Goal: Task Accomplishment & Management: Complete application form

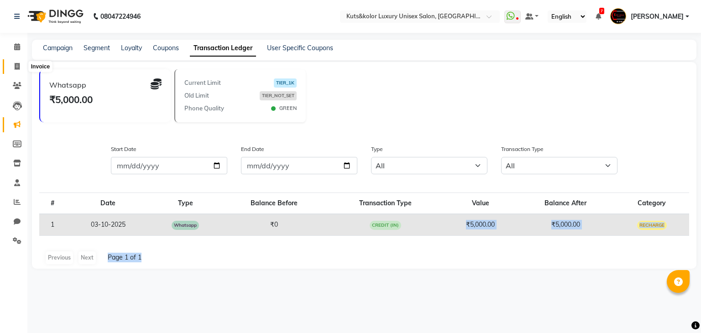
click at [18, 64] on icon at bounding box center [17, 66] width 5 height 7
select select "service"
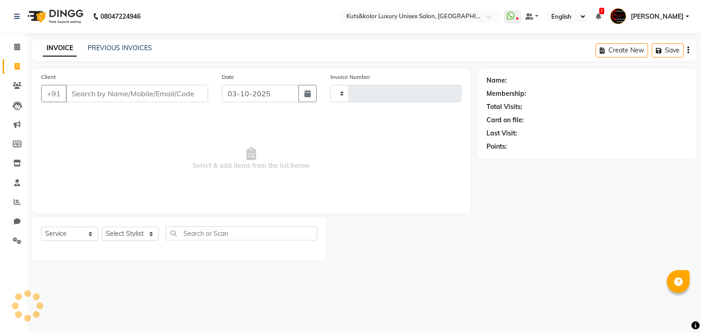
type input "2656"
select select "4172"
click at [108, 95] on input "Client" at bounding box center [137, 93] width 142 height 17
click at [114, 94] on input "Client" at bounding box center [137, 93] width 142 height 17
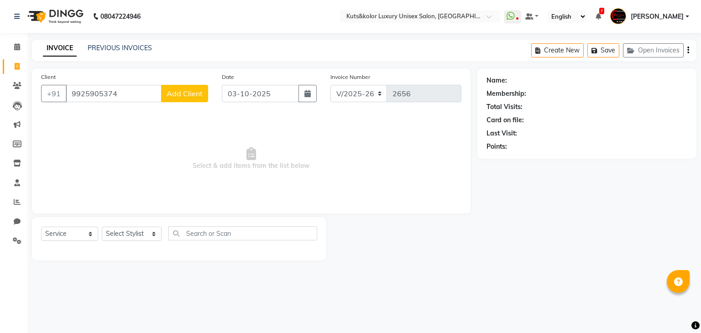
type input "9925905374"
click at [178, 99] on button "Add Client" at bounding box center [184, 93] width 47 height 17
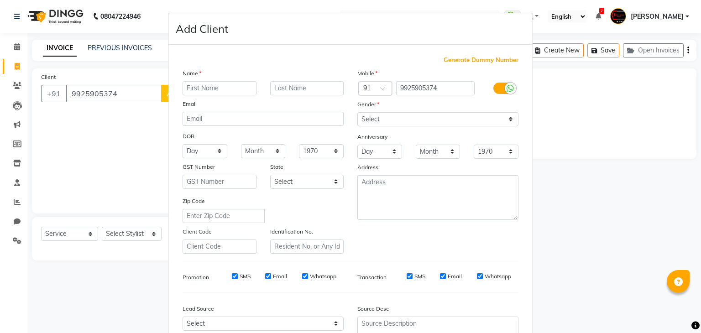
click at [218, 87] on input "text" at bounding box center [220, 88] width 74 height 14
type input "Zainab"
click at [373, 121] on select "Select [DEMOGRAPHIC_DATA] [DEMOGRAPHIC_DATA] Other Prefer Not To Say" at bounding box center [437, 119] width 161 height 14
select select "[DEMOGRAPHIC_DATA]"
click at [357, 113] on select "Select [DEMOGRAPHIC_DATA] [DEMOGRAPHIC_DATA] Other Prefer Not To Say" at bounding box center [437, 119] width 161 height 14
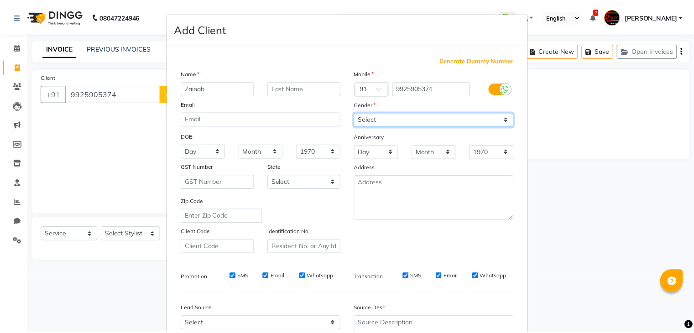
scroll to position [93, 0]
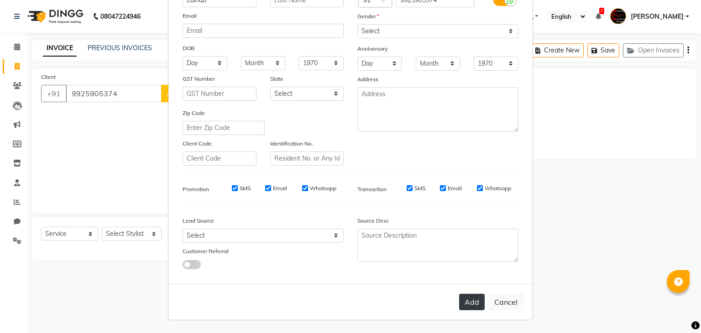
click at [470, 304] on button "Add" at bounding box center [472, 302] width 26 height 16
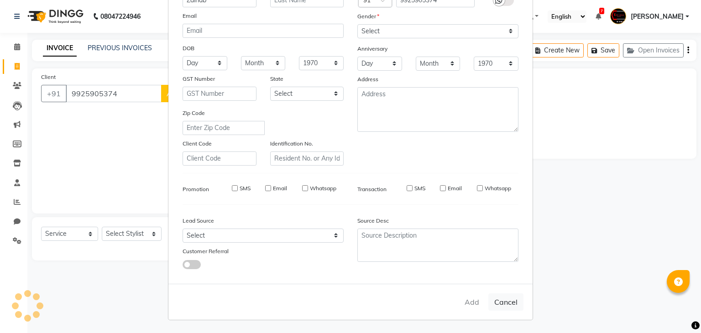
select select
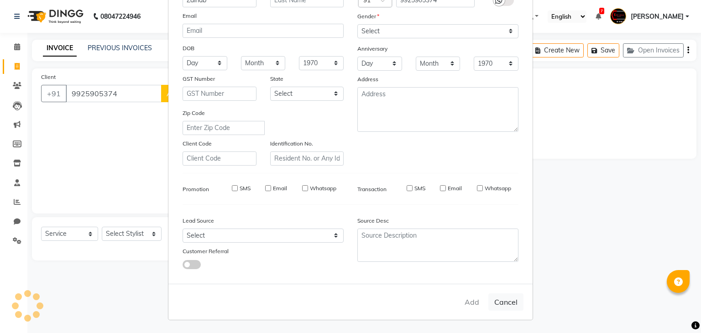
select select
checkbox input "false"
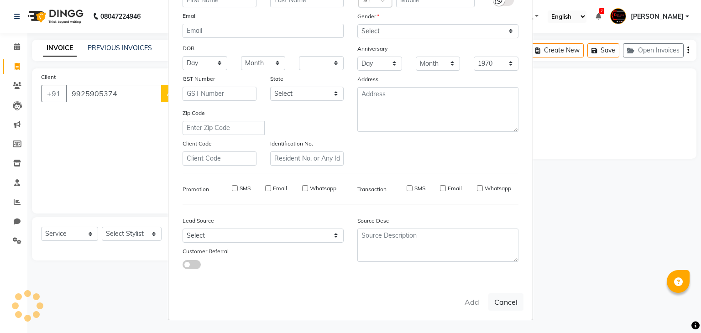
checkbox input "false"
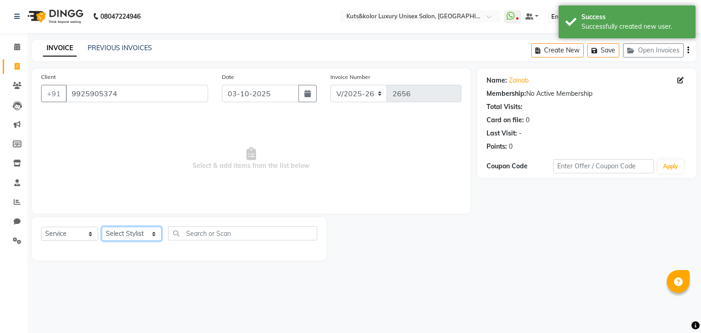
click at [124, 232] on select "Select Stylist [PERSON_NAME] [PERSON_NAME] [PERSON_NAME] [PERSON_NAME] [PERSON_…" at bounding box center [132, 234] width 60 height 14
select select "86240"
click at [102, 227] on select "Select Stylist [PERSON_NAME] [PERSON_NAME] [PERSON_NAME] [PERSON_NAME] [PERSON_…" at bounding box center [132, 234] width 60 height 14
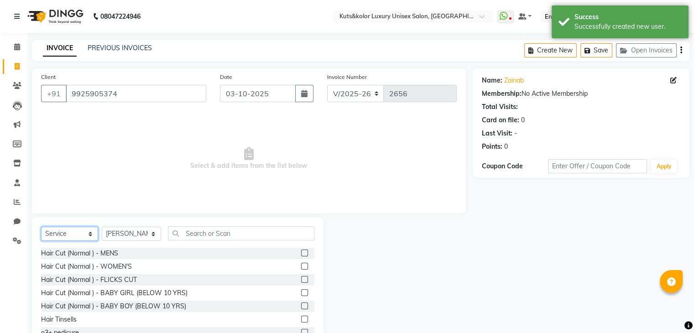
click at [76, 235] on select "Select Service Product Membership Package Voucher Prepaid Gift Card" at bounding box center [69, 234] width 57 height 14
click at [41, 227] on select "Select Service Product Membership Package Voucher Prepaid Gift Card" at bounding box center [69, 234] width 57 height 14
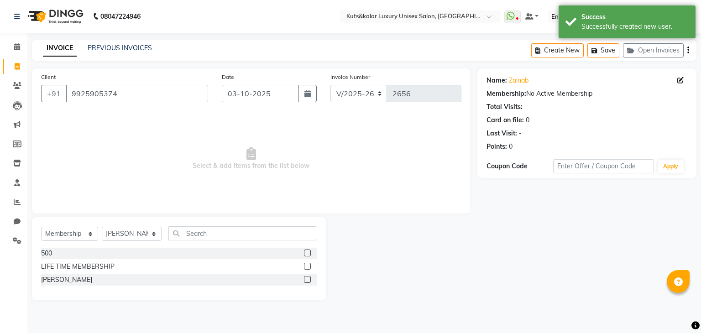
click at [308, 254] on label at bounding box center [307, 253] width 7 height 7
click at [308, 254] on input "checkbox" at bounding box center [307, 253] width 6 height 6
select select "select"
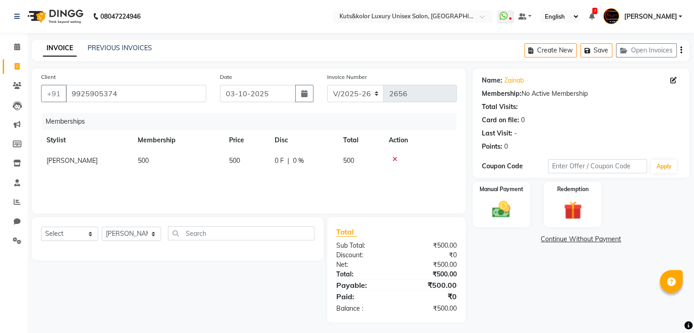
scroll to position [4, 0]
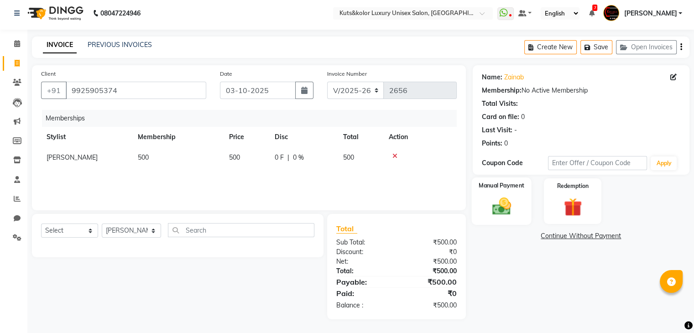
click at [492, 211] on img at bounding box center [501, 207] width 31 height 22
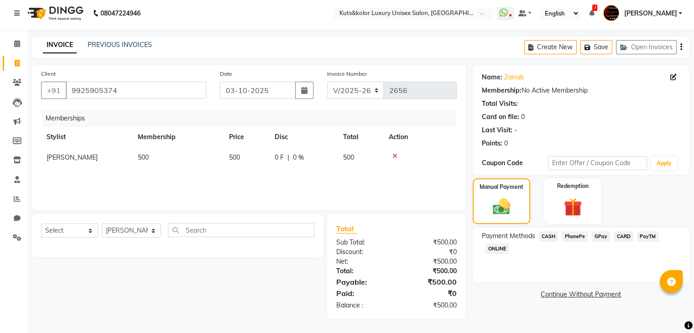
click at [549, 236] on span "CASH" at bounding box center [549, 236] width 20 height 10
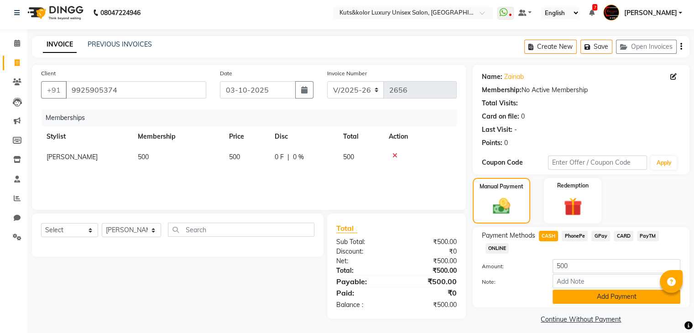
click at [603, 298] on button "Add Payment" at bounding box center [617, 297] width 128 height 14
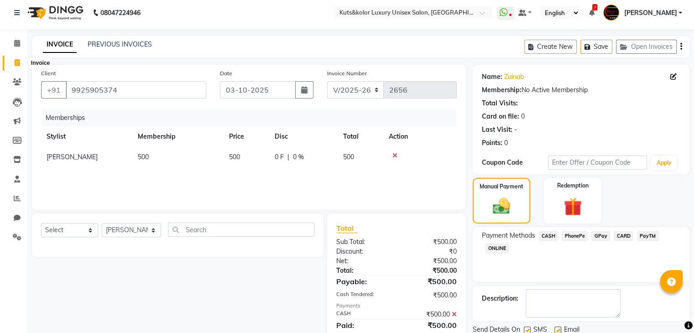
click at [17, 66] on icon at bounding box center [17, 62] width 5 height 7
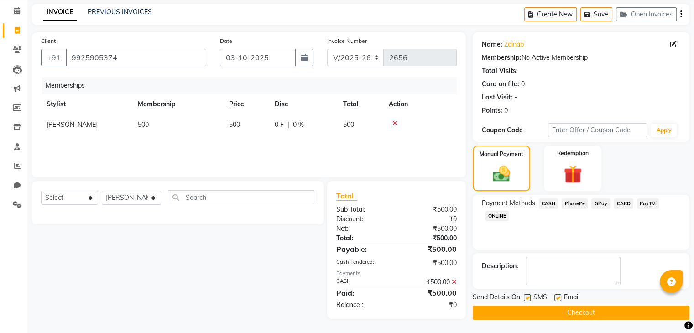
click at [558, 298] on label at bounding box center [557, 297] width 7 height 7
click at [558, 298] on input "checkbox" at bounding box center [557, 298] width 6 height 6
checkbox input "false"
click at [586, 314] on button "Checkout" at bounding box center [581, 313] width 217 height 14
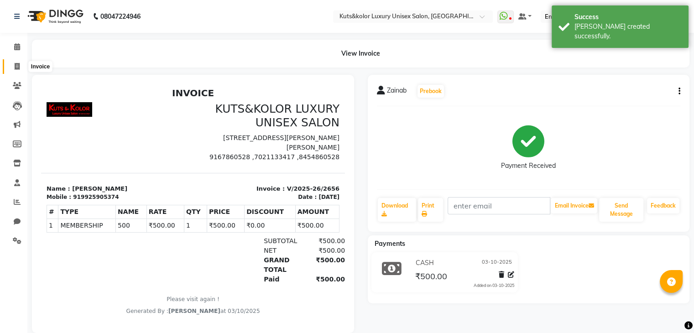
click at [15, 64] on icon at bounding box center [17, 66] width 5 height 7
select select "service"
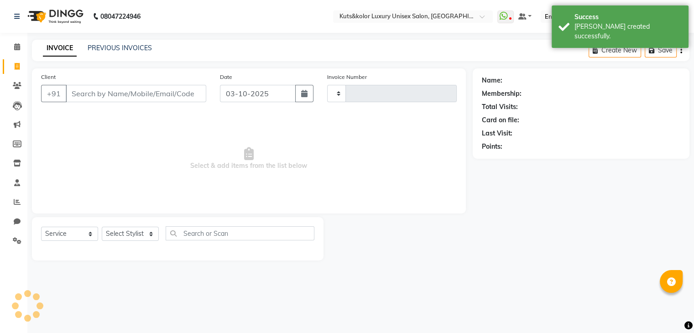
type input "2657"
select select "4172"
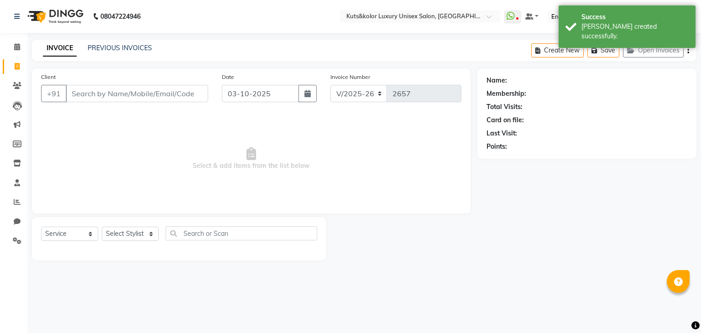
click at [112, 94] on input "Client" at bounding box center [137, 93] width 142 height 17
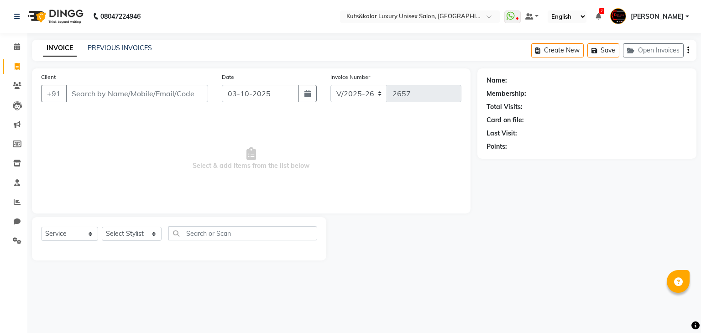
click at [114, 95] on input "Client" at bounding box center [137, 93] width 142 height 17
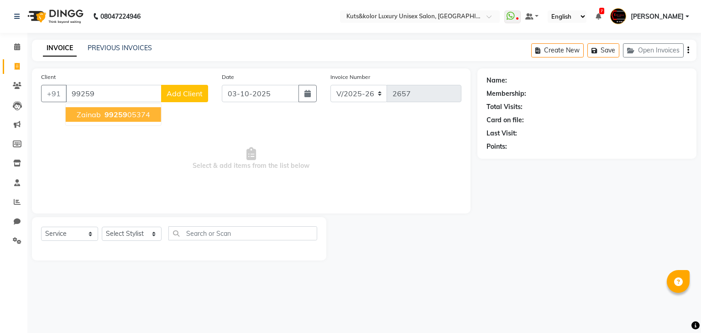
click at [128, 115] on ngb-highlight "99259 05374" at bounding box center [126, 114] width 47 height 9
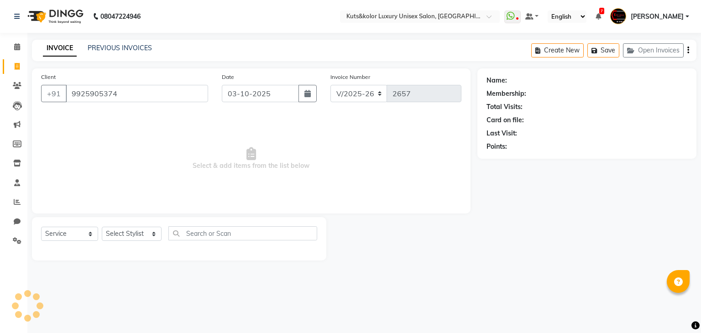
type input "9925905374"
select select "1: Object"
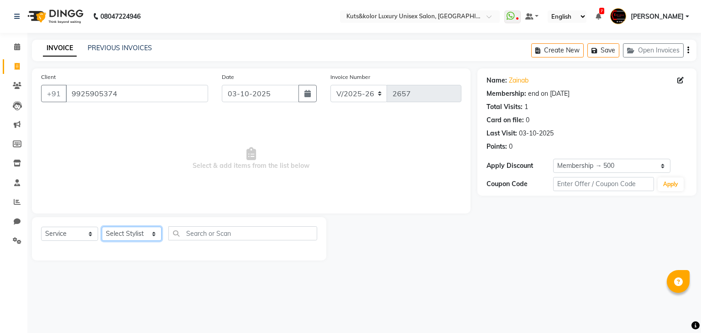
click at [133, 234] on select "Select Stylist [PERSON_NAME] [PERSON_NAME] [PERSON_NAME] [PERSON_NAME] [PERSON_…" at bounding box center [132, 234] width 60 height 14
select select "22561"
click at [102, 227] on select "Select Stylist [PERSON_NAME] [PERSON_NAME] [PERSON_NAME] [PERSON_NAME] [PERSON_…" at bounding box center [132, 234] width 60 height 14
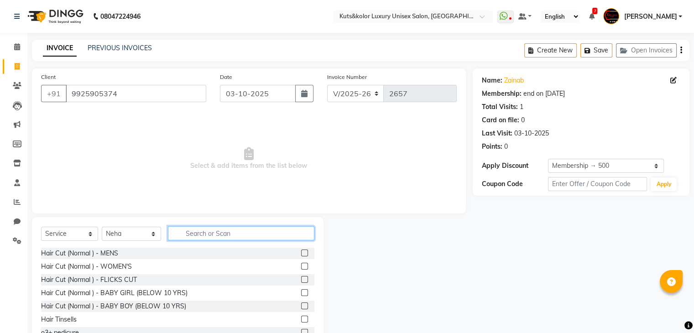
click at [208, 235] on input "text" at bounding box center [241, 233] width 146 height 14
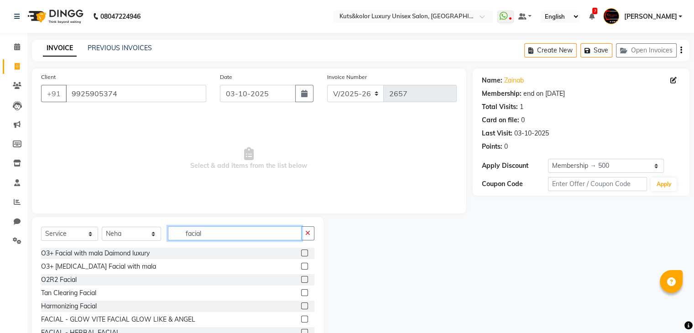
type input "facial"
click at [301, 254] on label at bounding box center [304, 253] width 7 height 7
click at [301, 254] on input "checkbox" at bounding box center [304, 253] width 6 height 6
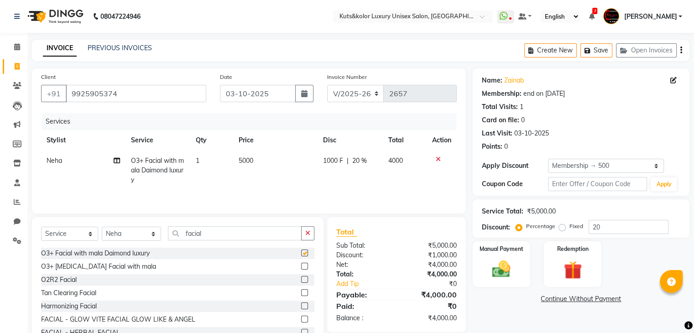
checkbox input "false"
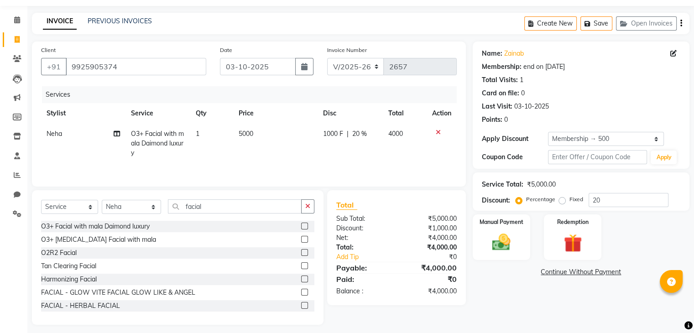
scroll to position [33, 0]
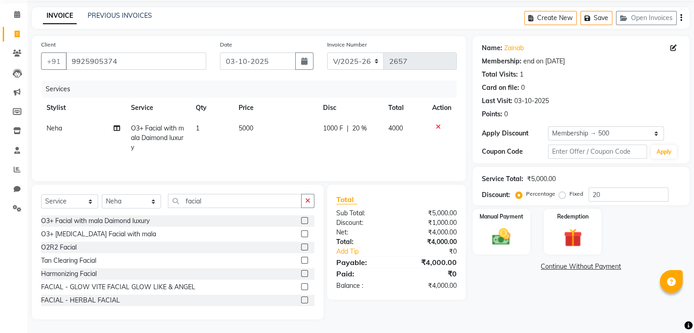
click at [301, 259] on label at bounding box center [304, 260] width 7 height 7
click at [301, 259] on input "checkbox" at bounding box center [304, 261] width 6 height 6
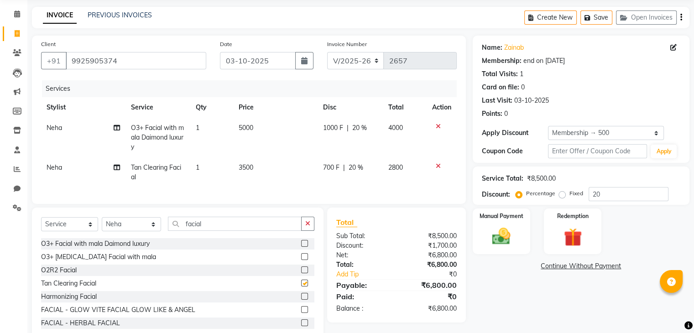
checkbox input "false"
click at [335, 168] on span "700 F" at bounding box center [331, 168] width 16 height 10
select select "22561"
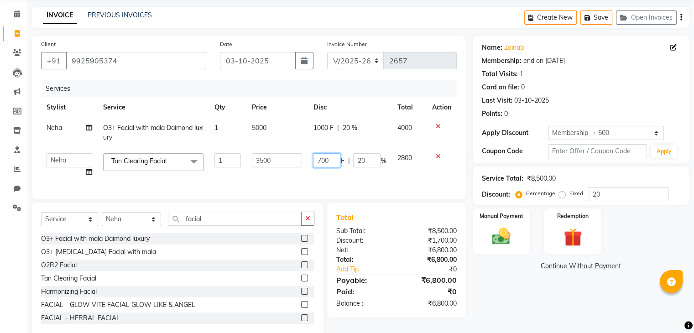
click at [323, 160] on input "700" at bounding box center [326, 160] width 27 height 14
type input "500"
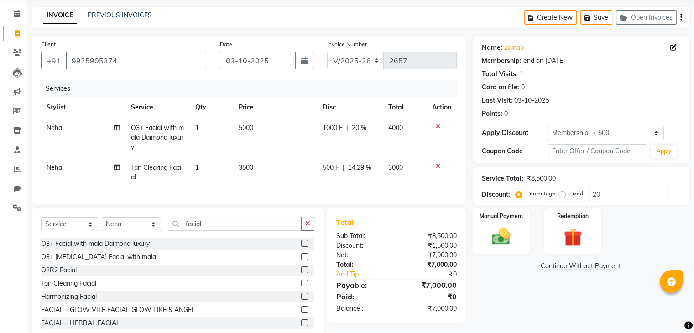
drag, startPoint x: 328, startPoint y: 128, endPoint x: 306, endPoint y: 128, distance: 21.4
click at [306, 128] on tr "Neha O3+ Facial with mala Daimond luxury 1 5000 1000 F | 20 % 4000" at bounding box center [249, 138] width 416 height 40
click at [330, 128] on span "1000 F" at bounding box center [333, 128] width 20 height 10
select select "22561"
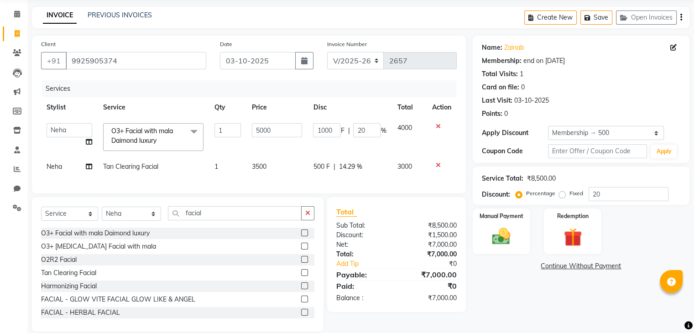
click at [330, 128] on input "1000" at bounding box center [326, 130] width 27 height 14
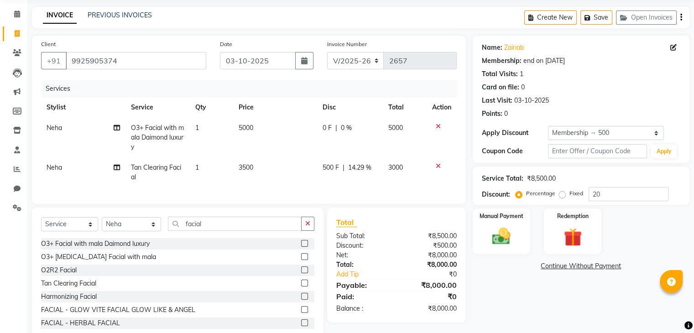
click at [408, 146] on td "5000" at bounding box center [404, 138] width 43 height 40
select select "22561"
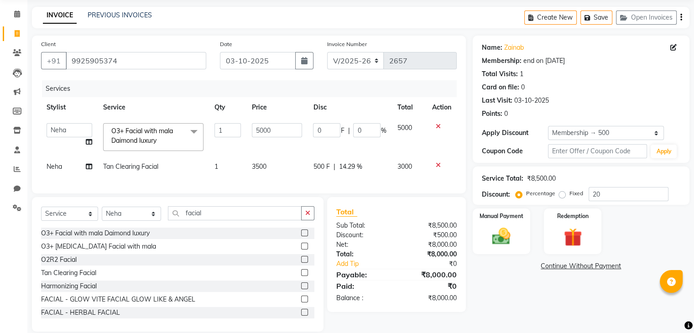
click at [438, 166] on icon at bounding box center [438, 165] width 5 height 6
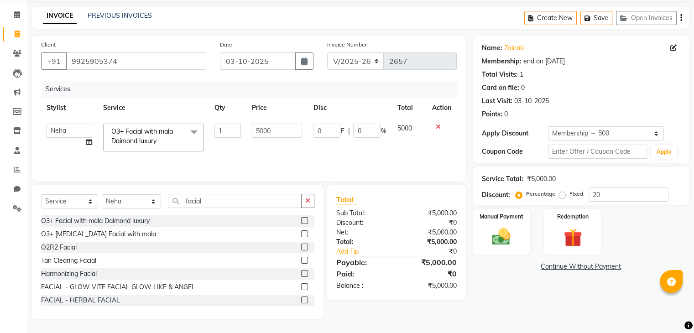
click at [301, 272] on label at bounding box center [304, 273] width 7 height 7
click at [301, 272] on input "checkbox" at bounding box center [304, 274] width 6 height 6
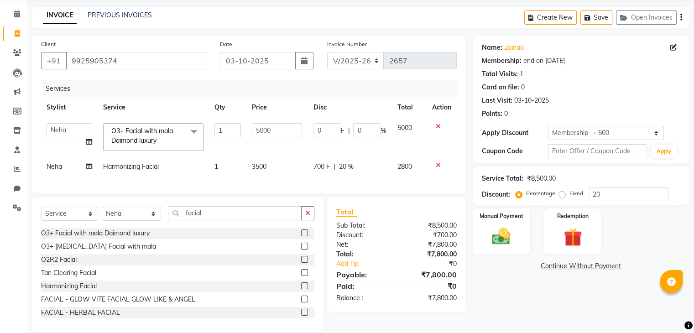
checkbox input "false"
click at [439, 165] on icon at bounding box center [438, 165] width 5 height 6
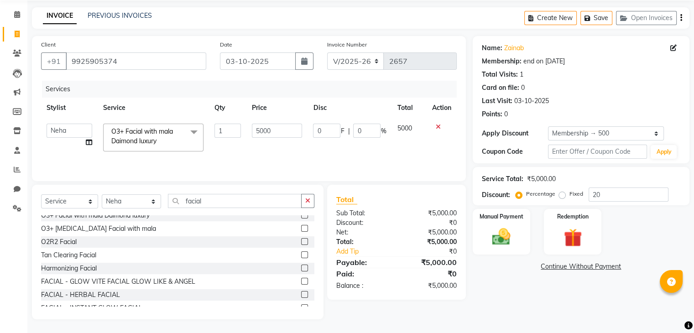
scroll to position [0, 0]
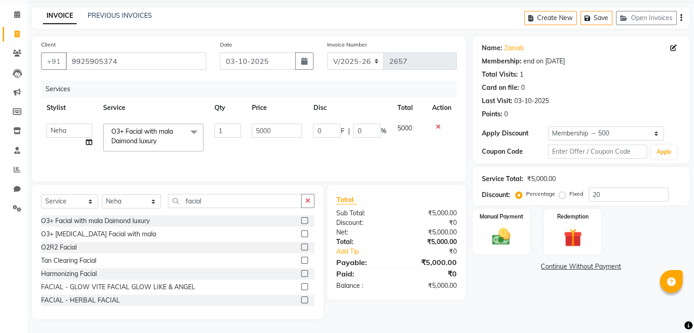
click at [301, 234] on label at bounding box center [304, 233] width 7 height 7
click at [301, 234] on input "checkbox" at bounding box center [304, 234] width 6 height 6
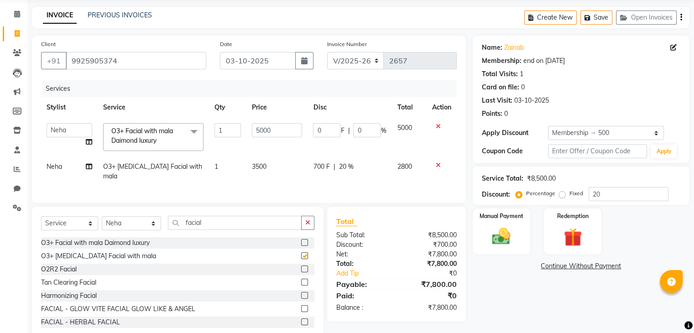
checkbox input "false"
click at [436, 168] on icon at bounding box center [438, 165] width 5 height 6
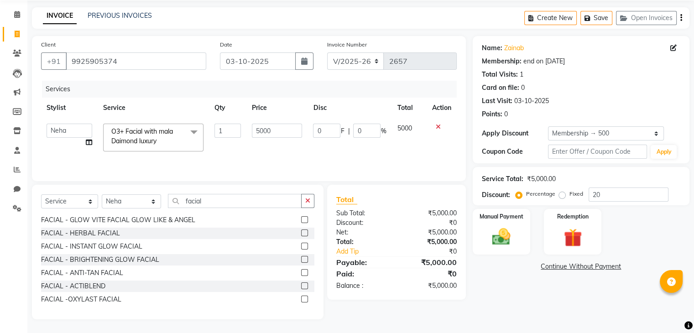
scroll to position [71, 0]
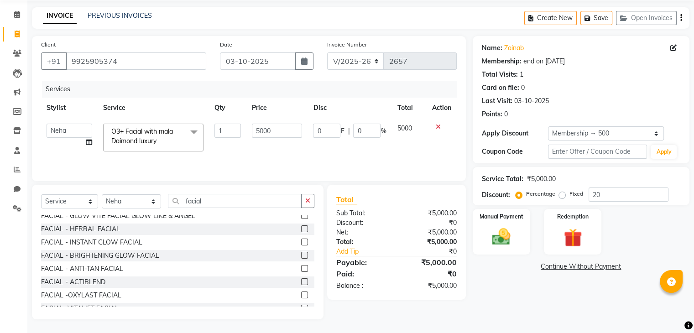
click at [301, 258] on label at bounding box center [304, 255] width 7 height 7
click at [301, 258] on input "checkbox" at bounding box center [304, 256] width 6 height 6
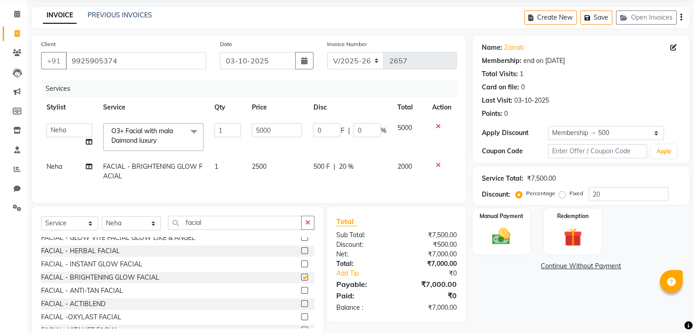
checkbox input "false"
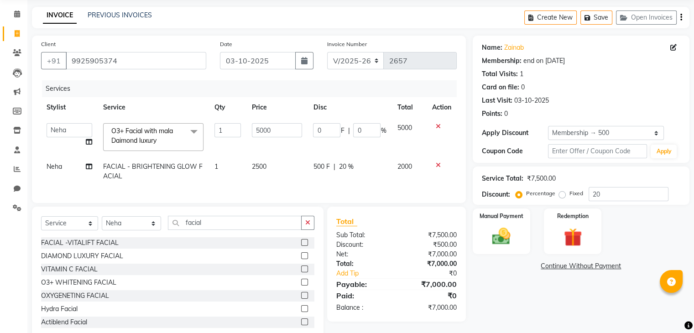
scroll to position [159, 0]
click at [301, 259] on label at bounding box center [304, 255] width 7 height 7
click at [301, 259] on input "checkbox" at bounding box center [304, 256] width 6 height 6
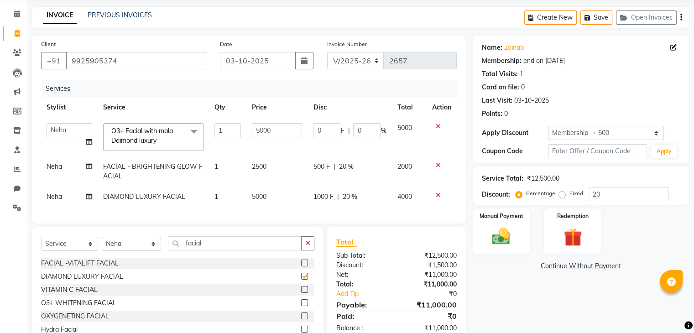
checkbox input "false"
click at [437, 167] on icon at bounding box center [438, 165] width 5 height 6
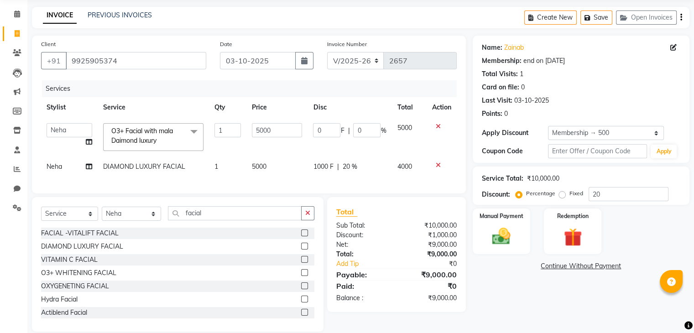
click at [159, 141] on span "O3+ Facial with mala Daimond luxury" at bounding box center [142, 136] width 62 height 18
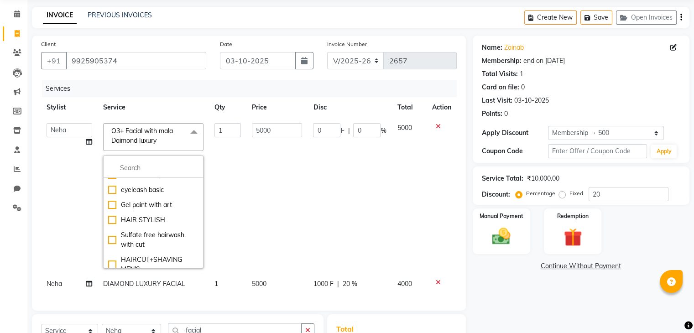
scroll to position [890, 0]
click at [436, 128] on icon at bounding box center [438, 126] width 5 height 6
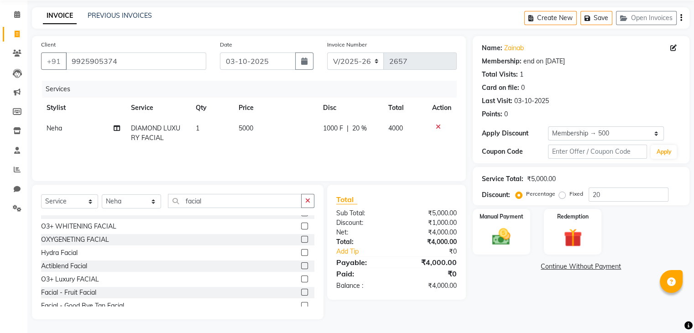
scroll to position [193, 0]
click at [301, 252] on label at bounding box center [304, 252] width 7 height 7
click at [301, 252] on input "checkbox" at bounding box center [304, 253] width 6 height 6
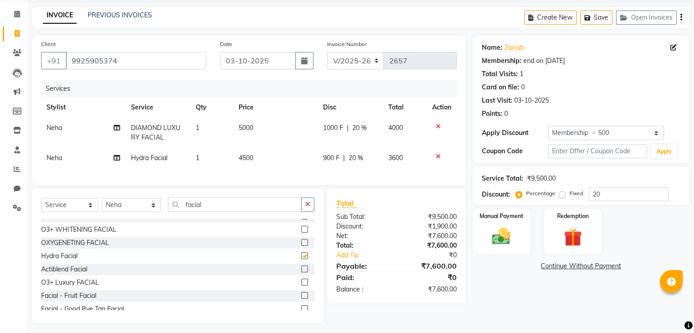
checkbox input "false"
drag, startPoint x: 332, startPoint y: 159, endPoint x: 334, endPoint y: 129, distance: 30.2
click at [334, 129] on tbody "Neha DIAMOND LUXURY FACIAL 1 5000 1000 F | 20 % 4000 Neha Hydra Facial 1 4500 9…" at bounding box center [249, 143] width 416 height 51
click at [334, 129] on span "1000 F" at bounding box center [333, 128] width 20 height 10
select select "22561"
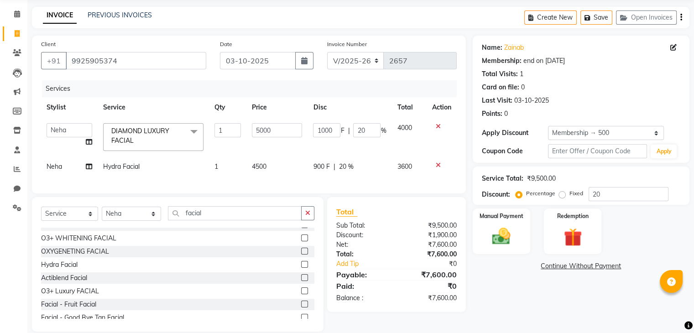
click at [334, 129] on input "1000" at bounding box center [326, 130] width 27 height 14
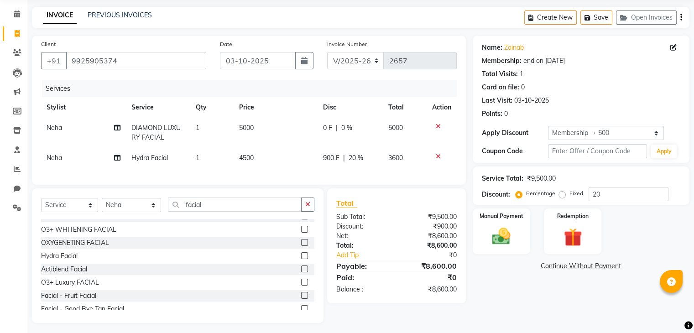
click at [320, 168] on td "900 F | 20 %" at bounding box center [350, 158] width 65 height 21
select select "22561"
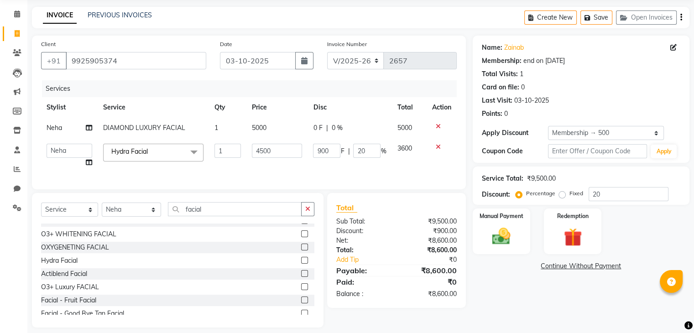
click at [320, 168] on td "900 F | 20 %" at bounding box center [350, 155] width 84 height 35
click at [329, 147] on input "900" at bounding box center [326, 151] width 27 height 14
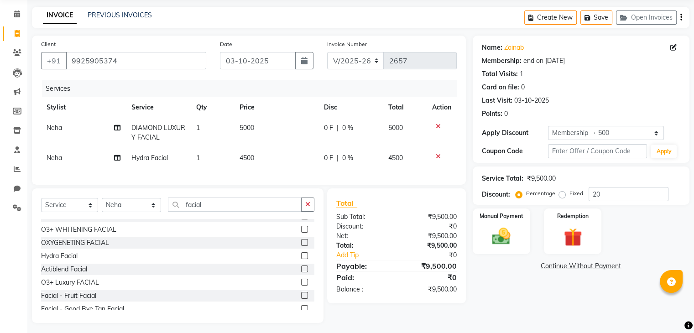
click at [442, 148] on td at bounding box center [442, 158] width 30 height 21
click at [438, 159] on icon at bounding box center [438, 156] width 5 height 6
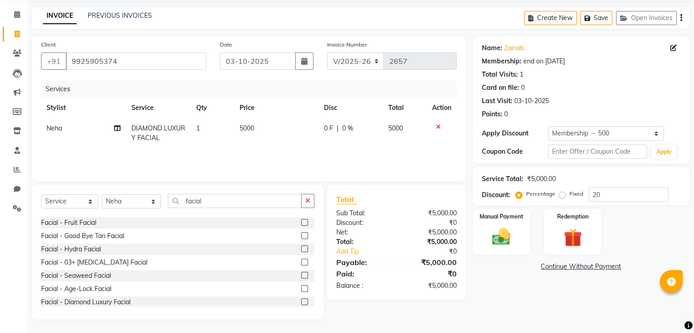
scroll to position [266, 0]
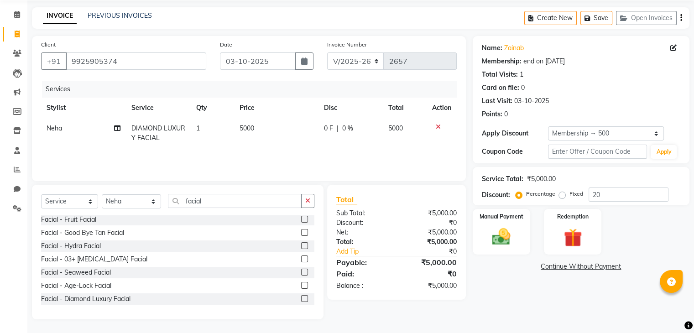
click at [301, 285] on label at bounding box center [304, 285] width 7 height 7
click at [301, 285] on input "checkbox" at bounding box center [304, 286] width 6 height 6
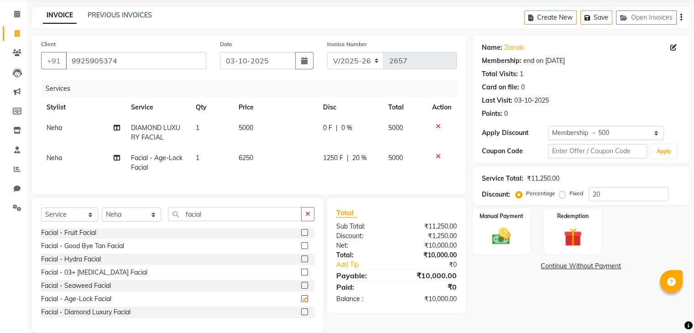
checkbox input "false"
click at [334, 159] on span "1250 F" at bounding box center [333, 158] width 20 height 10
click at [334, 159] on td "1250 F | 20 %" at bounding box center [351, 163] width 66 height 30
select select "22561"
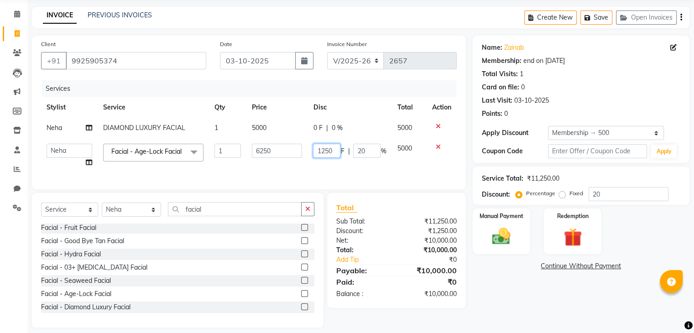
click at [334, 159] on td "1250 F | 20 %" at bounding box center [350, 155] width 84 height 35
click at [322, 153] on input "1250" at bounding box center [326, 151] width 27 height 14
type input "250"
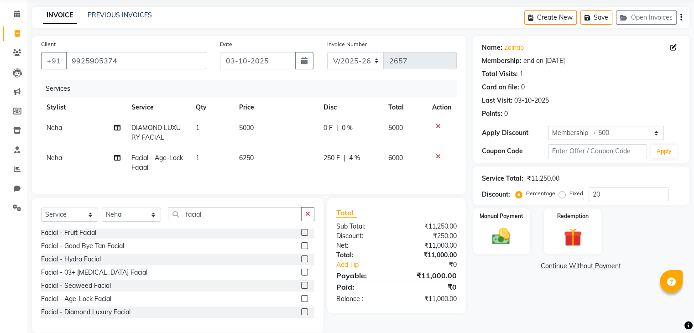
click at [271, 163] on td "6250" at bounding box center [276, 163] width 84 height 30
select select "22561"
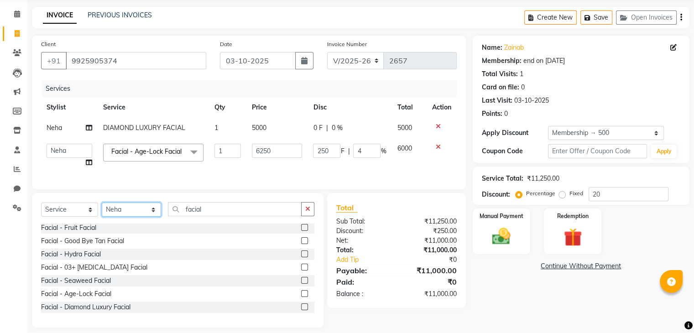
click at [118, 217] on select "Select Stylist [PERSON_NAME] [PERSON_NAME] [PERSON_NAME] [PERSON_NAME] [PERSON_…" at bounding box center [131, 210] width 59 height 14
select select "86061"
click at [102, 214] on select "Select Stylist [PERSON_NAME] [PERSON_NAME] [PERSON_NAME] [PERSON_NAME] [PERSON_…" at bounding box center [131, 210] width 59 height 14
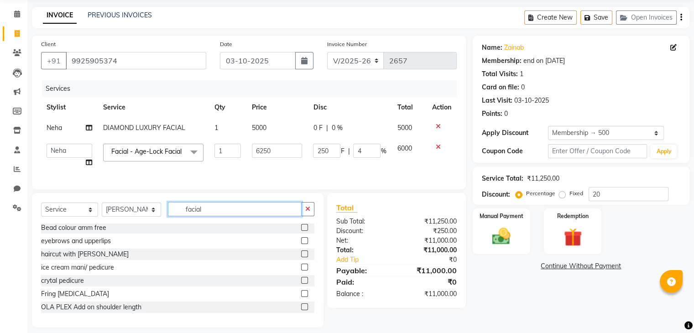
click at [192, 216] on input "facial" at bounding box center [235, 209] width 134 height 14
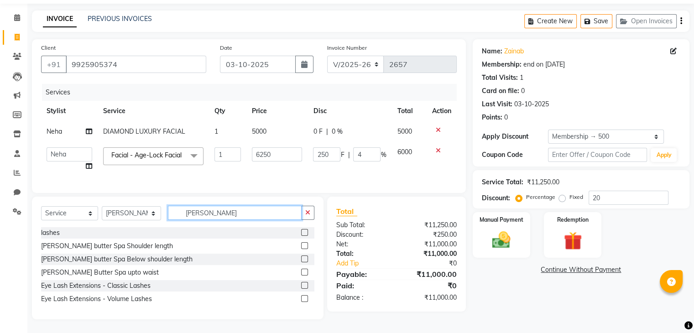
scroll to position [32, 0]
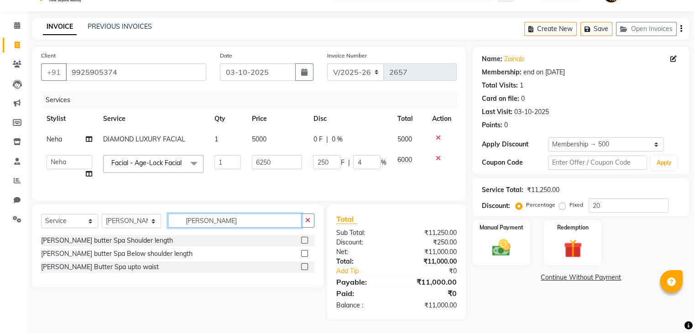
type input "[PERSON_NAME]"
click at [304, 240] on label at bounding box center [304, 240] width 7 height 7
click at [304, 240] on input "checkbox" at bounding box center [304, 241] width 6 height 6
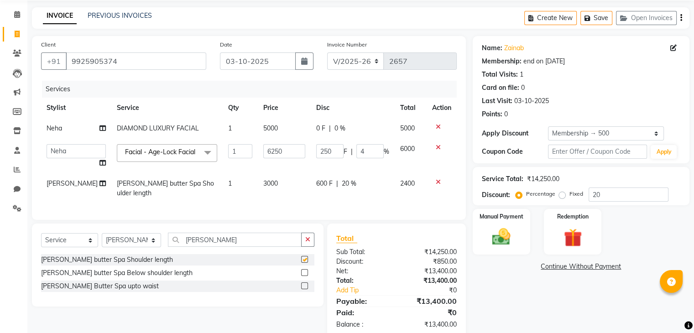
checkbox input "false"
click at [321, 188] on span "600 F" at bounding box center [324, 184] width 16 height 10
select select "86061"
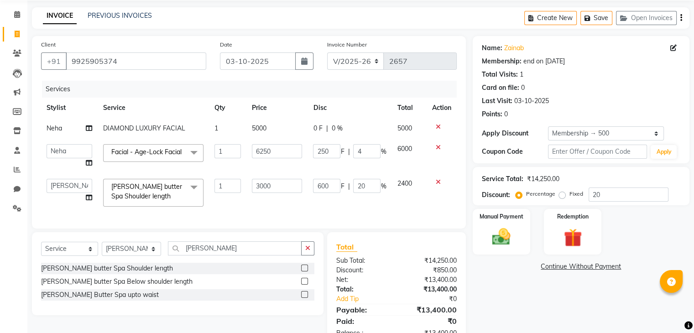
click at [321, 190] on input "600" at bounding box center [326, 186] width 27 height 14
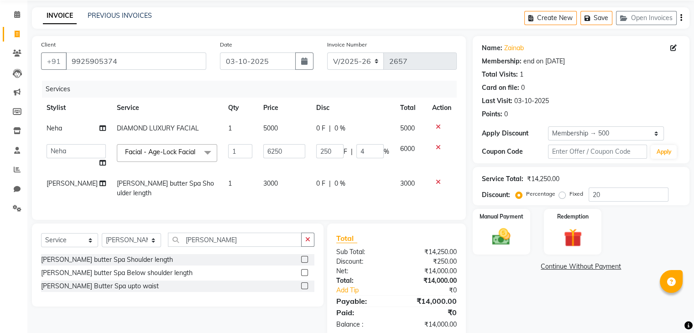
click at [287, 211] on div "Services Stylist Service Qty Price Disc Total Action Neha DIAMOND LUXURY FACIAL…" at bounding box center [249, 146] width 416 height 130
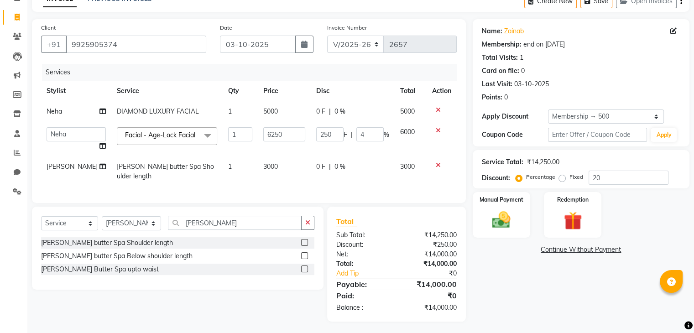
scroll to position [53, 0]
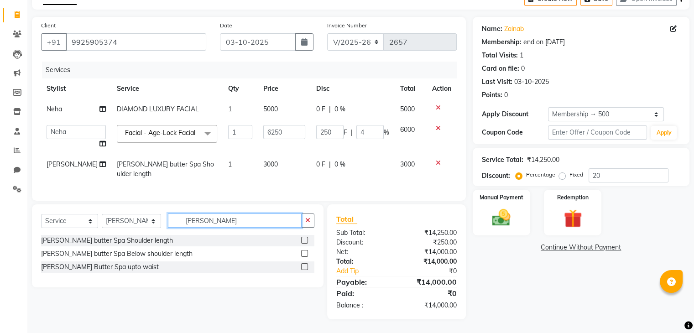
click at [214, 222] on input "[PERSON_NAME]" at bounding box center [235, 221] width 134 height 14
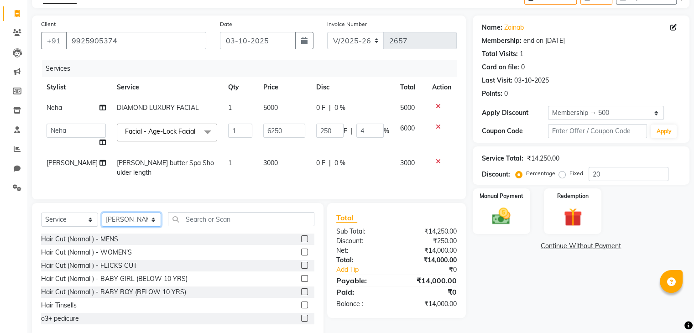
click at [117, 222] on select "Select Stylist [PERSON_NAME] [PERSON_NAME] [PERSON_NAME] [PERSON_NAME] [PERSON_…" at bounding box center [131, 220] width 59 height 14
select select "22561"
click at [102, 214] on select "Select Stylist [PERSON_NAME] [PERSON_NAME] [PERSON_NAME] [PERSON_NAME] [PERSON_…" at bounding box center [131, 220] width 59 height 14
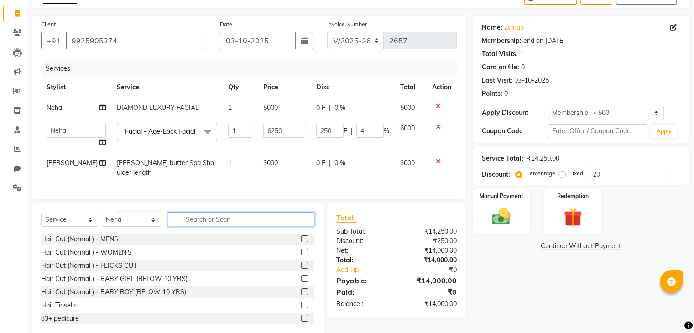
click at [188, 226] on input "text" at bounding box center [241, 219] width 146 height 14
click at [194, 226] on input "text" at bounding box center [241, 219] width 146 height 14
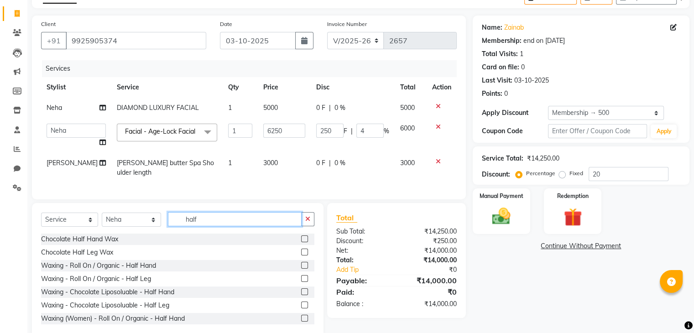
type input "half"
click at [301, 255] on label at bounding box center [304, 252] width 7 height 7
click at [301, 255] on input "checkbox" at bounding box center [304, 253] width 6 height 6
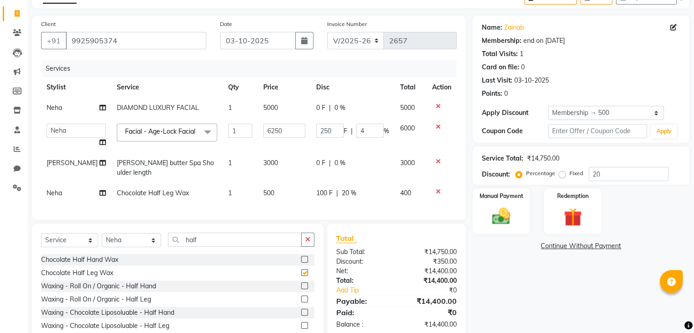
checkbox input "false"
click at [232, 241] on input "half" at bounding box center [235, 240] width 134 height 14
type input "h"
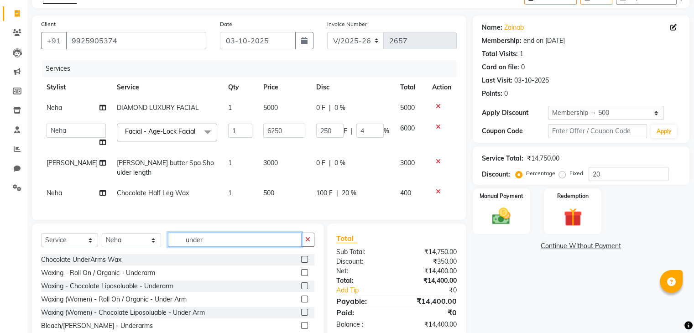
type input "under"
click at [304, 261] on label at bounding box center [304, 259] width 7 height 7
click at [304, 261] on input "checkbox" at bounding box center [304, 260] width 6 height 6
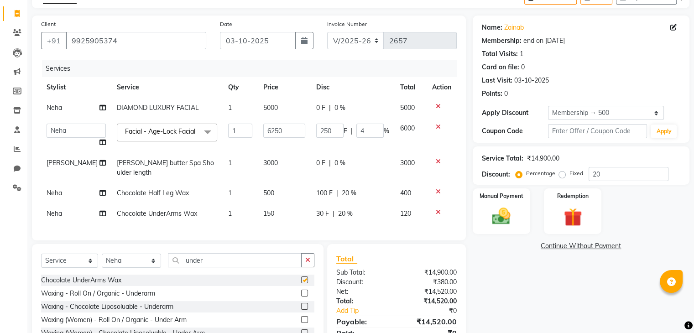
checkbox input "false"
click at [318, 188] on span "100 F" at bounding box center [324, 193] width 16 height 10
select select "22561"
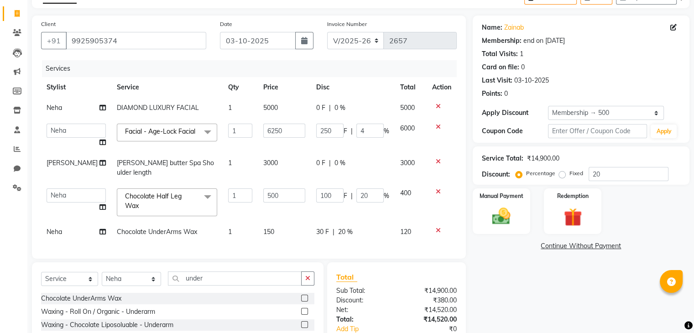
click at [318, 188] on input "100" at bounding box center [329, 195] width 27 height 14
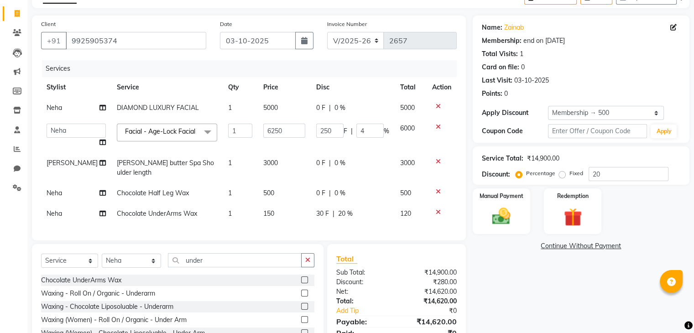
click at [263, 189] on span "500" at bounding box center [268, 193] width 11 height 8
select select "22561"
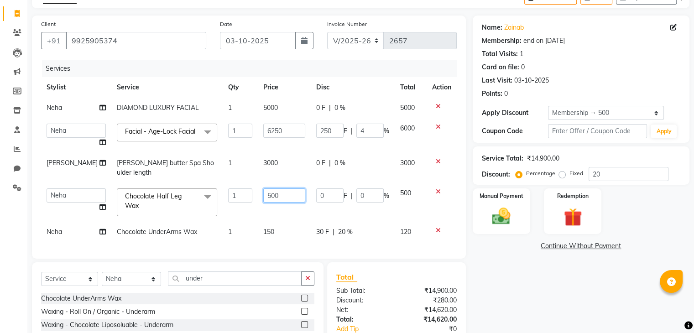
click at [263, 192] on input "500" at bounding box center [284, 195] width 42 height 14
type input "550"
click at [256, 229] on div "Services Stylist Service Qty Price Disc Total Action Neha DIAMOND LUXURY FACIAL…" at bounding box center [249, 154] width 416 height 189
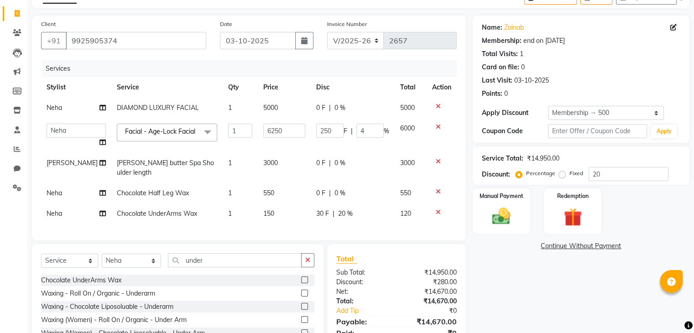
click at [263, 209] on span "150" at bounding box center [268, 213] width 11 height 8
select select "22561"
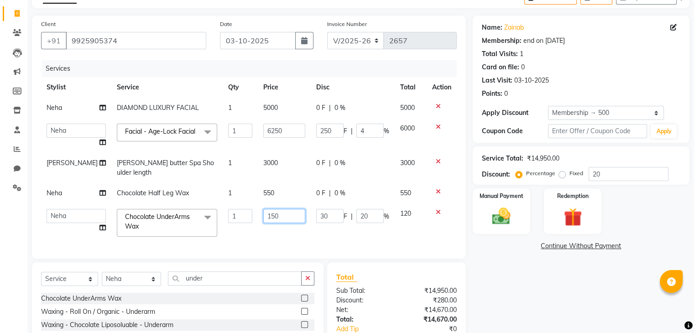
click at [263, 213] on input "150" at bounding box center [284, 216] width 42 height 14
type input "250"
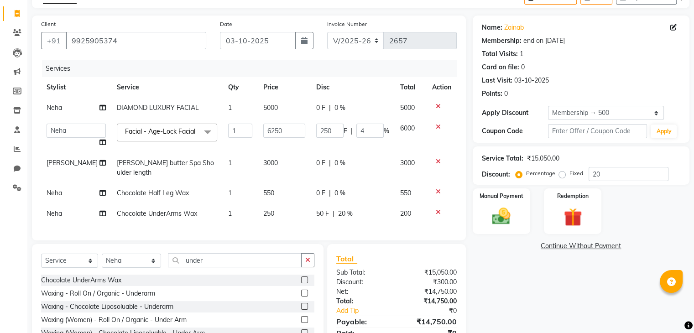
click at [302, 238] on div "Client [PHONE_NUMBER] Date [DATE] Invoice Number V/2025 V/[PHONE_NUMBER] Servic…" at bounding box center [249, 128] width 434 height 225
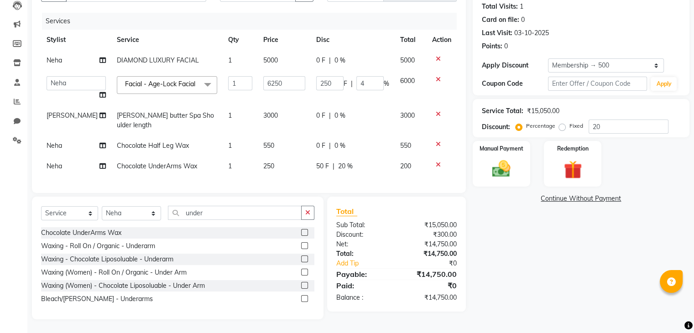
click at [263, 141] on span "550" at bounding box center [268, 145] width 11 height 8
select select "22561"
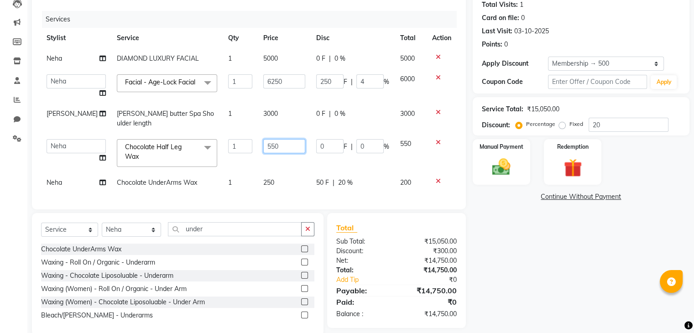
click at [263, 142] on input "550" at bounding box center [284, 146] width 42 height 14
type input "500"
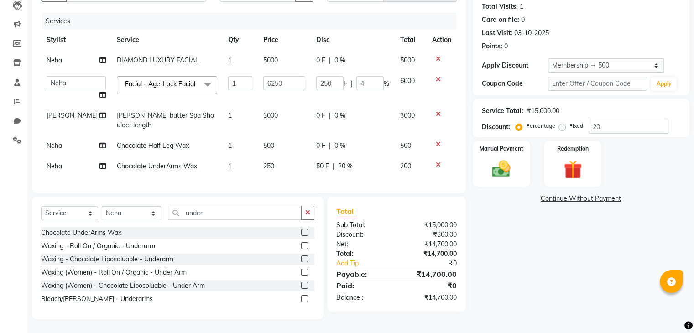
click at [284, 167] on td "250" at bounding box center [284, 166] width 53 height 21
select select "22561"
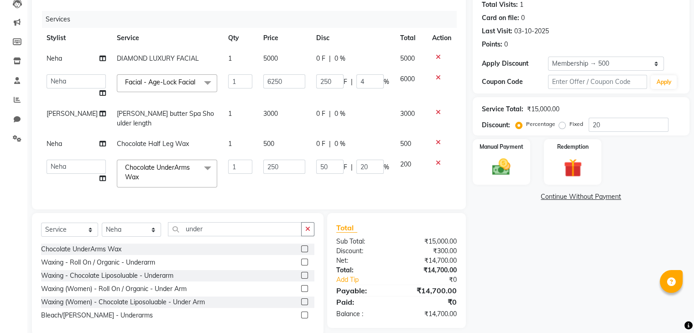
click at [439, 160] on icon at bounding box center [438, 163] width 5 height 6
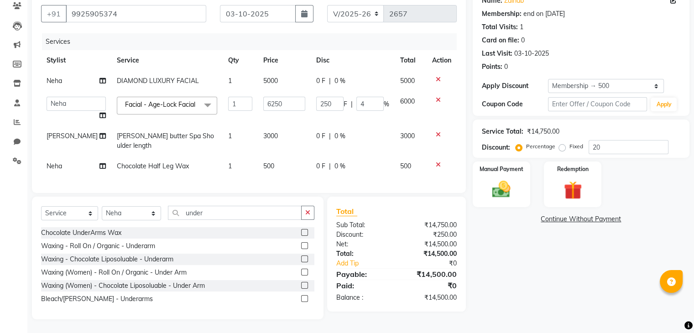
scroll to position [82, 0]
click at [499, 193] on img at bounding box center [501, 190] width 31 height 22
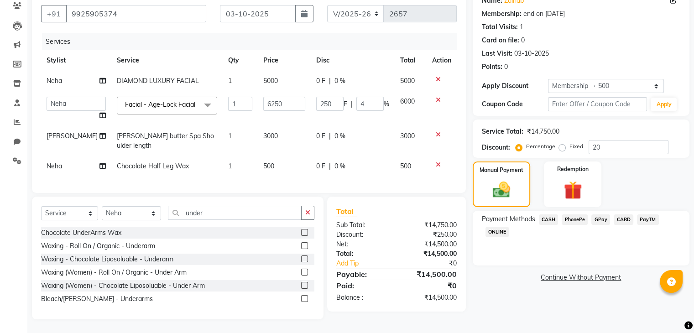
click at [550, 219] on span "CASH" at bounding box center [549, 219] width 20 height 10
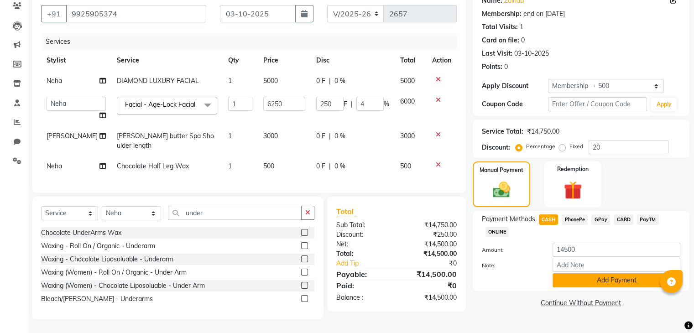
click at [599, 278] on button "Add Payment" at bounding box center [617, 280] width 128 height 14
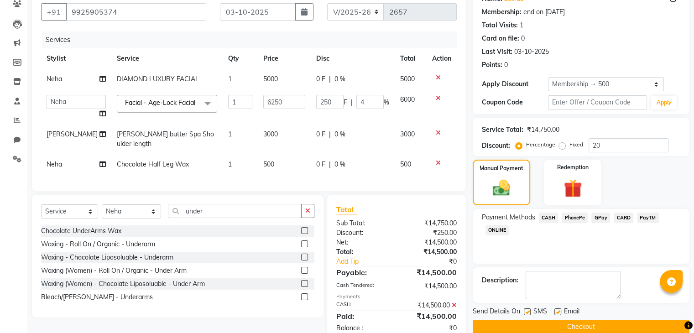
scroll to position [106, 0]
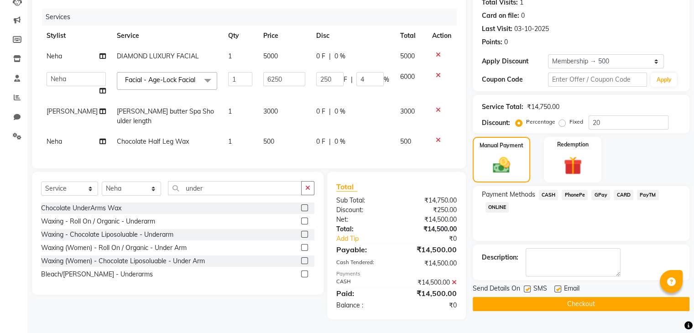
click at [556, 288] on label at bounding box center [557, 289] width 7 height 7
click at [556, 288] on input "checkbox" at bounding box center [557, 290] width 6 height 6
checkbox input "false"
click at [574, 304] on button "Checkout" at bounding box center [581, 304] width 217 height 14
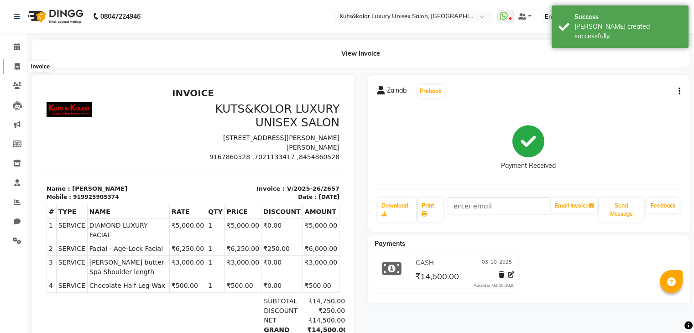
click at [16, 68] on icon at bounding box center [17, 66] width 5 height 7
select select "service"
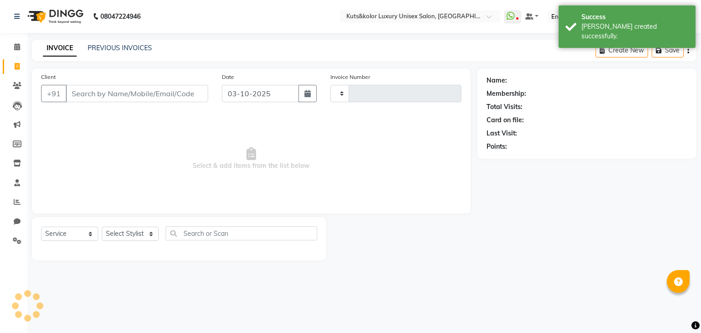
type input "2658"
select select "4172"
click at [132, 102] on input "Client" at bounding box center [137, 93] width 142 height 17
click at [126, 99] on input "Client" at bounding box center [137, 93] width 142 height 17
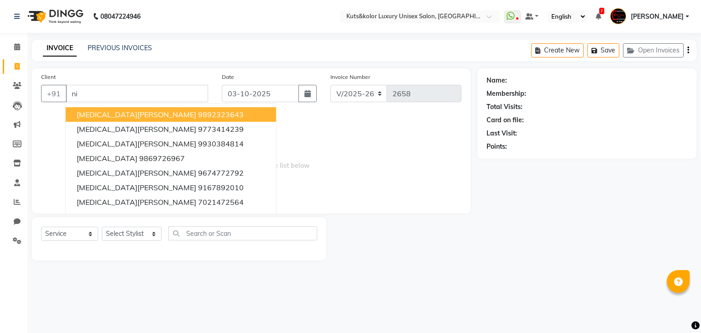
type input "n"
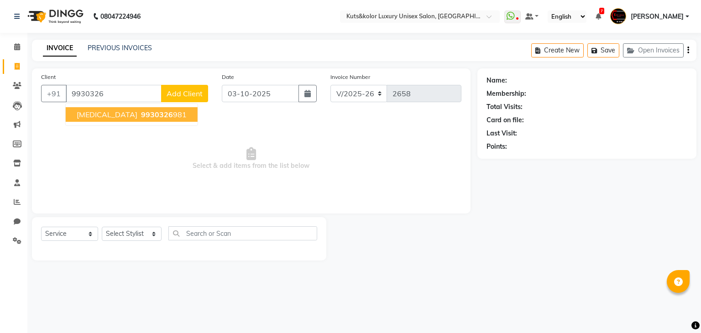
click at [141, 117] on span "9930326" at bounding box center [157, 114] width 32 height 9
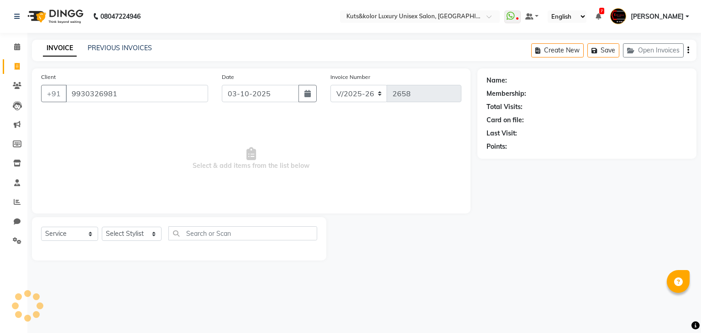
type input "9930326981"
select select "1: Object"
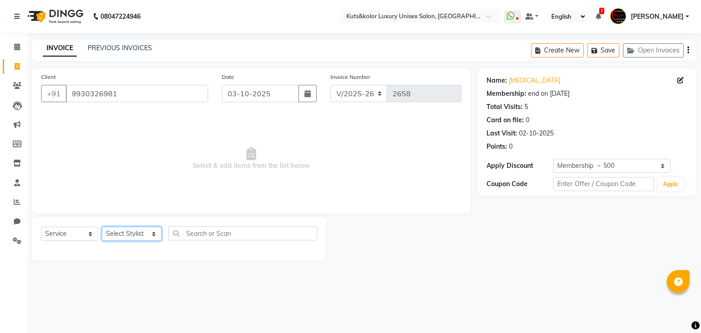
click at [128, 236] on select "Select Stylist [PERSON_NAME] [PERSON_NAME] [PERSON_NAME] [PERSON_NAME] [PERSON_…" at bounding box center [132, 234] width 60 height 14
select select "86061"
click at [102, 227] on select "Select Stylist [PERSON_NAME] [PERSON_NAME] [PERSON_NAME] [PERSON_NAME] [PERSON_…" at bounding box center [132, 234] width 60 height 14
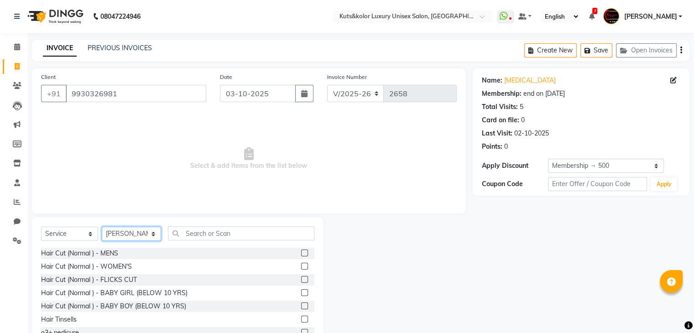
scroll to position [33, 0]
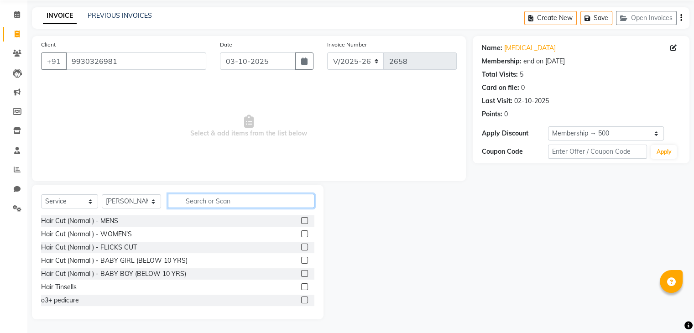
click at [219, 200] on input "text" at bounding box center [241, 201] width 146 height 14
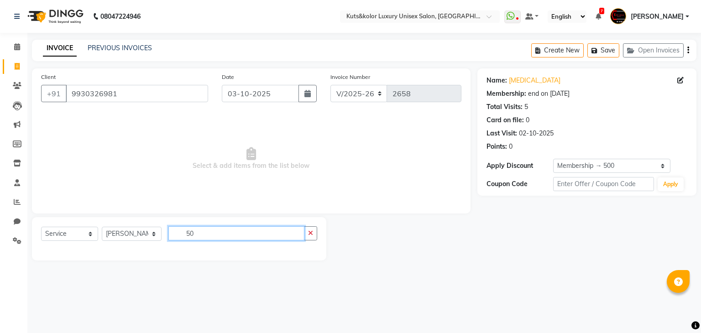
type input "5"
type input "80"
click at [265, 258] on div "Select Service Product Membership Package Voucher Prepaid Gift Card Select Styl…" at bounding box center [179, 238] width 294 height 43
click at [315, 235] on button "button" at bounding box center [310, 233] width 13 height 14
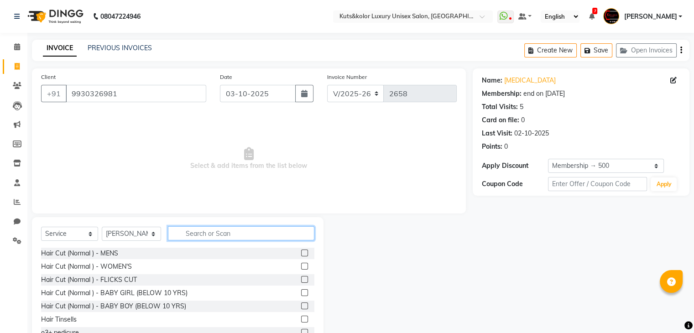
scroll to position [33, 0]
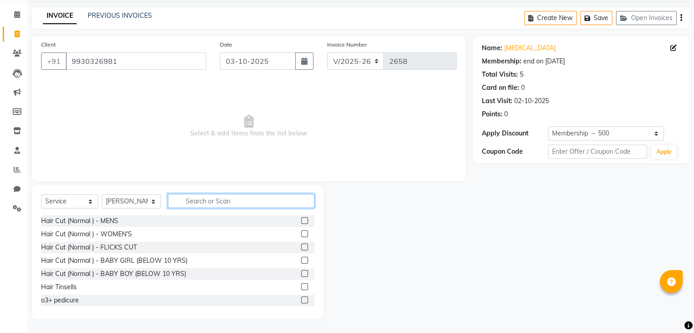
click at [221, 199] on input "text" at bounding box center [241, 201] width 146 height 14
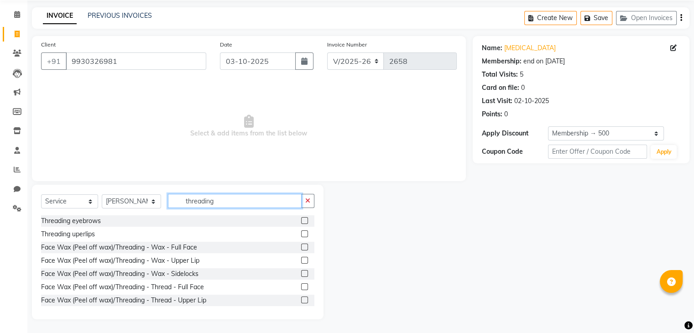
type input "threading"
click at [301, 221] on label at bounding box center [304, 220] width 7 height 7
click at [301, 221] on input "checkbox" at bounding box center [304, 221] width 6 height 6
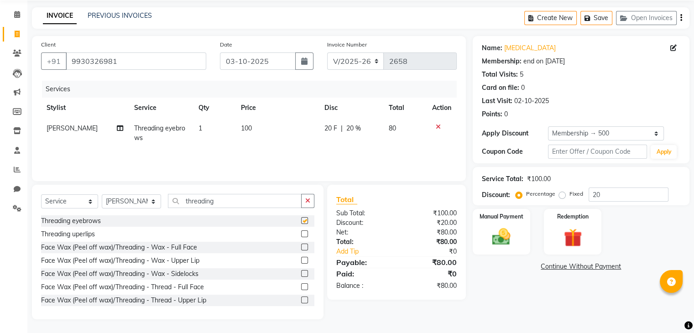
checkbox input "false"
click at [331, 127] on span "20 F" at bounding box center [330, 129] width 13 height 10
select select "86061"
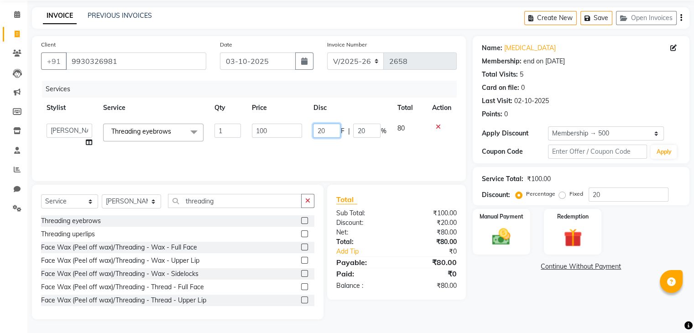
click at [333, 128] on input "20" at bounding box center [326, 131] width 27 height 14
type input "2"
type input "50"
click at [282, 148] on div "Services Stylist Service Qty Price Disc Total Action [PERSON_NAME] [PERSON_NAME…" at bounding box center [249, 126] width 416 height 91
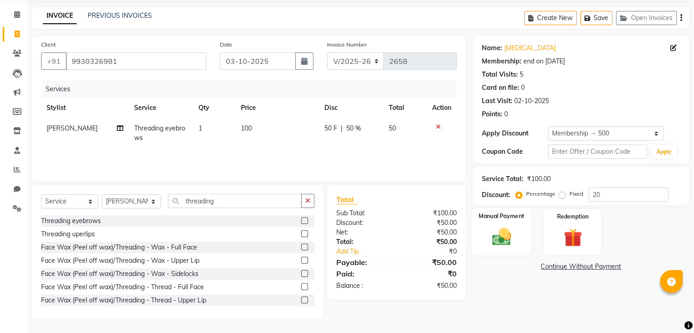
click at [506, 234] on img at bounding box center [501, 237] width 31 height 22
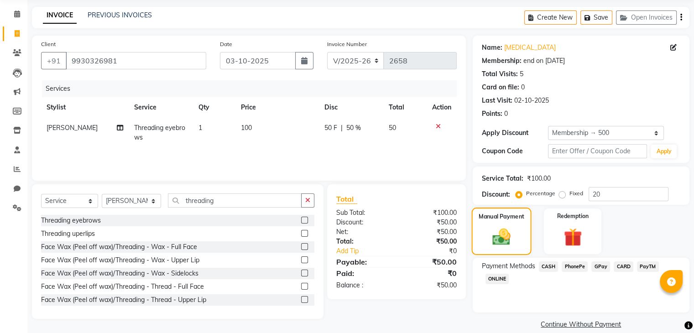
scroll to position [44, 0]
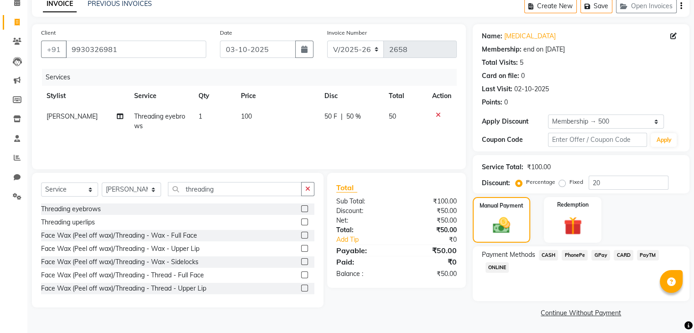
click at [599, 255] on span "GPay" at bounding box center [600, 255] width 19 height 10
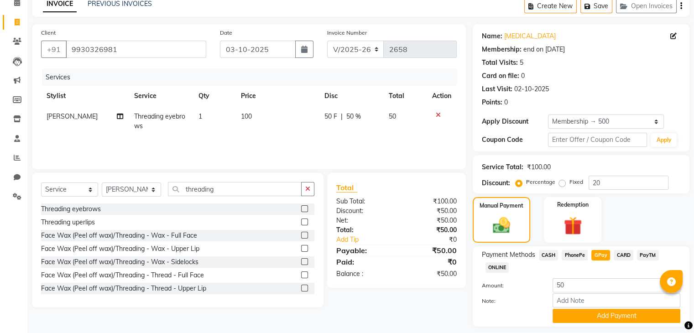
scroll to position [71, 0]
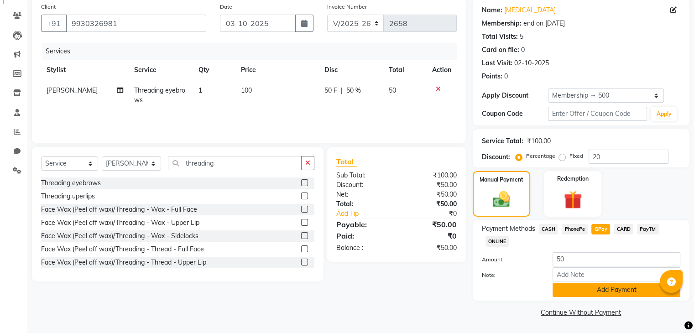
click at [607, 288] on button "Add Payment" at bounding box center [617, 290] width 128 height 14
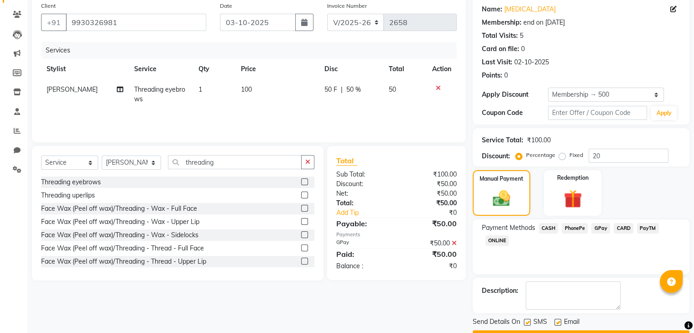
scroll to position [95, 0]
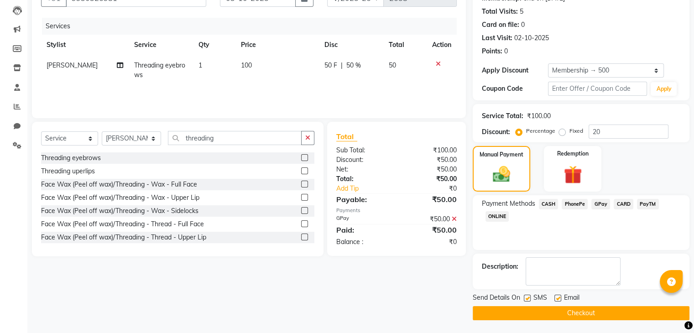
click at [558, 297] on label at bounding box center [557, 298] width 7 height 7
click at [558, 297] on input "checkbox" at bounding box center [557, 299] width 6 height 6
checkbox input "false"
click at [574, 315] on button "Checkout" at bounding box center [581, 313] width 217 height 14
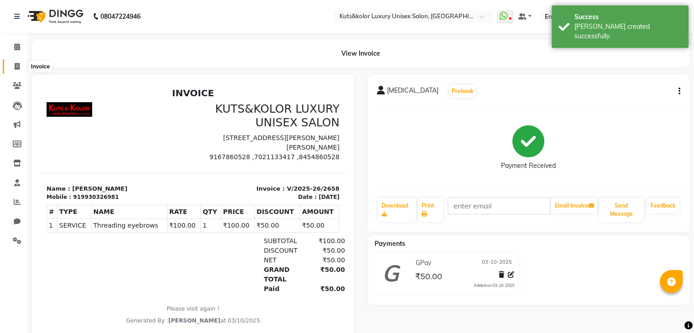
click at [21, 64] on span at bounding box center [17, 67] width 16 height 10
select select "4172"
select select "service"
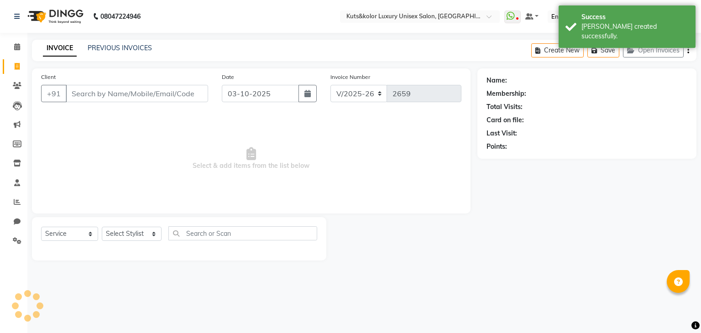
click at [104, 95] on input "Client" at bounding box center [137, 93] width 142 height 17
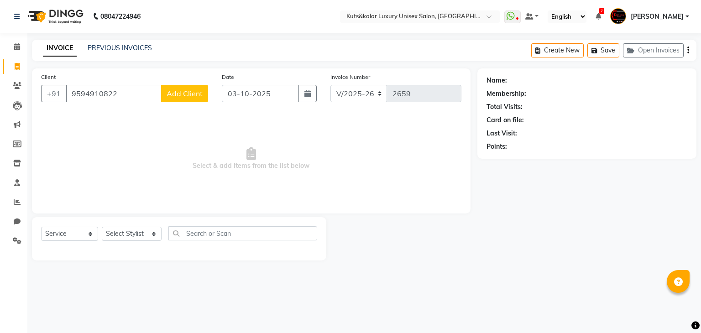
type input "9594910822"
click at [192, 96] on span "Add Client" at bounding box center [185, 93] width 36 height 9
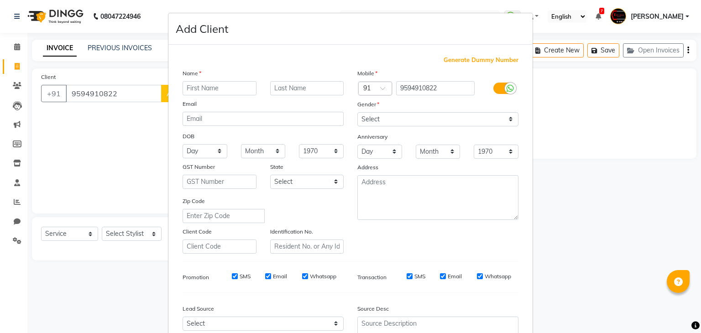
click at [207, 90] on input "text" at bounding box center [220, 88] width 74 height 14
type input "Savita"
click at [366, 115] on select "Select [DEMOGRAPHIC_DATA] [DEMOGRAPHIC_DATA] Other Prefer Not To Say" at bounding box center [437, 119] width 161 height 14
select select "[DEMOGRAPHIC_DATA]"
click at [357, 113] on select "Select [DEMOGRAPHIC_DATA] [DEMOGRAPHIC_DATA] Other Prefer Not To Say" at bounding box center [437, 119] width 161 height 14
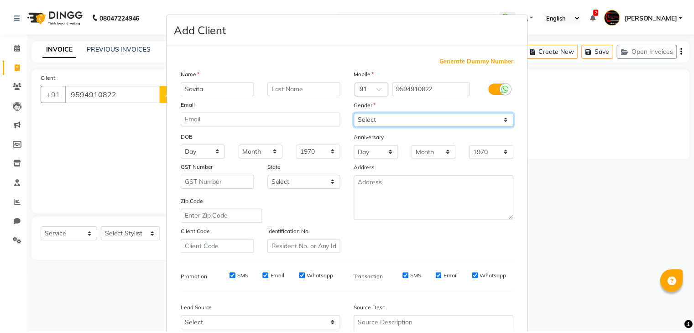
scroll to position [93, 0]
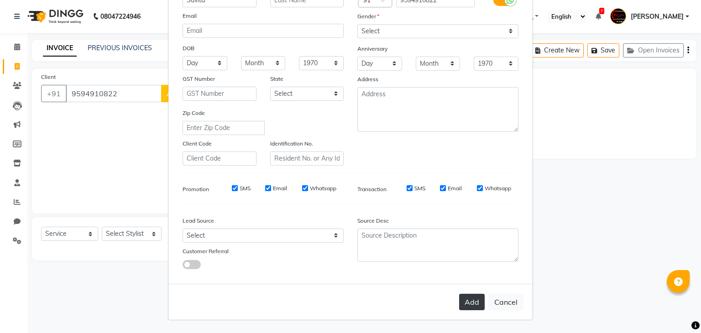
click at [471, 303] on button "Add" at bounding box center [472, 302] width 26 height 16
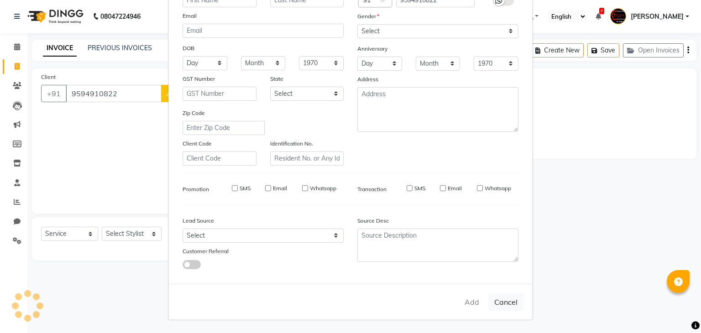
select select
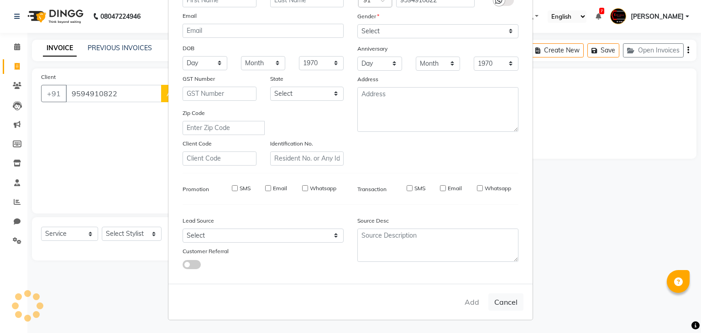
select select
checkbox input "false"
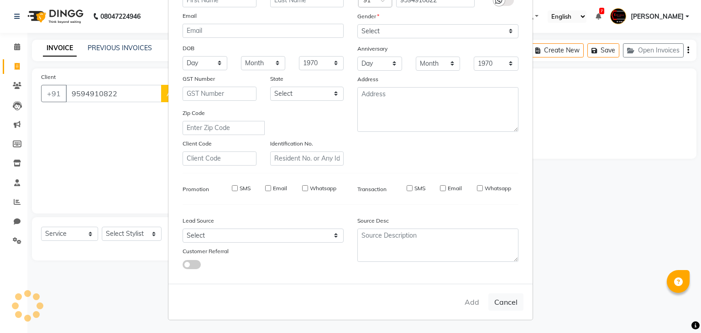
checkbox input "false"
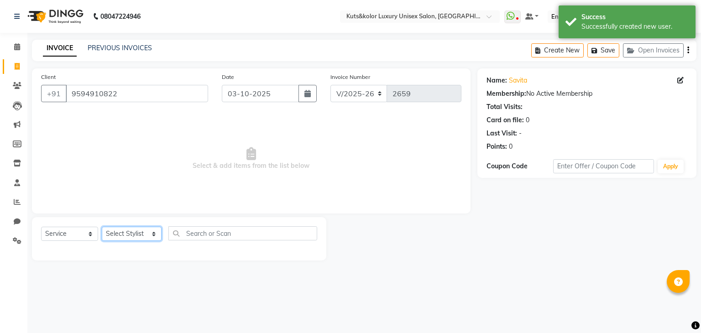
click at [122, 236] on select "Select Stylist [PERSON_NAME] [PERSON_NAME] [PERSON_NAME] [PERSON_NAME] [PERSON_…" at bounding box center [132, 234] width 60 height 14
select select "22561"
click at [102, 227] on select "Select Stylist [PERSON_NAME] [PERSON_NAME] [PERSON_NAME] [PERSON_NAME] [PERSON_…" at bounding box center [132, 234] width 60 height 14
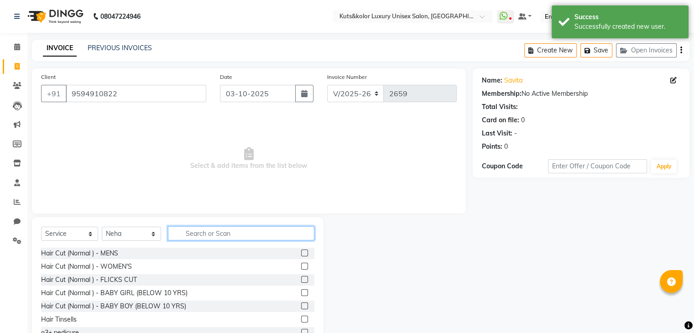
click at [199, 234] on input "text" at bounding box center [241, 233] width 146 height 14
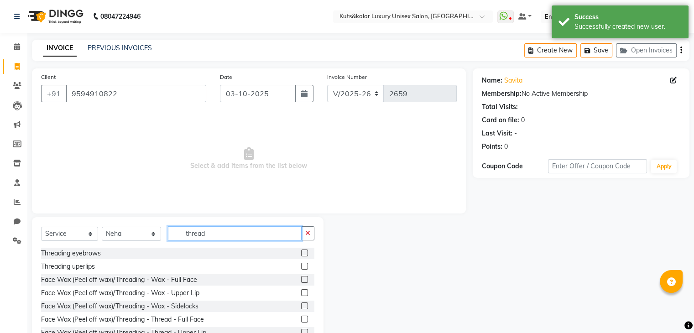
type input "thread"
click at [301, 256] on label at bounding box center [304, 253] width 7 height 7
click at [301, 256] on input "checkbox" at bounding box center [304, 253] width 6 height 6
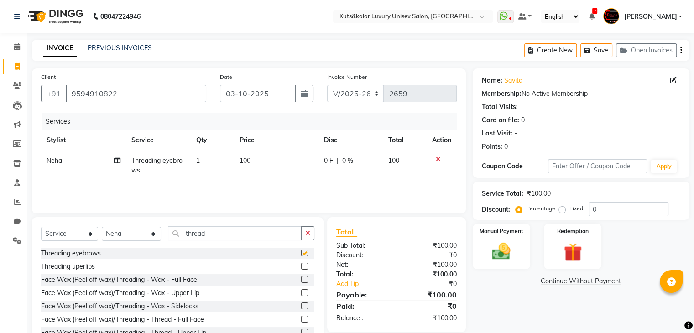
checkbox input "false"
click at [329, 164] on span "0 F" at bounding box center [328, 161] width 9 height 10
select select "22561"
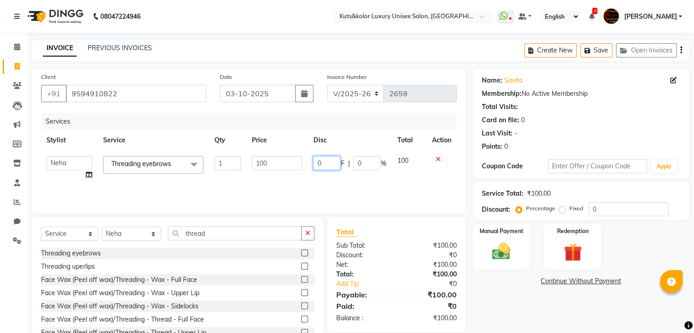
click at [329, 164] on input "0" at bounding box center [326, 163] width 27 height 14
type input "20"
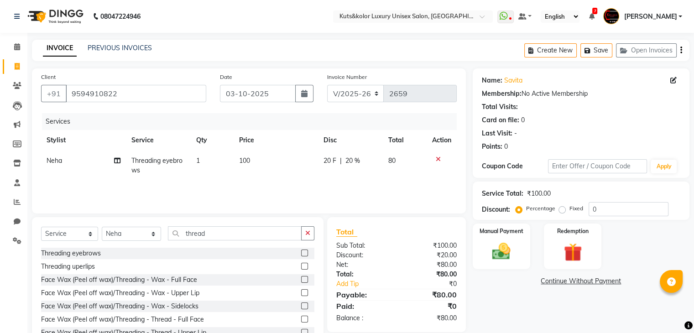
click at [380, 188] on div "Services Stylist Service Qty Price Disc Total Action Neha Threading eyebrows 1 …" at bounding box center [249, 158] width 416 height 91
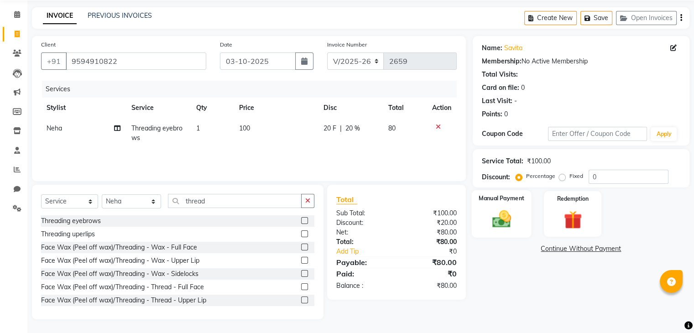
click at [495, 207] on div "Manual Payment" at bounding box center [501, 213] width 60 height 47
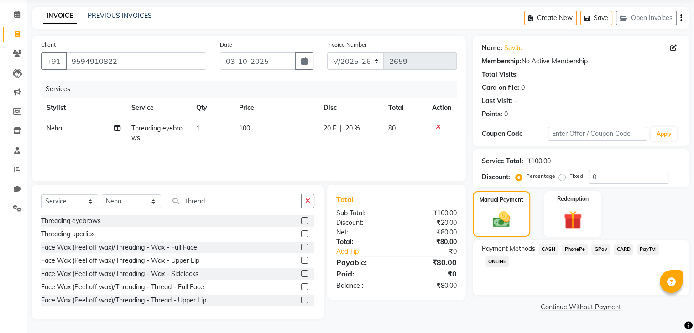
click at [602, 248] on span "GPay" at bounding box center [600, 249] width 19 height 10
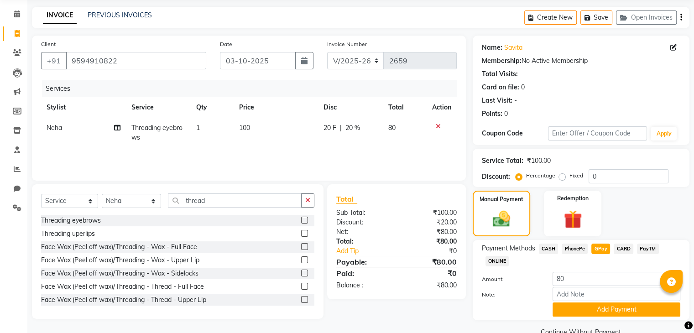
scroll to position [53, 0]
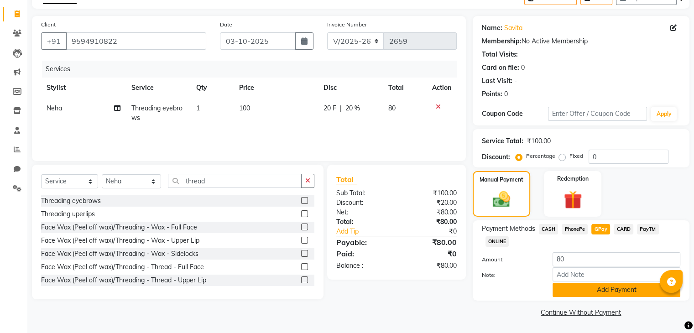
click at [592, 290] on button "Add Payment" at bounding box center [617, 290] width 128 height 14
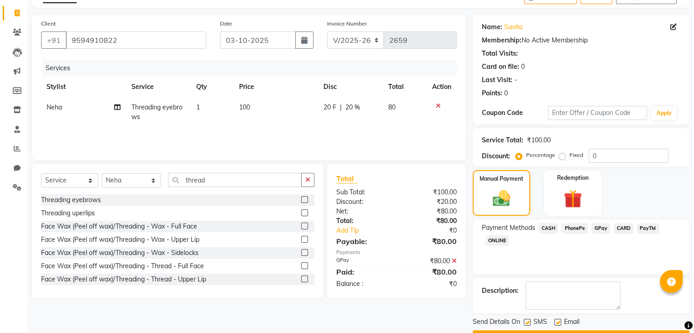
scroll to position [78, 0]
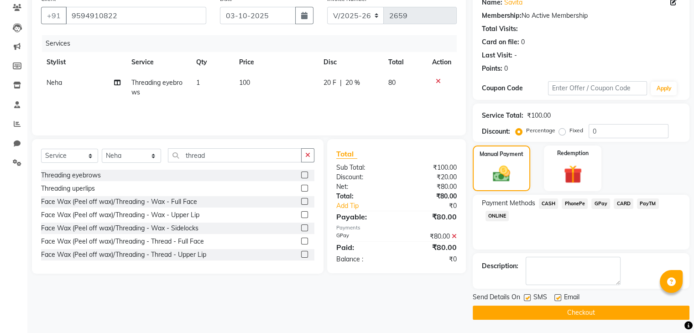
click at [558, 300] on div at bounding box center [557, 299] width 6 height 10
click at [556, 298] on label at bounding box center [557, 297] width 7 height 7
click at [556, 298] on input "checkbox" at bounding box center [557, 298] width 6 height 6
checkbox input "false"
click at [569, 309] on button "Checkout" at bounding box center [581, 313] width 217 height 14
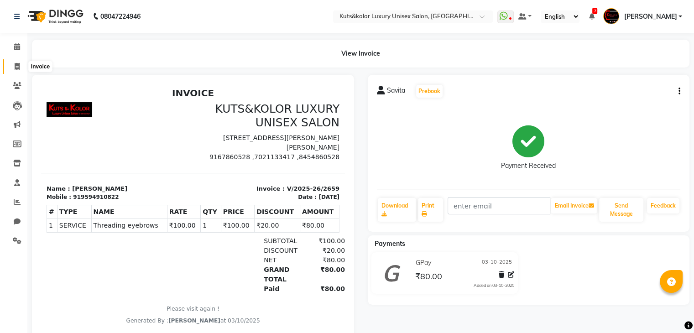
click at [20, 65] on span at bounding box center [17, 67] width 16 height 10
select select "service"
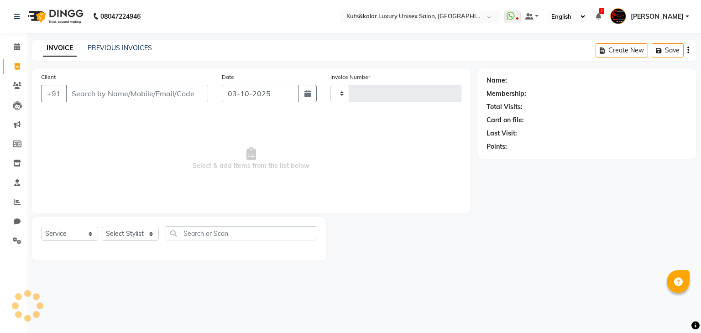
type input "2660"
select select "4172"
click at [128, 93] on input "Client" at bounding box center [137, 93] width 142 height 17
click at [91, 96] on input "Client" at bounding box center [137, 93] width 142 height 17
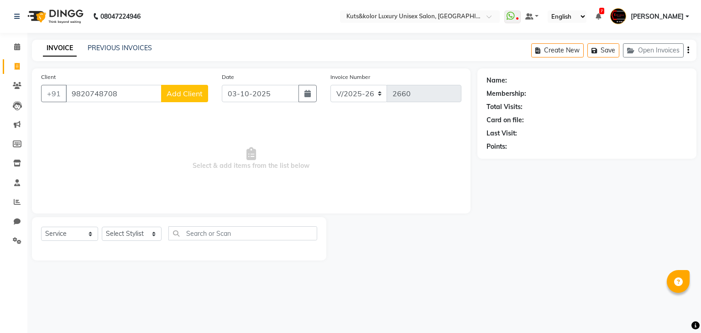
type input "9820748708"
click at [198, 85] on button "Add Client" at bounding box center [184, 93] width 47 height 17
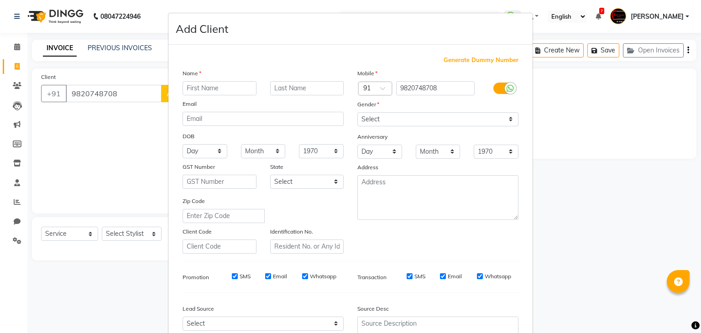
click at [238, 88] on input "text" at bounding box center [220, 88] width 74 height 14
type input "Tasneem"
click at [417, 121] on select "Select [DEMOGRAPHIC_DATA] [DEMOGRAPHIC_DATA] Other Prefer Not To Say" at bounding box center [437, 119] width 161 height 14
select select "[DEMOGRAPHIC_DATA]"
click at [357, 113] on select "Select [DEMOGRAPHIC_DATA] [DEMOGRAPHIC_DATA] Other Prefer Not To Say" at bounding box center [437, 119] width 161 height 14
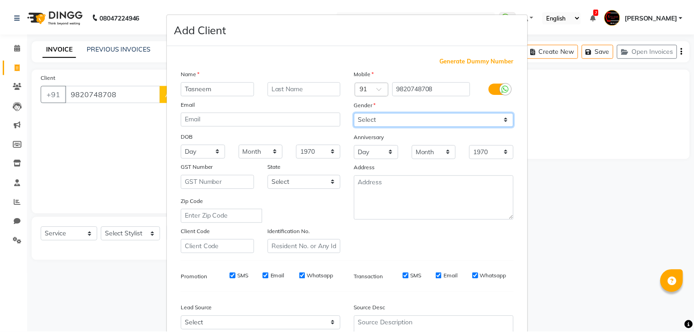
scroll to position [93, 0]
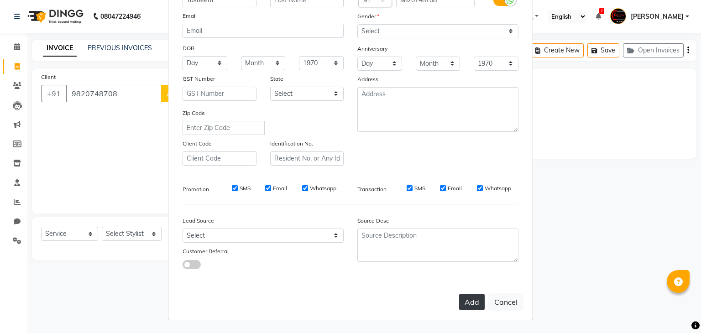
click at [464, 303] on button "Add" at bounding box center [472, 302] width 26 height 16
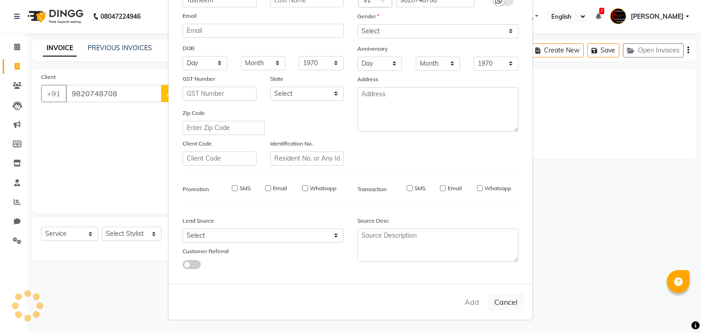
select select
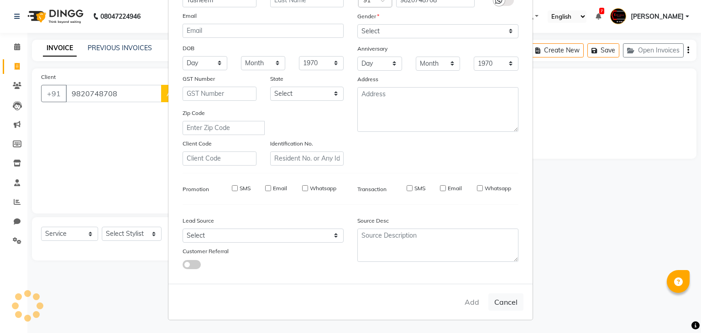
select select
checkbox input "false"
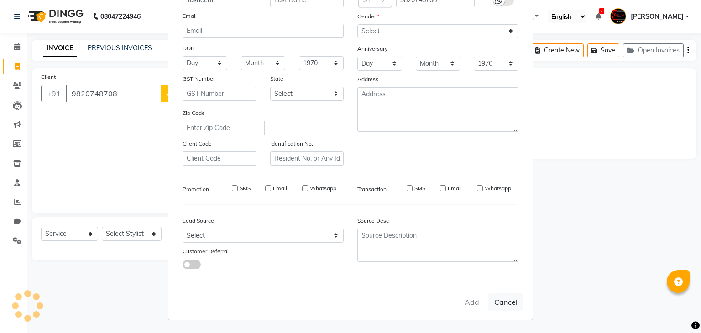
checkbox input "false"
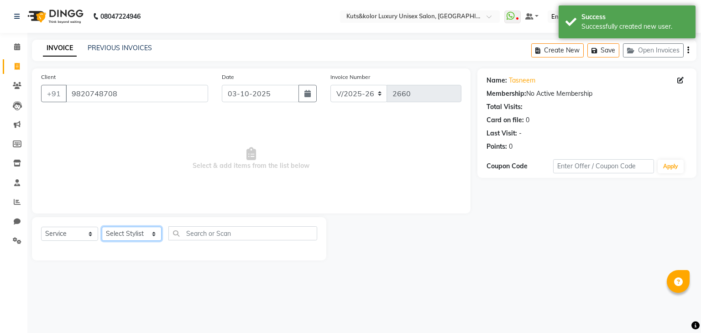
click at [115, 240] on select "Select Stylist [PERSON_NAME] [PERSON_NAME] [PERSON_NAME] [PERSON_NAME] [PERSON_…" at bounding box center [132, 234] width 60 height 14
select select "22561"
click at [102, 227] on select "Select Stylist [PERSON_NAME] [PERSON_NAME] [PERSON_NAME] [PERSON_NAME] [PERSON_…" at bounding box center [132, 234] width 60 height 14
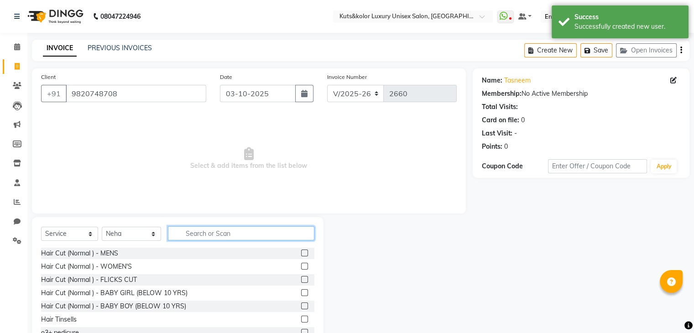
click at [195, 230] on input "text" at bounding box center [241, 233] width 146 height 14
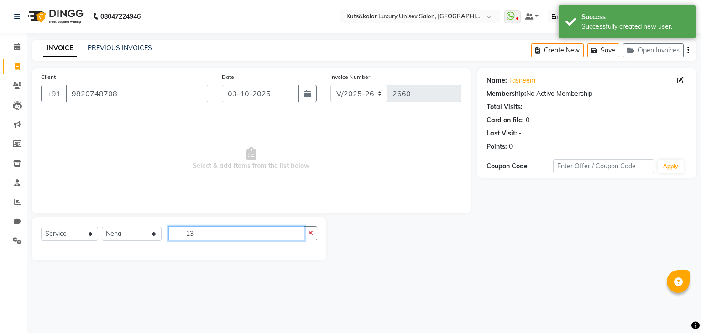
type input "1"
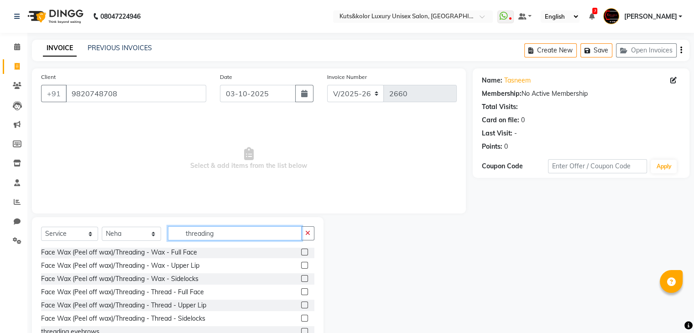
scroll to position [33, 0]
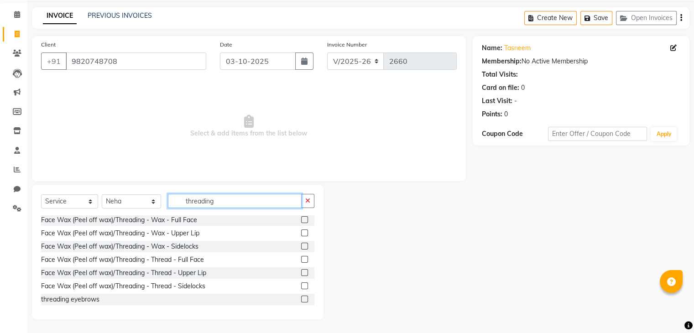
type input "threading"
click at [301, 301] on label at bounding box center [304, 299] width 7 height 7
click at [301, 301] on input "checkbox" at bounding box center [304, 300] width 6 height 6
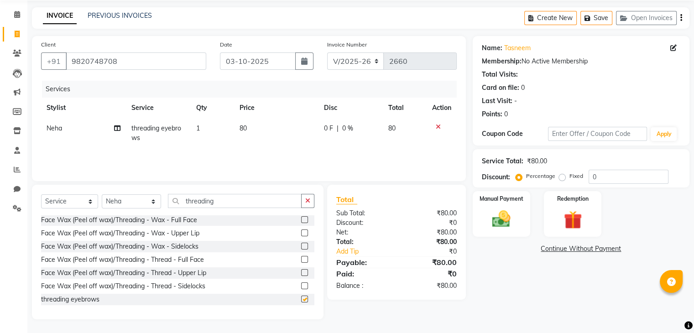
checkbox input "false"
click at [308, 201] on icon "button" at bounding box center [307, 201] width 5 height 6
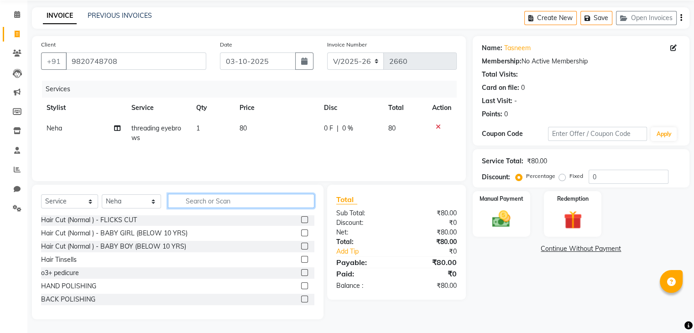
click at [256, 205] on input "text" at bounding box center [241, 201] width 146 height 14
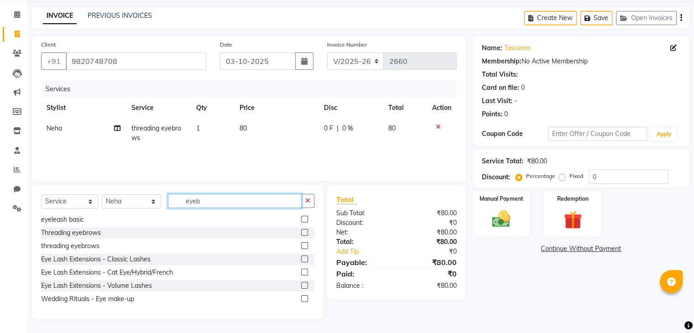
scroll to position [13, 0]
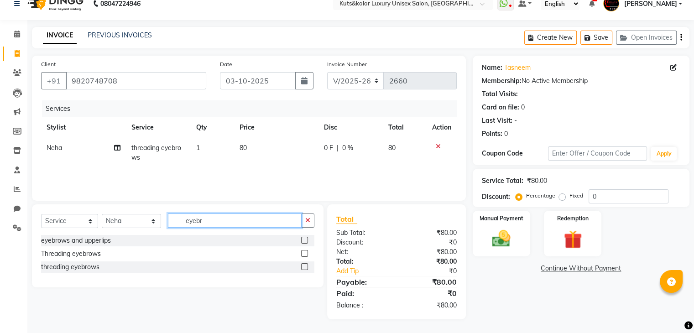
type input "eyebr"
click at [303, 240] on label at bounding box center [304, 240] width 7 height 7
click at [303, 240] on input "checkbox" at bounding box center [304, 241] width 6 height 6
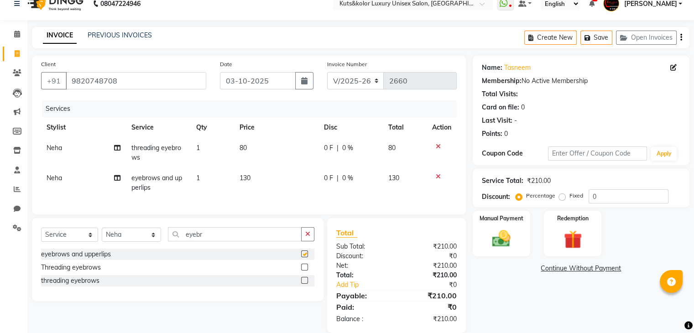
checkbox input "false"
click at [438, 146] on icon at bounding box center [438, 146] width 5 height 6
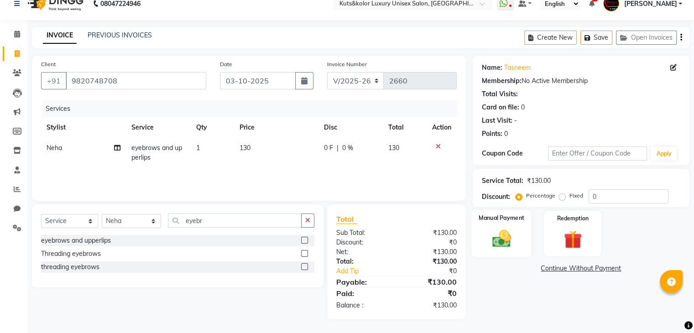
click at [512, 234] on img at bounding box center [501, 239] width 31 height 22
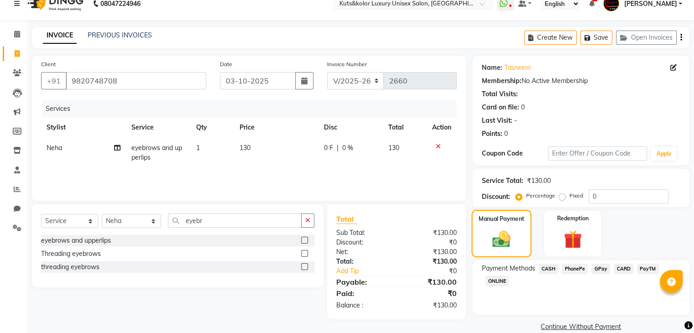
scroll to position [26, 0]
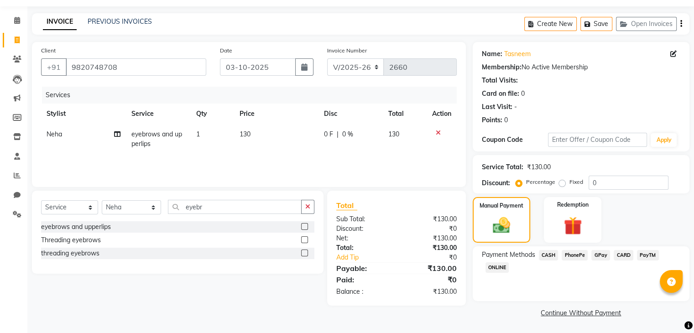
click at [551, 256] on span "CASH" at bounding box center [549, 255] width 20 height 10
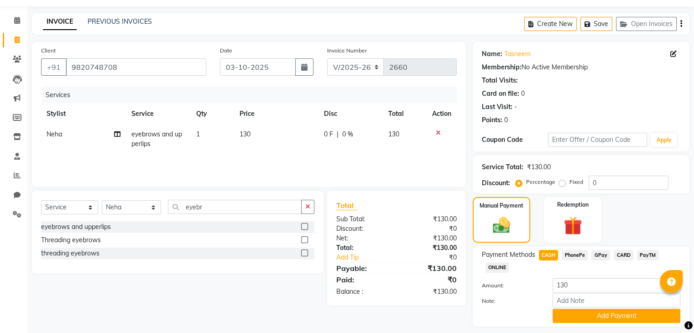
scroll to position [53, 0]
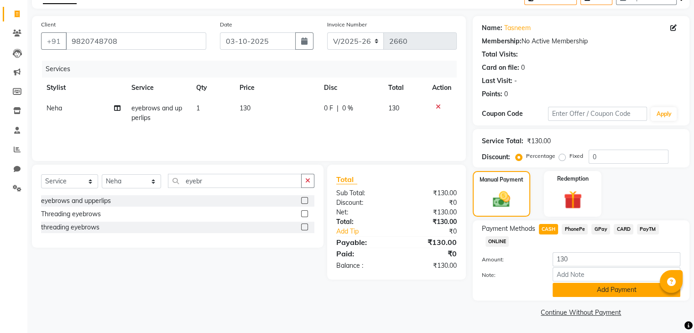
click at [603, 293] on button "Add Payment" at bounding box center [617, 290] width 128 height 14
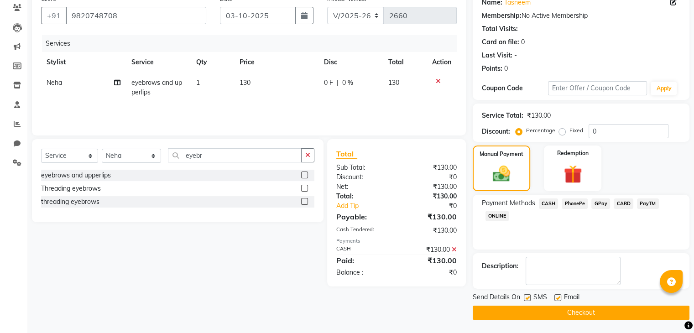
click at [565, 298] on span "Email" at bounding box center [572, 297] width 16 height 11
click at [557, 296] on label at bounding box center [557, 297] width 7 height 7
click at [557, 296] on input "checkbox" at bounding box center [557, 298] width 6 height 6
checkbox input "false"
click at [575, 309] on button "Checkout" at bounding box center [581, 313] width 217 height 14
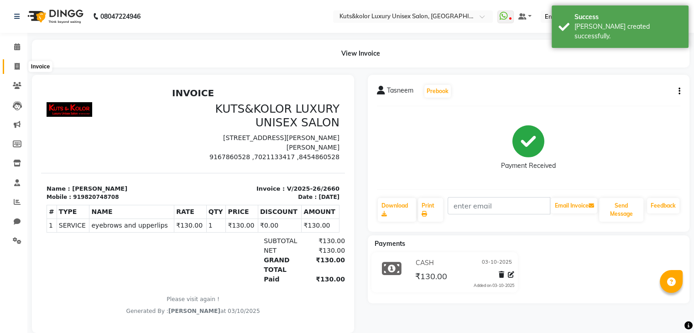
click at [24, 68] on span at bounding box center [17, 67] width 16 height 10
select select "4172"
select select "service"
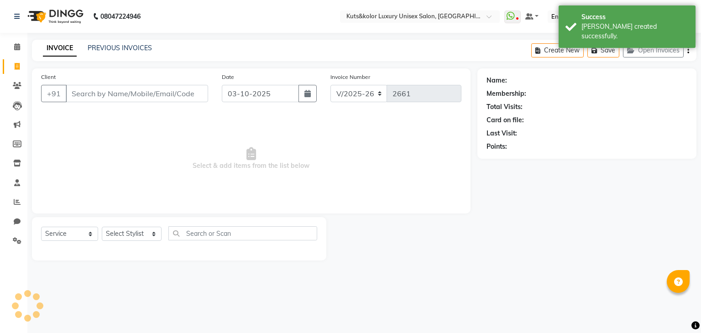
click at [86, 96] on input "Client" at bounding box center [137, 93] width 142 height 17
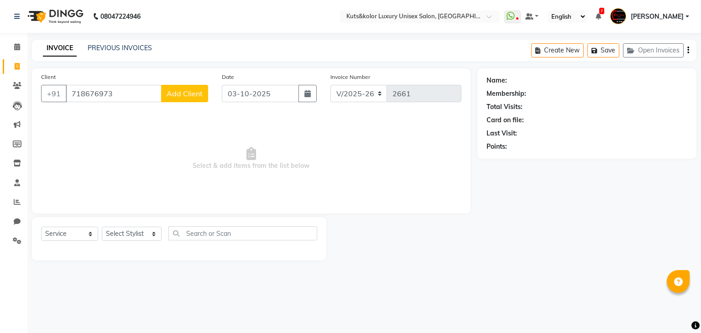
type input "718676973"
click at [183, 94] on span "Add Client" at bounding box center [185, 93] width 36 height 9
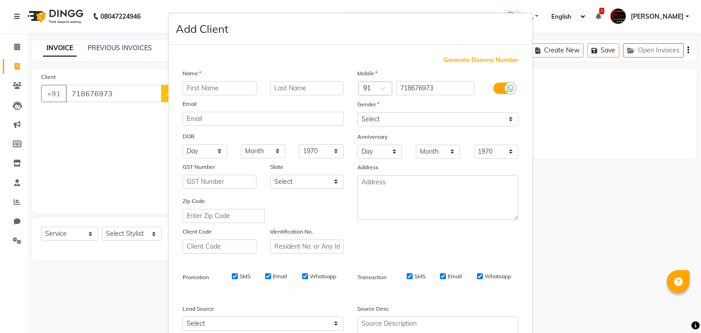
click at [72, 94] on ngb-modal-window "Add Client Generate Dummy Number Name Email DOB Day 01 02 03 04 05 06 07 08 09 …" at bounding box center [350, 166] width 701 height 333
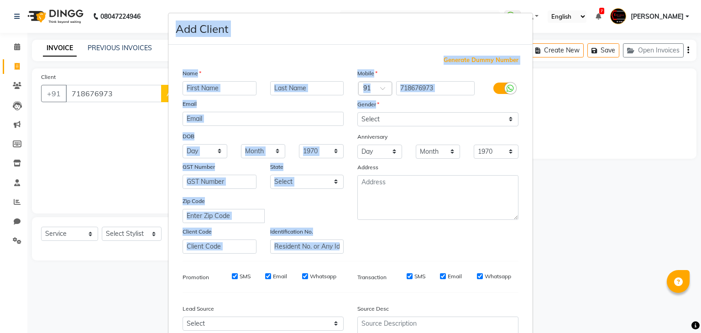
drag, startPoint x: 72, startPoint y: 94, endPoint x: 490, endPoint y: 114, distance: 418.9
click at [490, 114] on ngb-modal-window "Add Client Generate Dummy Number Name Email DOB Day 01 02 03 04 05 06 07 08 09 …" at bounding box center [350, 166] width 701 height 333
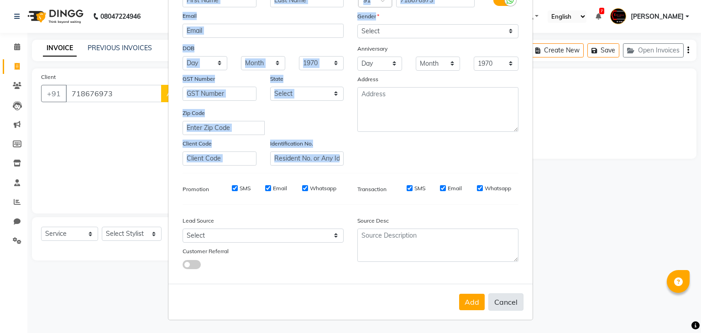
click at [505, 300] on button "Cancel" at bounding box center [505, 301] width 35 height 17
select select
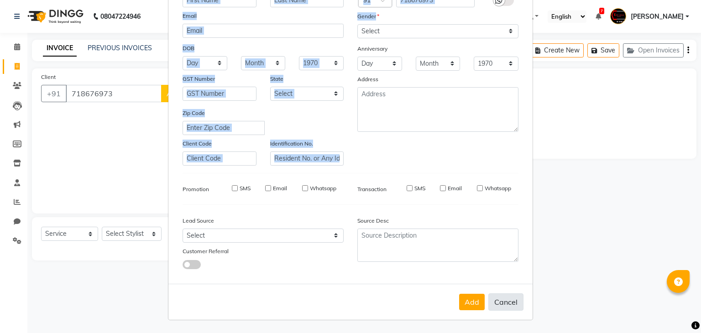
select select
checkbox input "false"
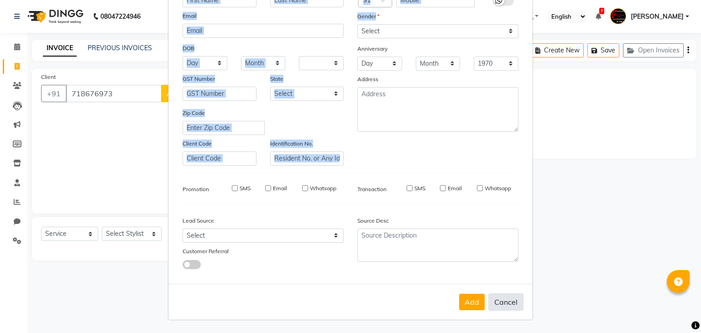
checkbox input "false"
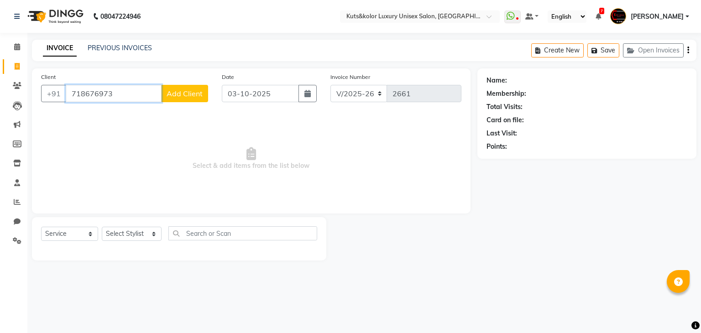
click at [71, 97] on input "718676973" at bounding box center [114, 93] width 96 height 17
type input "0718676973"
click at [183, 95] on span "Add Client" at bounding box center [185, 93] width 36 height 9
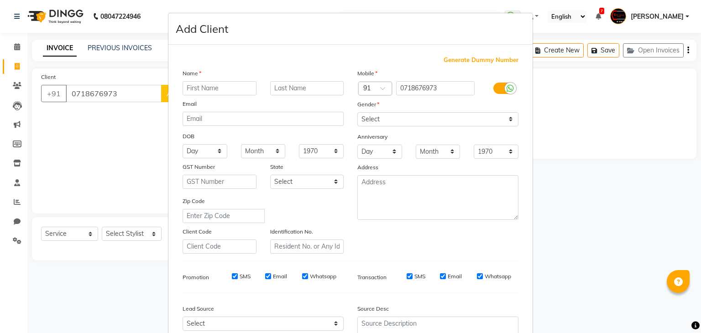
click at [220, 86] on input "text" at bounding box center [220, 88] width 74 height 14
type input "[PERSON_NAME]"
click at [391, 125] on select "Select [DEMOGRAPHIC_DATA] [DEMOGRAPHIC_DATA] Other Prefer Not To Say" at bounding box center [437, 119] width 161 height 14
select select "[DEMOGRAPHIC_DATA]"
click at [357, 113] on select "Select [DEMOGRAPHIC_DATA] [DEMOGRAPHIC_DATA] Other Prefer Not To Say" at bounding box center [437, 119] width 161 height 14
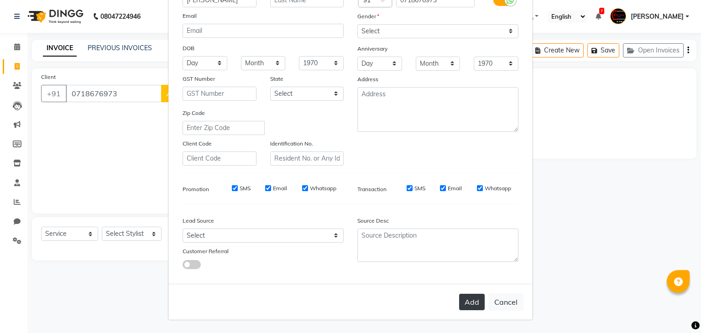
click at [467, 304] on button "Add" at bounding box center [472, 302] width 26 height 16
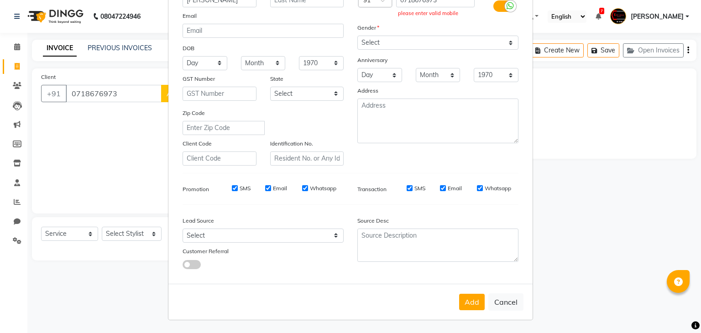
scroll to position [0, 0]
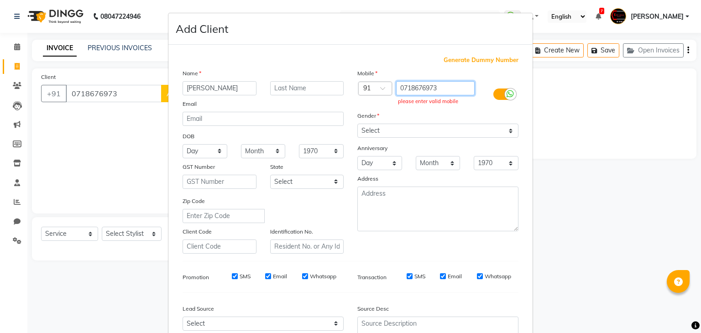
click at [400, 90] on input "0718676973" at bounding box center [435, 88] width 79 height 14
click at [436, 90] on input "0718676973" at bounding box center [435, 88] width 79 height 14
click at [473, 123] on div "Gender" at bounding box center [437, 117] width 175 height 13
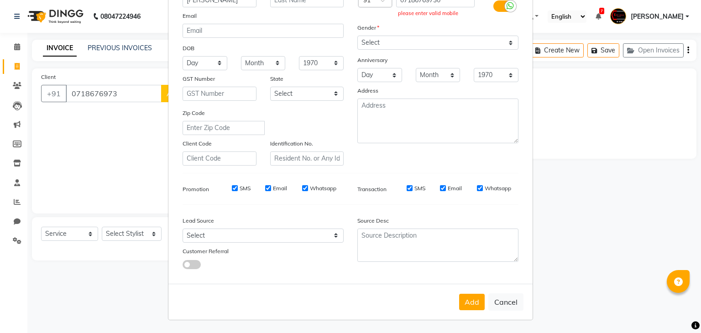
click at [468, 293] on div "Add Cancel" at bounding box center [350, 302] width 364 height 36
click at [466, 301] on button "Add" at bounding box center [472, 302] width 26 height 16
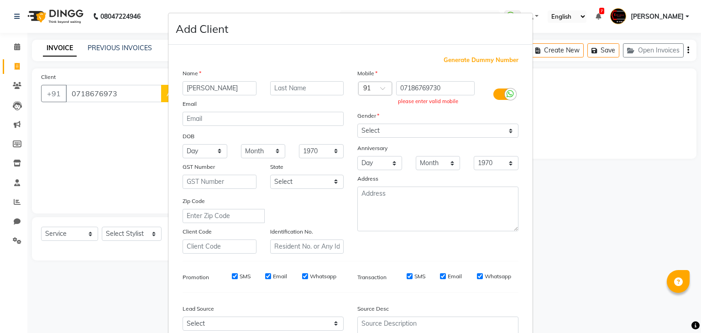
click at [498, 97] on label at bounding box center [503, 94] width 21 height 11
click at [0, 0] on input "checkbox" at bounding box center [0, 0] width 0 height 0
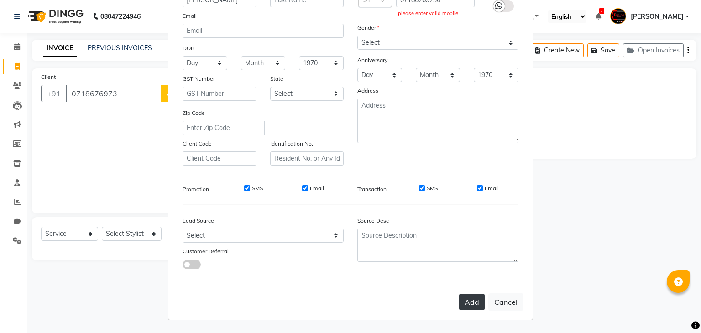
click at [465, 296] on button "Add" at bounding box center [472, 302] width 26 height 16
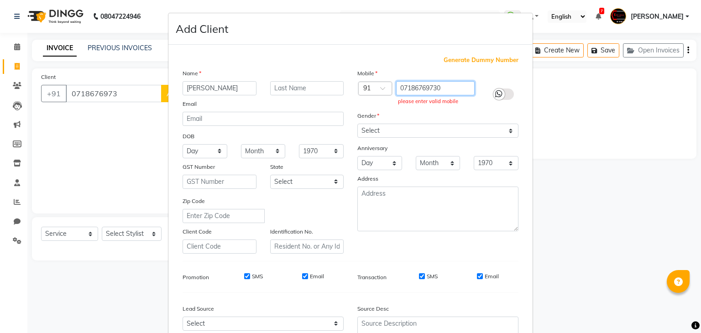
click at [445, 90] on input "07186769730" at bounding box center [435, 88] width 79 height 14
type input "0"
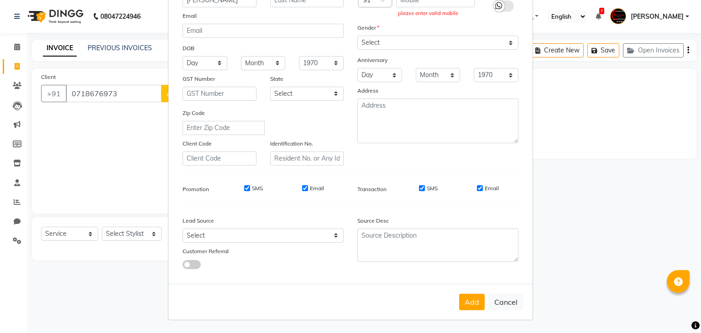
click at [84, 94] on ngb-modal-window "Add Client Generate Dummy Number Name [PERSON_NAME] Email DOB Day 01 02 03 04 0…" at bounding box center [350, 166] width 701 height 333
click at [517, 303] on button "Cancel" at bounding box center [505, 301] width 35 height 17
select select
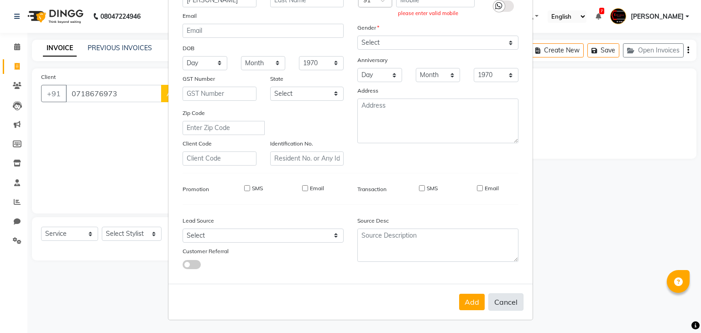
select select
checkbox input "false"
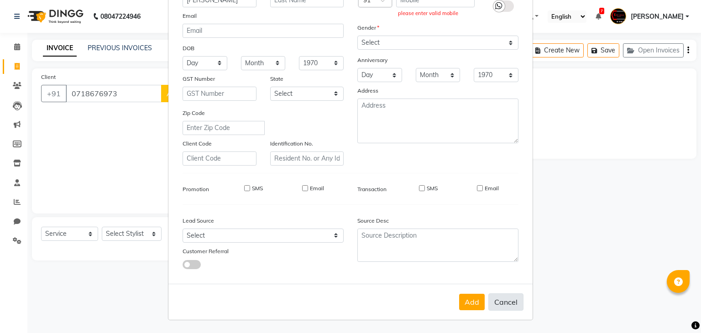
checkbox input "false"
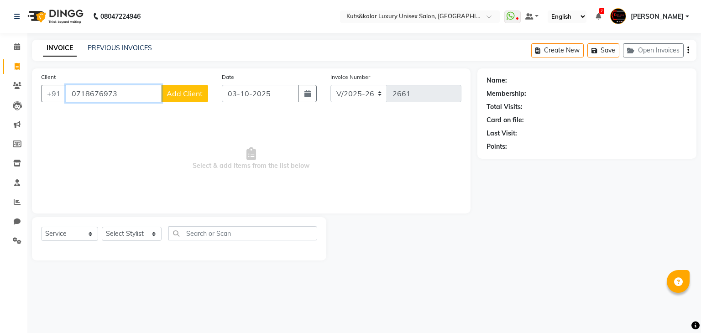
click at [84, 95] on input "0718676973" at bounding box center [114, 93] width 96 height 17
type input "07188676973"
click at [193, 97] on span "Add Client" at bounding box center [185, 93] width 36 height 9
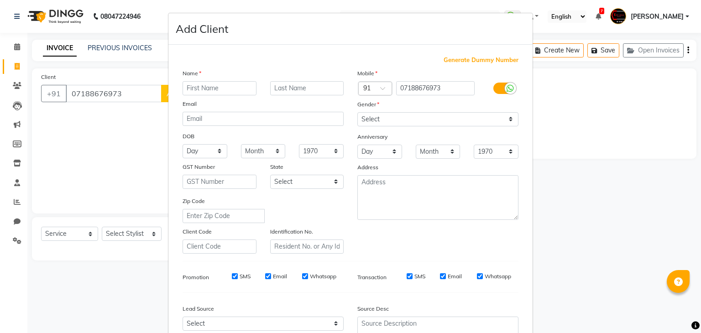
click at [232, 90] on input "text" at bounding box center [220, 88] width 74 height 14
type input "Ummiya"
click at [371, 122] on select "Select [DEMOGRAPHIC_DATA] [DEMOGRAPHIC_DATA] Other Prefer Not To Say" at bounding box center [437, 119] width 161 height 14
select select "[DEMOGRAPHIC_DATA]"
click at [357, 113] on select "Select [DEMOGRAPHIC_DATA] [DEMOGRAPHIC_DATA] Other Prefer Not To Say" at bounding box center [437, 119] width 161 height 14
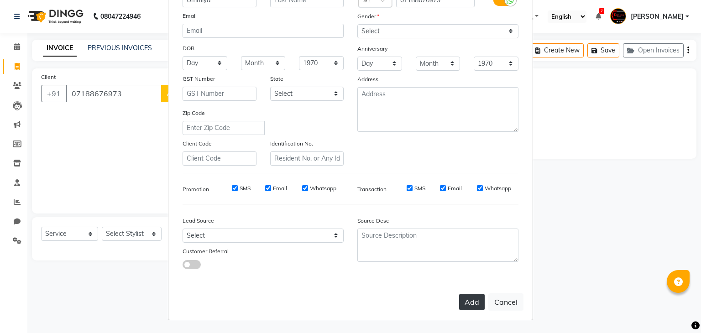
click at [463, 304] on button "Add" at bounding box center [472, 302] width 26 height 16
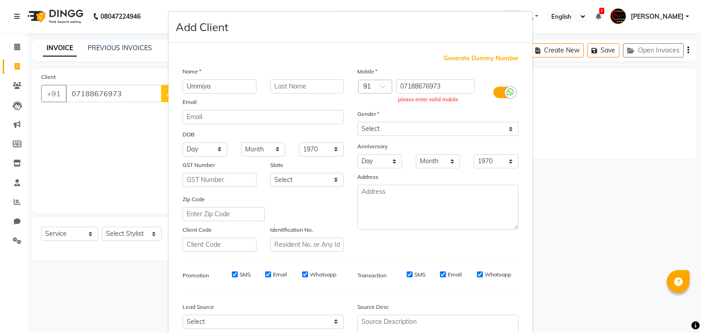
scroll to position [0, 0]
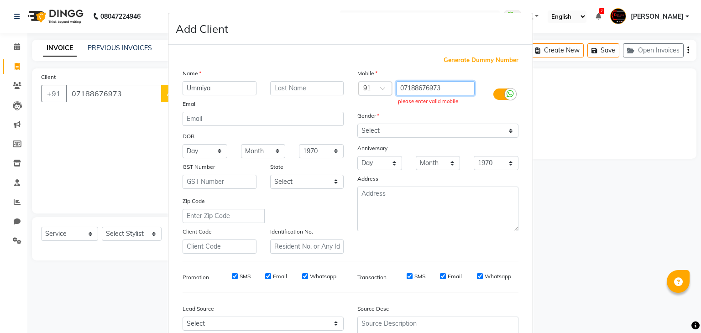
click at [412, 89] on input "07188676973" at bounding box center [435, 88] width 79 height 14
click at [453, 87] on input "0718676973" at bounding box center [435, 88] width 79 height 14
click at [400, 91] on input "07186769731" at bounding box center [435, 88] width 79 height 14
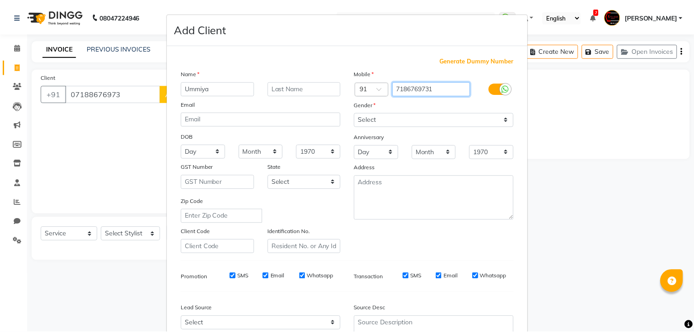
scroll to position [93, 0]
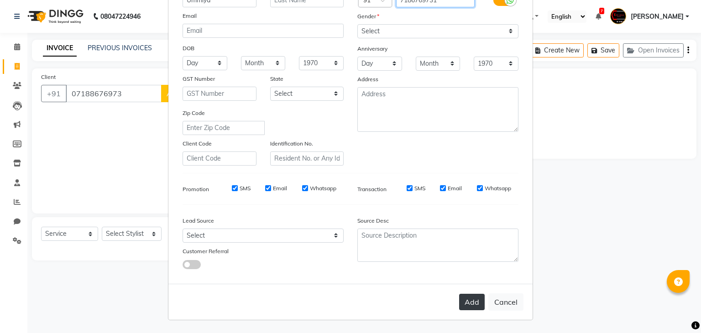
type input "7186769731"
click at [469, 303] on button "Add" at bounding box center [472, 302] width 26 height 16
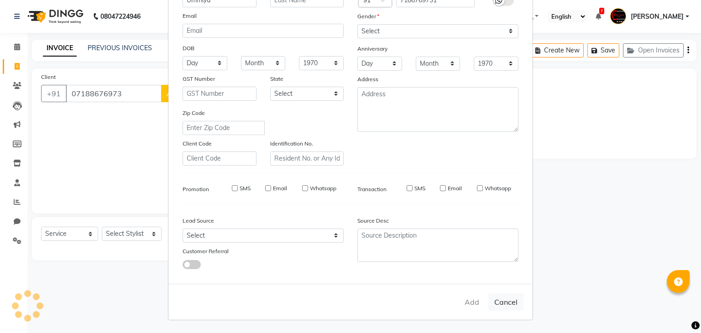
type input "7186769731"
select select
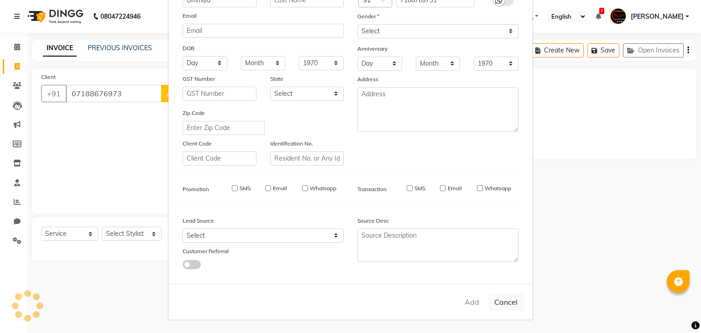
select select
checkbox input "false"
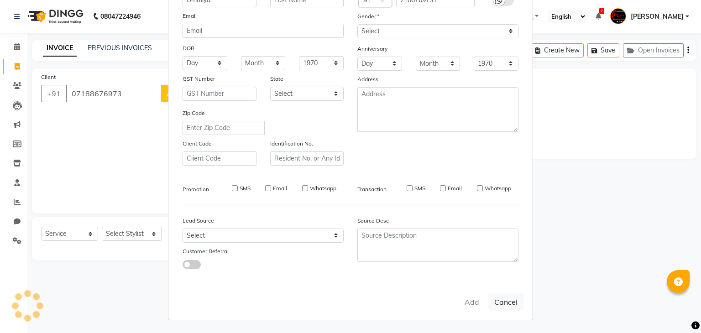
checkbox input "false"
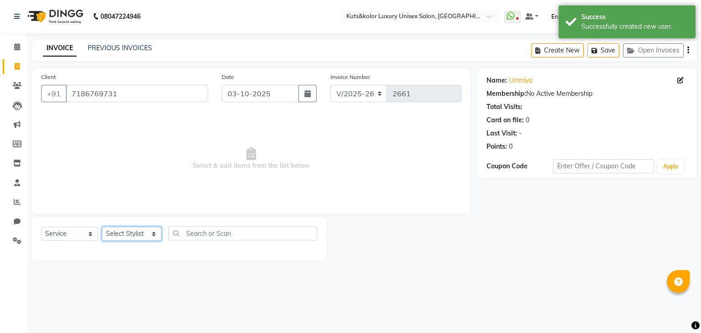
click at [131, 232] on select "Select Stylist [PERSON_NAME] [PERSON_NAME] [PERSON_NAME] [PERSON_NAME] [PERSON_…" at bounding box center [132, 234] width 60 height 14
select select "22561"
click at [102, 227] on select "Select Stylist [PERSON_NAME] [PERSON_NAME] [PERSON_NAME] [PERSON_NAME] [PERSON_…" at bounding box center [132, 234] width 60 height 14
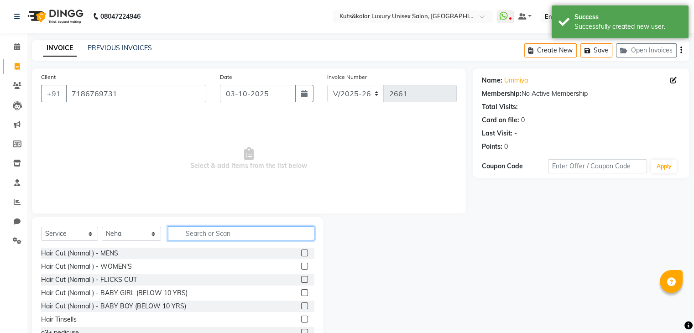
click at [198, 235] on input "text" at bounding box center [241, 233] width 146 height 14
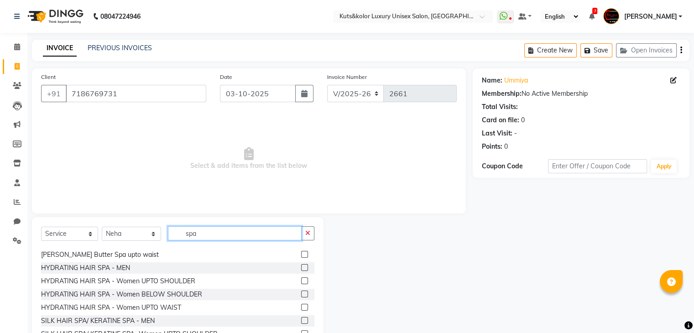
scroll to position [65, 0]
type input "spa"
click at [301, 282] on label at bounding box center [304, 280] width 7 height 7
click at [301, 282] on input "checkbox" at bounding box center [304, 281] width 6 height 6
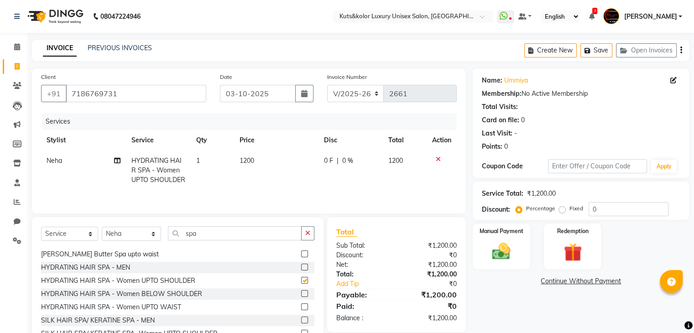
checkbox input "false"
click at [245, 163] on span "1200" at bounding box center [247, 160] width 15 height 8
select select "22561"
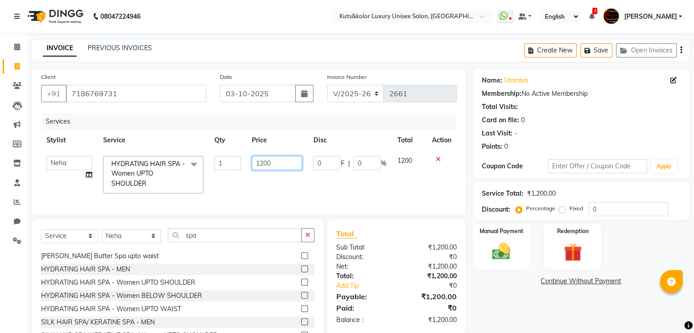
click at [263, 165] on input "1200" at bounding box center [277, 163] width 50 height 14
type input "1500"
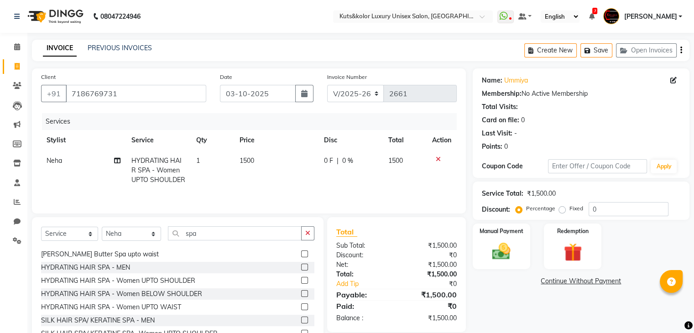
click at [300, 199] on div "Services Stylist Service Qty Price Disc Total Action Neha HYDRATING HAIR SPA - …" at bounding box center [249, 158] width 416 height 91
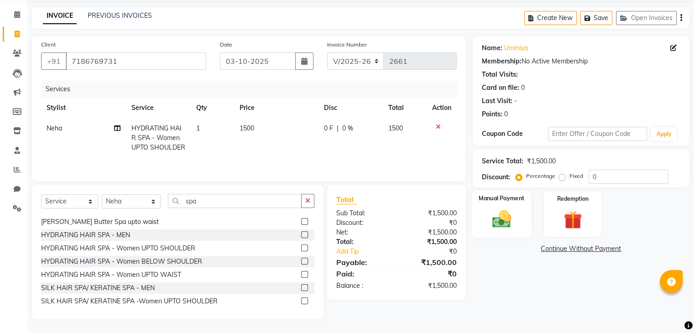
click at [502, 213] on img at bounding box center [501, 220] width 31 height 22
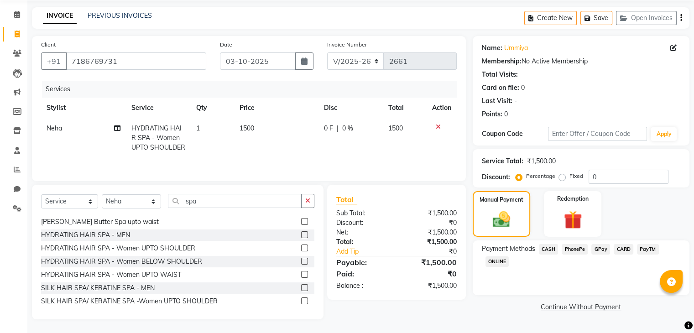
click at [554, 244] on span "CASH" at bounding box center [549, 249] width 20 height 10
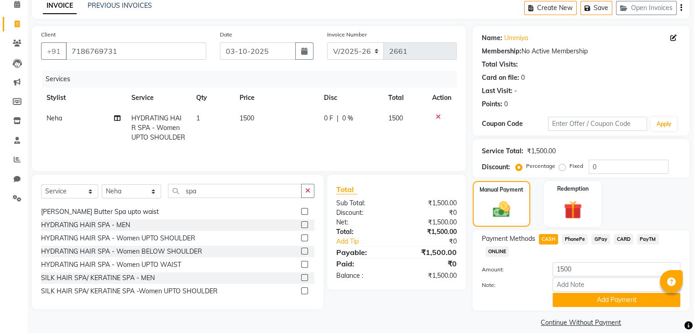
scroll to position [53, 0]
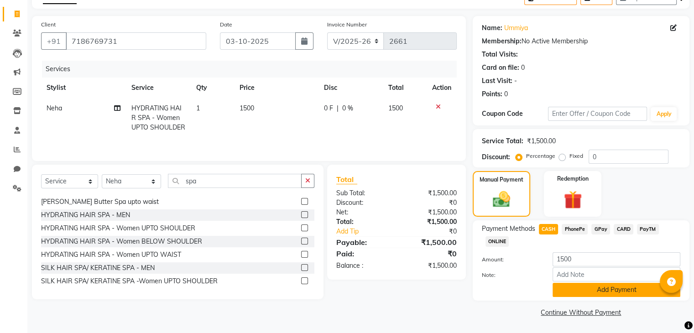
click at [603, 287] on button "Add Payment" at bounding box center [617, 290] width 128 height 14
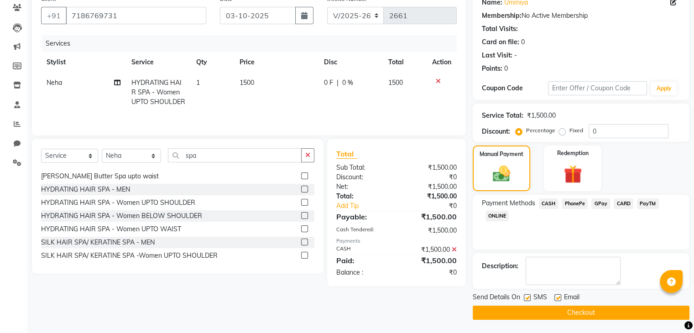
click at [556, 299] on label at bounding box center [557, 297] width 7 height 7
click at [556, 299] on input "checkbox" at bounding box center [557, 298] width 6 height 6
checkbox input "false"
click at [568, 311] on button "Checkout" at bounding box center [581, 313] width 217 height 14
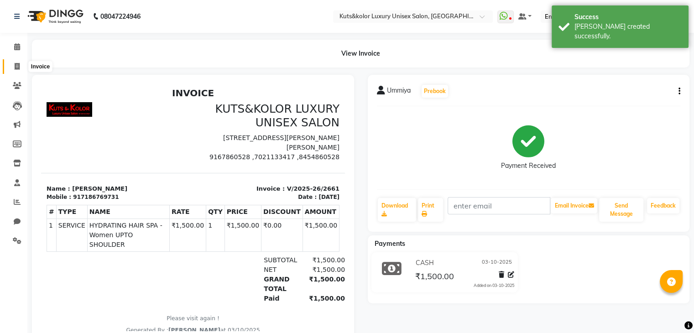
click at [10, 70] on span at bounding box center [17, 67] width 16 height 10
select select "service"
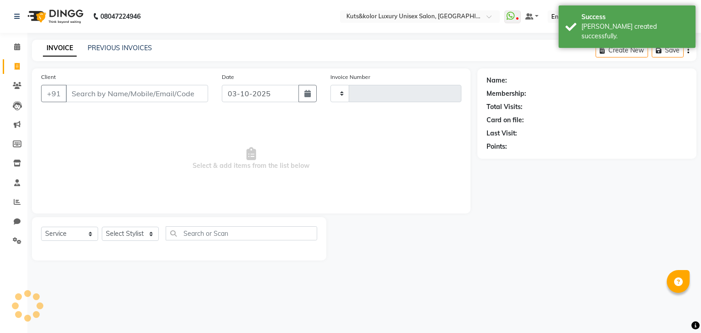
type input "2662"
select select "4172"
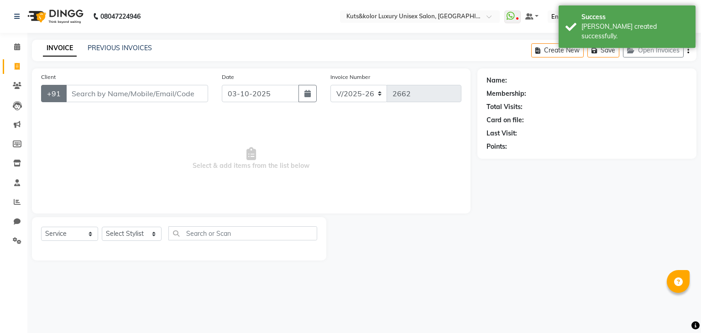
click at [56, 94] on button "+91" at bounding box center [54, 93] width 26 height 17
click at [49, 94] on button "+91" at bounding box center [54, 93] width 26 height 17
click at [96, 94] on input "Client" at bounding box center [137, 93] width 142 height 17
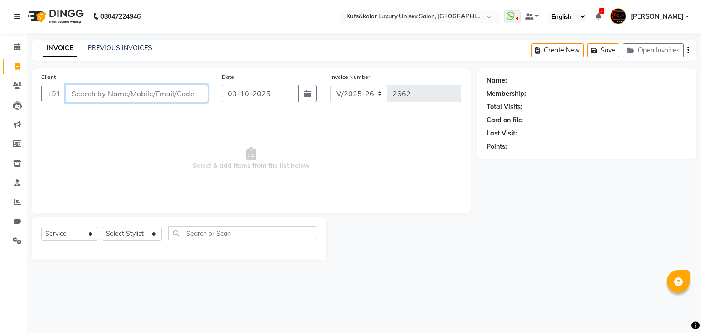
click at [101, 94] on input "Client" at bounding box center [137, 93] width 142 height 17
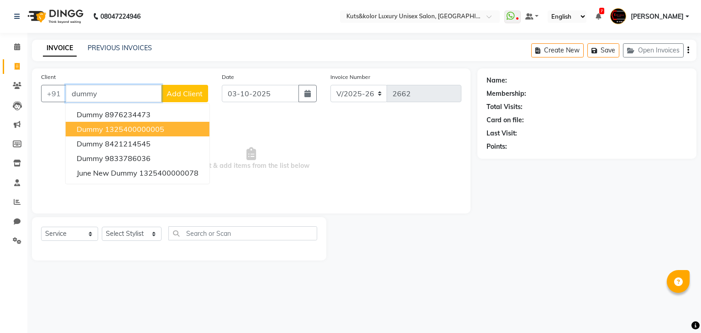
drag, startPoint x: 100, startPoint y: 122, endPoint x: 102, endPoint y: 129, distance: 7.1
click at [102, 129] on button "dummy 1325400000005" at bounding box center [138, 129] width 144 height 15
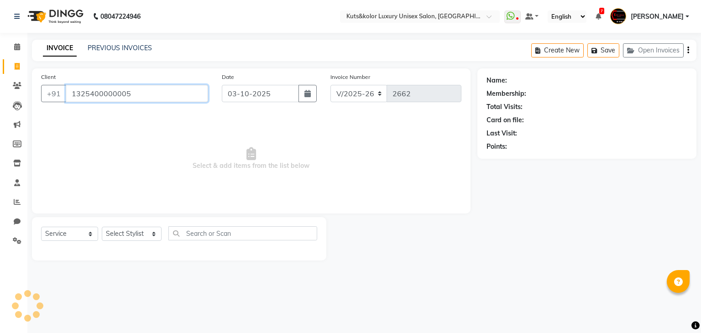
type input "1325400000005"
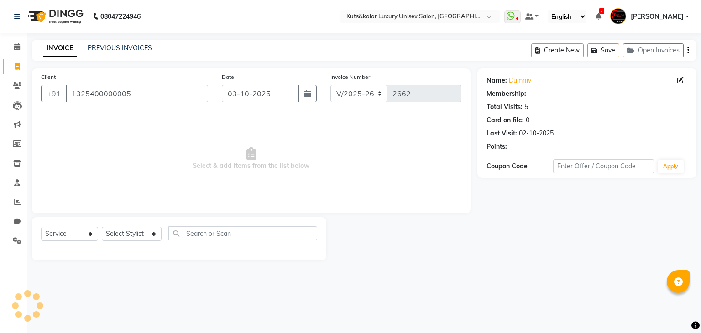
click at [102, 129] on span "Select & add items from the list below" at bounding box center [251, 158] width 420 height 91
click at [125, 235] on select "Select Stylist [PERSON_NAME] [PERSON_NAME] [PERSON_NAME] [PERSON_NAME] [PERSON_…" at bounding box center [132, 234] width 60 height 14
select select "88058"
click at [102, 227] on select "Select Stylist [PERSON_NAME] [PERSON_NAME] [PERSON_NAME] [PERSON_NAME] [PERSON_…" at bounding box center [132, 234] width 60 height 14
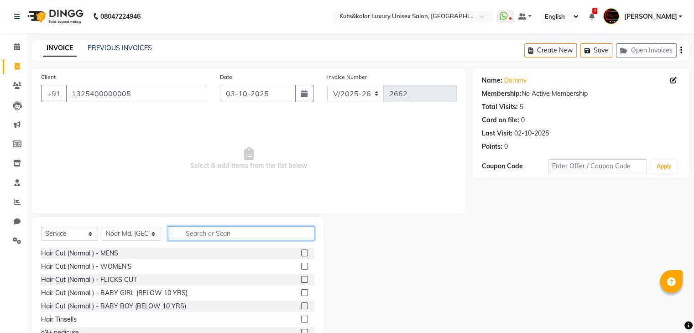
click at [192, 234] on input "text" at bounding box center [241, 233] width 146 height 14
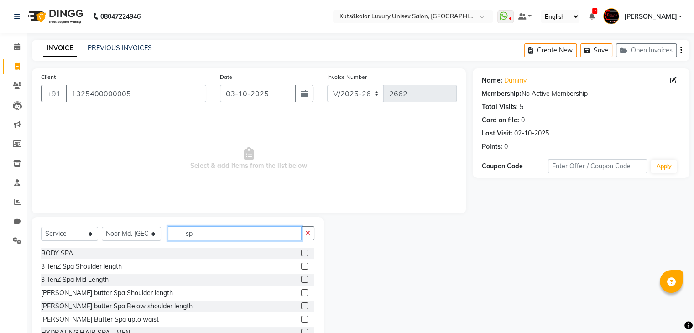
type input "s"
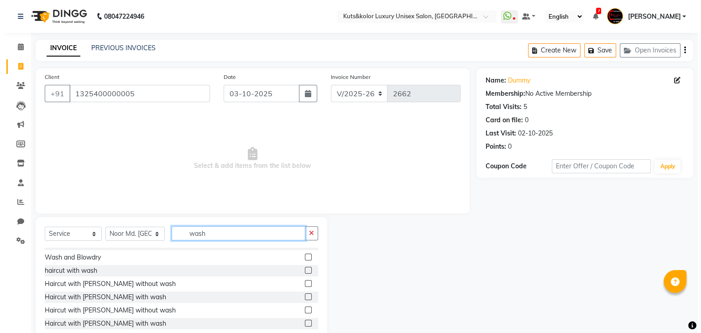
scroll to position [10, 0]
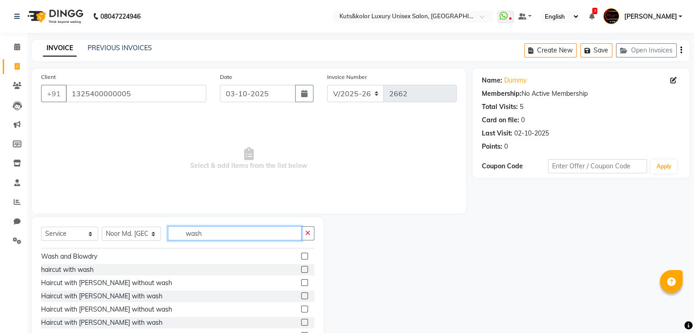
type input "wash"
click at [301, 270] on label at bounding box center [304, 269] width 7 height 7
click at [301, 270] on input "checkbox" at bounding box center [304, 270] width 6 height 6
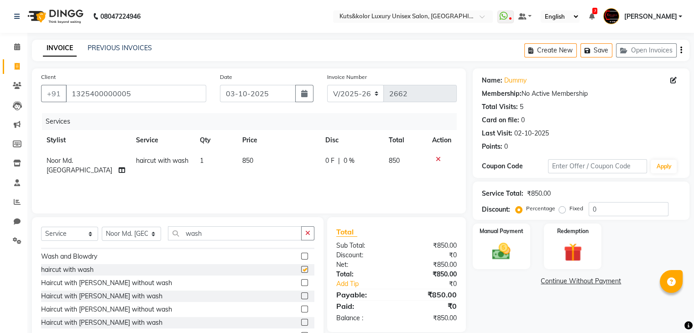
checkbox input "false"
click at [438, 159] on icon at bounding box center [438, 159] width 5 height 6
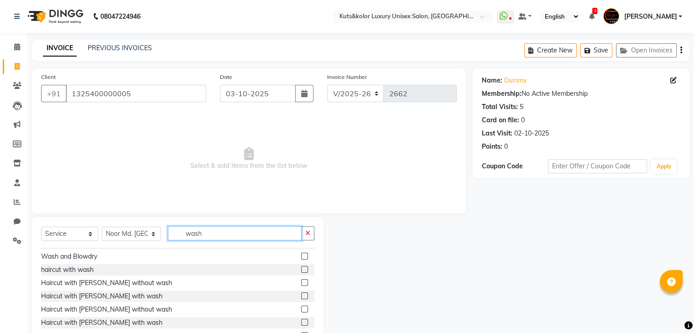
click at [203, 233] on input "wash" at bounding box center [235, 233] width 134 height 14
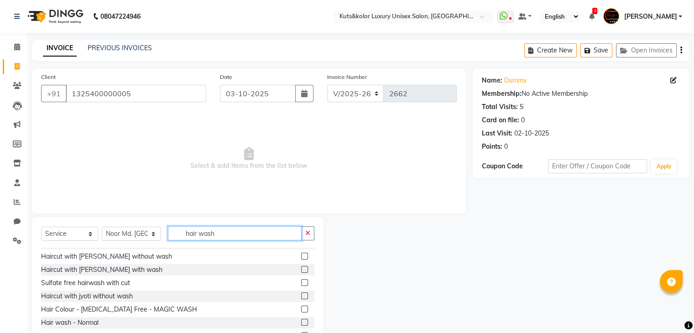
scroll to position [38, 0]
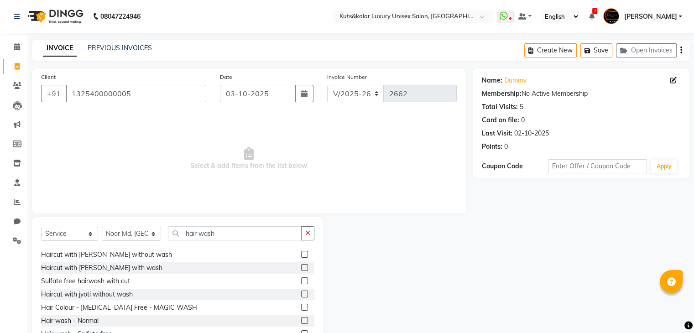
click at [301, 283] on label at bounding box center [304, 280] width 7 height 7
click at [301, 283] on input "checkbox" at bounding box center [304, 281] width 6 height 6
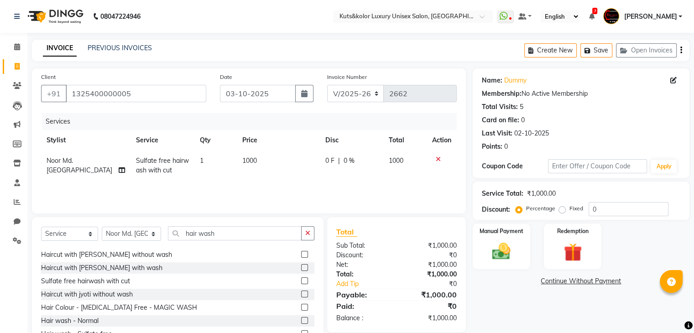
click at [244, 163] on span "1000" at bounding box center [249, 160] width 15 height 8
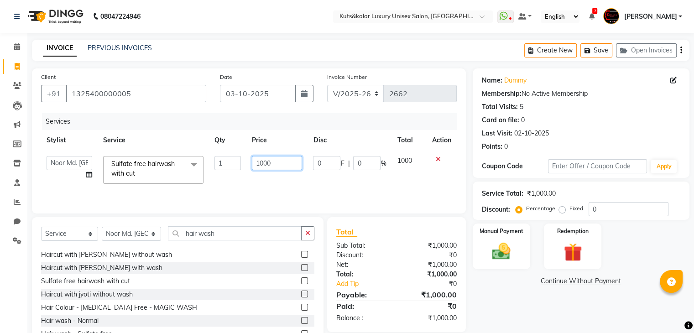
click at [257, 166] on input "1000" at bounding box center [277, 163] width 50 height 14
click at [258, 163] on input "1000" at bounding box center [277, 163] width 50 height 14
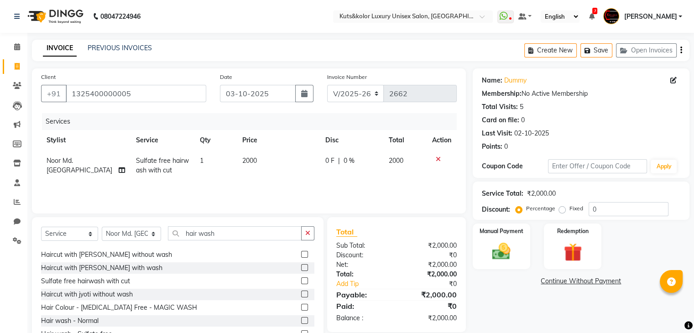
click at [284, 183] on div "Services Stylist Service Qty Price Disc Total Action Noor Md. [PERSON_NAME] fre…" at bounding box center [249, 158] width 416 height 91
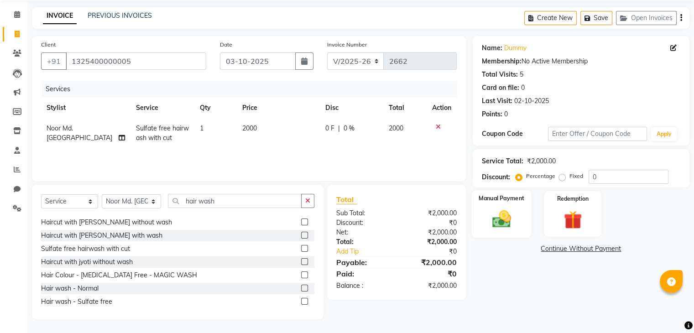
click at [492, 222] on img at bounding box center [501, 220] width 31 height 22
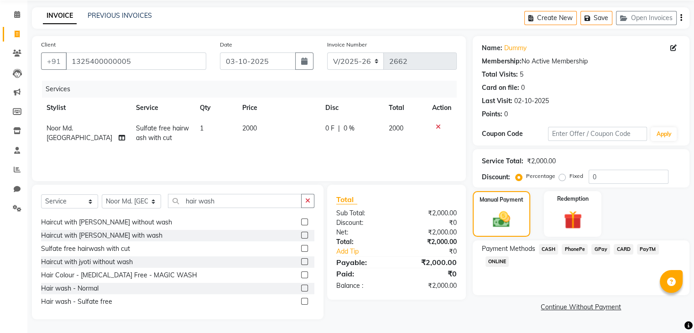
click at [553, 250] on span "CASH" at bounding box center [549, 249] width 20 height 10
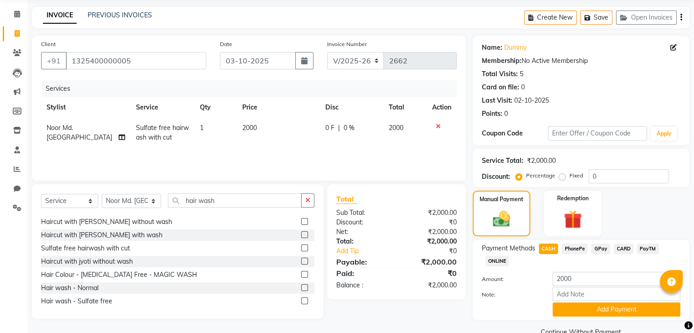
scroll to position [53, 0]
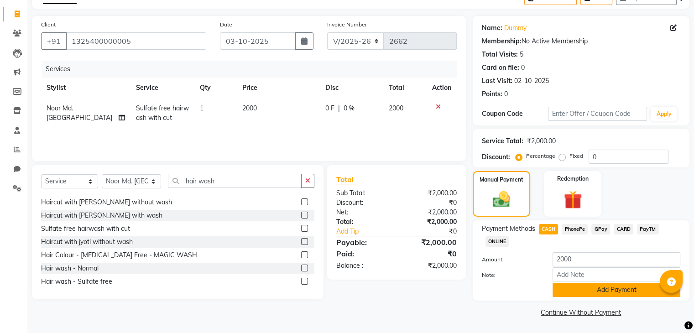
click at [604, 286] on button "Add Payment" at bounding box center [617, 290] width 128 height 14
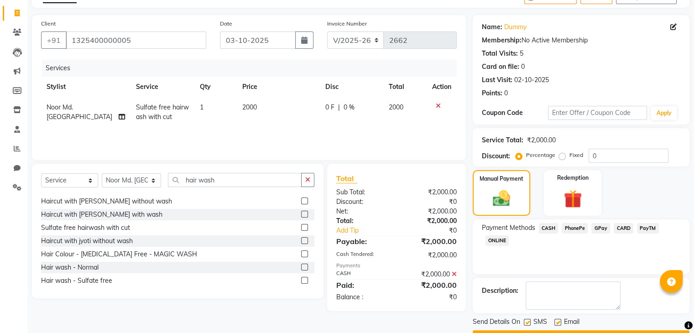
scroll to position [78, 0]
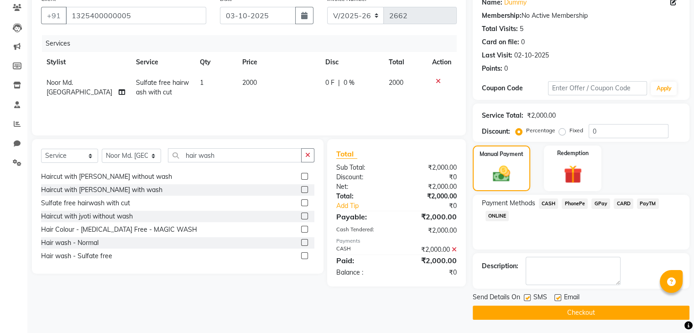
click at [557, 298] on label at bounding box center [557, 297] width 7 height 7
click at [557, 298] on input "checkbox" at bounding box center [557, 298] width 6 height 6
click at [573, 309] on button "Checkout" at bounding box center [581, 313] width 217 height 14
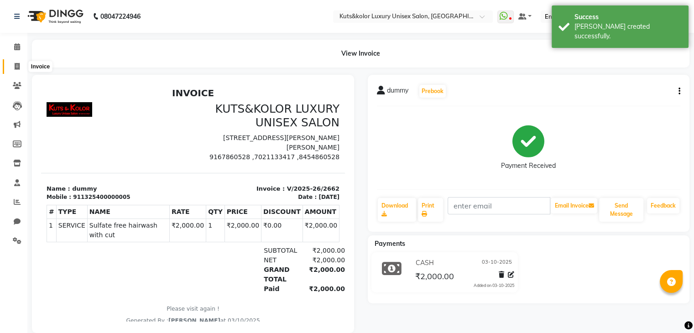
click at [18, 70] on span at bounding box center [17, 67] width 16 height 10
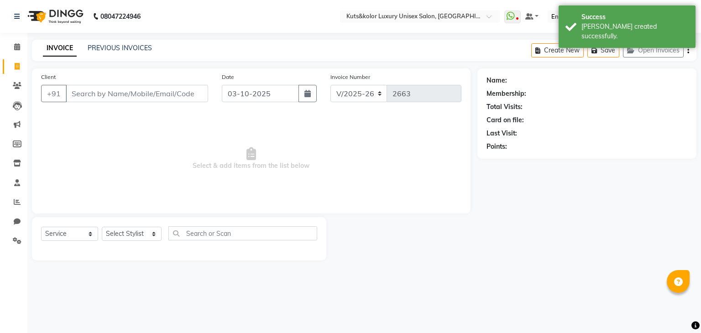
click at [88, 95] on input "Client" at bounding box center [137, 93] width 142 height 17
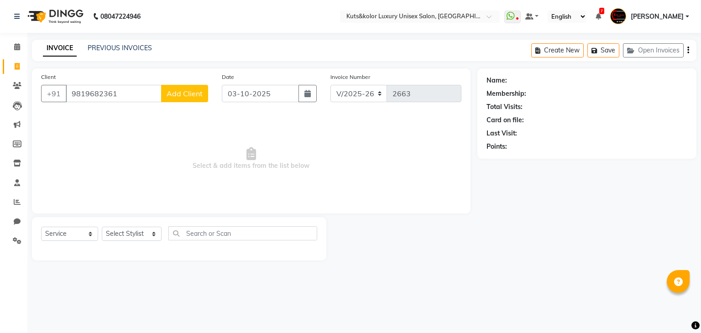
click at [186, 99] on button "Add Client" at bounding box center [184, 93] width 47 height 17
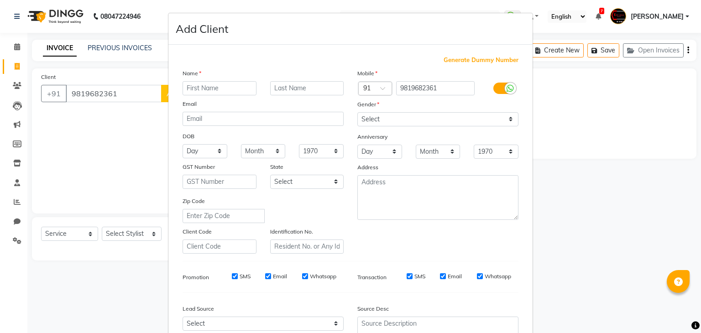
click at [208, 90] on input "text" at bounding box center [220, 88] width 74 height 14
drag, startPoint x: 375, startPoint y: 116, endPoint x: 378, endPoint y: 159, distance: 43.0
click at [378, 159] on div "Mobile Country Code × 91 9819682361 Gender Select [DEMOGRAPHIC_DATA] [DEMOGRAPH…" at bounding box center [437, 160] width 175 height 185
click at [357, 113] on select "Select [DEMOGRAPHIC_DATA] [DEMOGRAPHIC_DATA] Other Prefer Not To Say" at bounding box center [437, 119] width 161 height 14
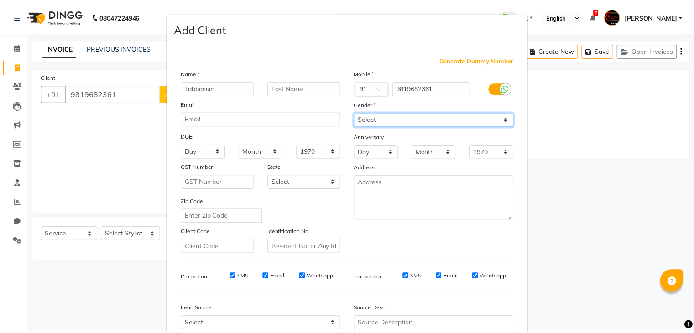
scroll to position [93, 0]
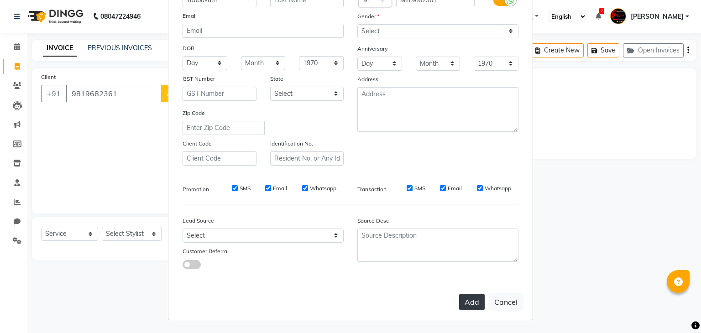
click at [476, 302] on button "Add" at bounding box center [472, 302] width 26 height 16
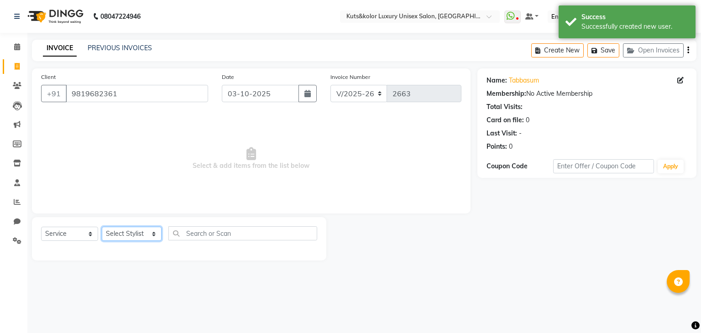
click at [115, 235] on select "Select Stylist [PERSON_NAME] [PERSON_NAME] [PERSON_NAME] [PERSON_NAME] [PERSON_…" at bounding box center [132, 234] width 60 height 14
click at [102, 227] on select "Select Stylist [PERSON_NAME] [PERSON_NAME] [PERSON_NAME] [PERSON_NAME] [PERSON_…" at bounding box center [132, 234] width 60 height 14
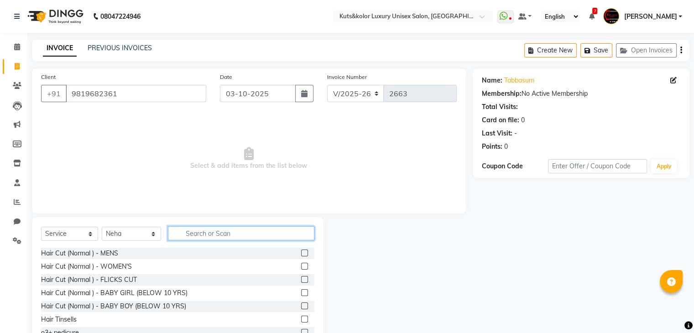
click at [197, 230] on input "text" at bounding box center [241, 233] width 146 height 14
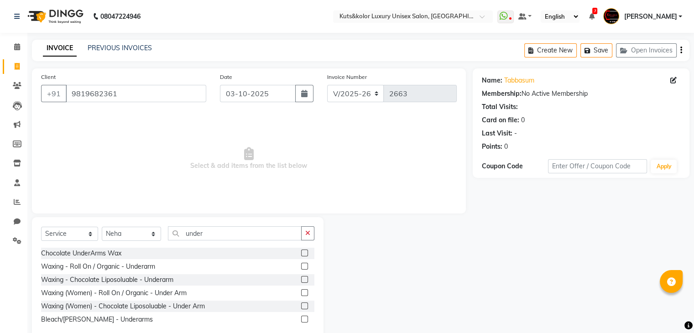
click at [303, 252] on label at bounding box center [304, 253] width 7 height 7
click at [303, 252] on input "checkbox" at bounding box center [304, 253] width 6 height 6
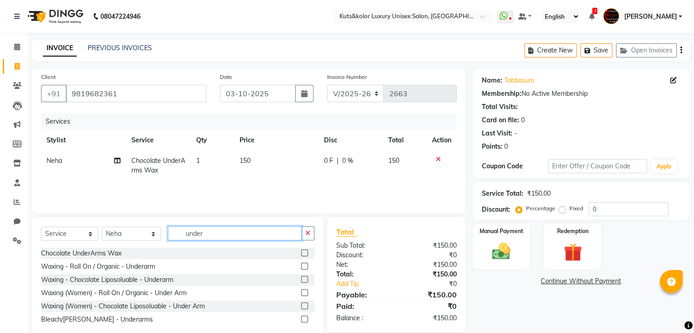
click at [201, 239] on input "under" at bounding box center [235, 233] width 134 height 14
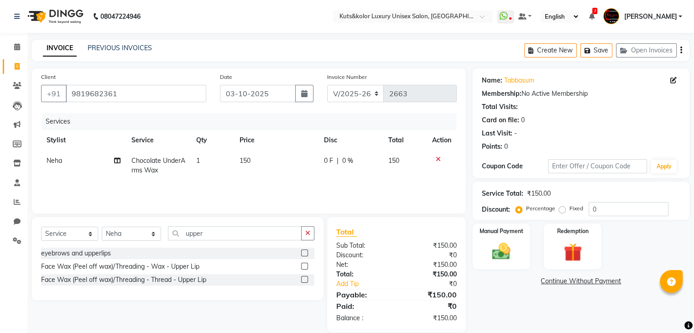
click at [305, 266] on label at bounding box center [304, 266] width 7 height 7
click at [305, 266] on input "checkbox" at bounding box center [304, 267] width 6 height 6
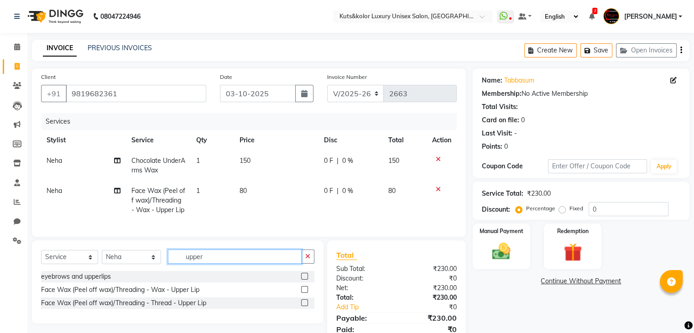
click at [204, 262] on input "upper" at bounding box center [235, 257] width 134 height 14
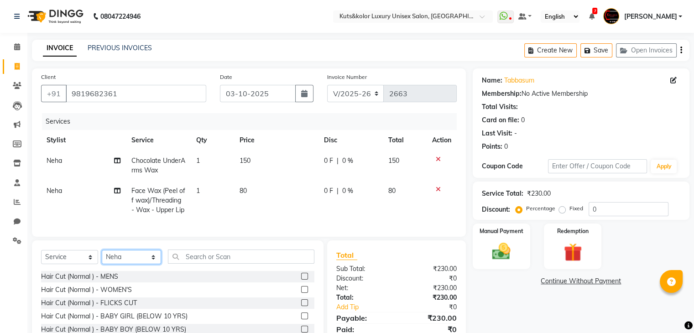
click at [124, 264] on select "Select Stylist [PERSON_NAME] [PERSON_NAME] [PERSON_NAME] [PERSON_NAME] [PERSON_…" at bounding box center [131, 257] width 59 height 14
click at [102, 258] on select "Select Stylist [PERSON_NAME] [PERSON_NAME] [PERSON_NAME] [PERSON_NAME] [PERSON_…" at bounding box center [131, 257] width 59 height 14
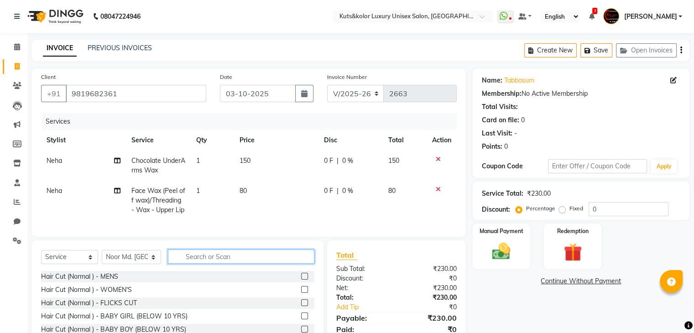
click at [196, 262] on input "text" at bounding box center [241, 257] width 146 height 14
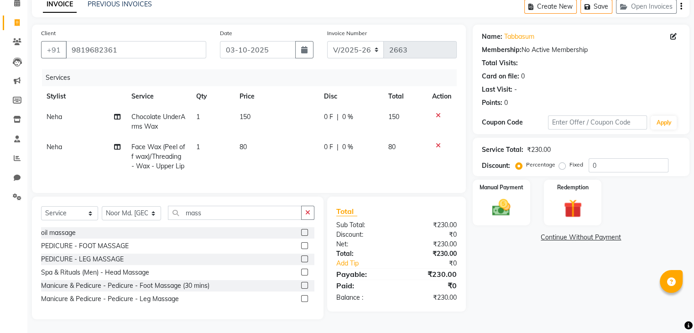
click at [303, 236] on label at bounding box center [304, 232] width 7 height 7
click at [303, 236] on input "checkbox" at bounding box center [304, 233] width 6 height 6
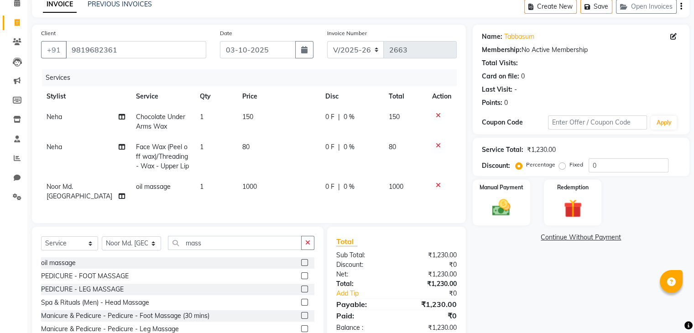
click at [328, 187] on span "0 F" at bounding box center [329, 187] width 9 height 10
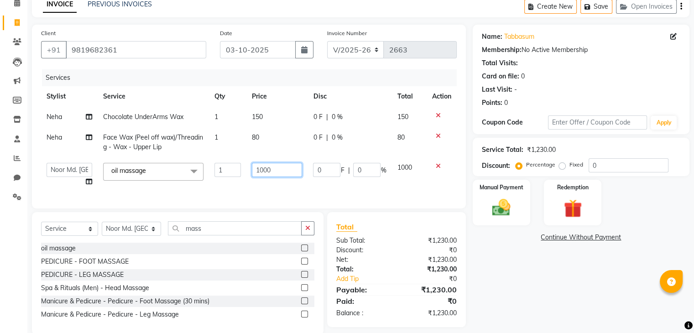
click at [264, 172] on input "1000" at bounding box center [277, 170] width 50 height 14
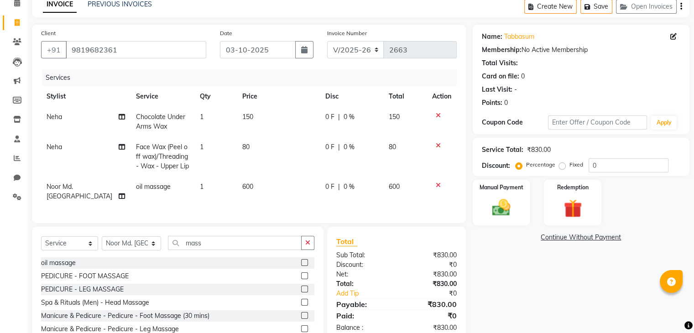
click at [287, 193] on div "Services Stylist Service Qty Price Disc Total Action Neha Chocolate UnderArms W…" at bounding box center [249, 141] width 416 height 145
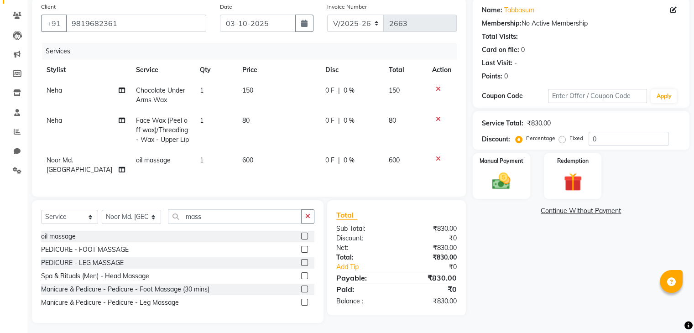
scroll to position [72, 0]
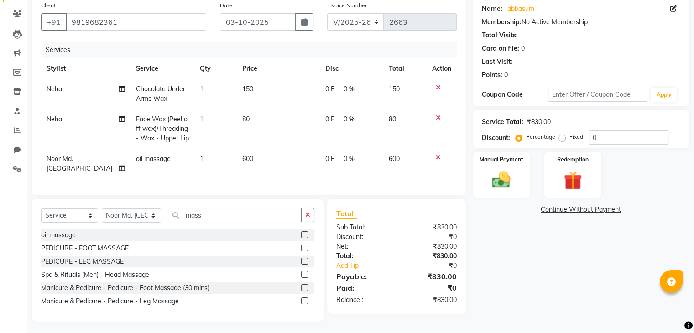
click at [244, 89] on span "150" at bounding box center [247, 89] width 11 height 8
click at [237, 89] on td "1" at bounding box center [215, 94] width 42 height 30
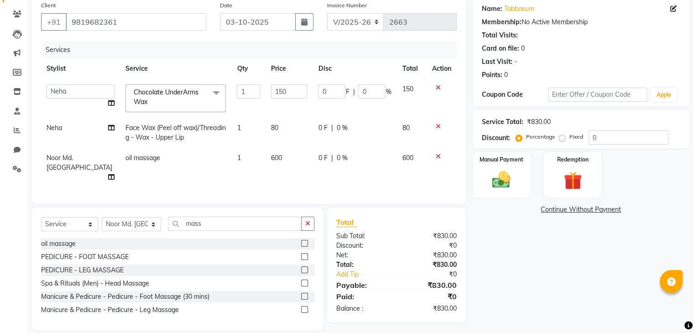
click at [244, 89] on td "1" at bounding box center [248, 98] width 34 height 39
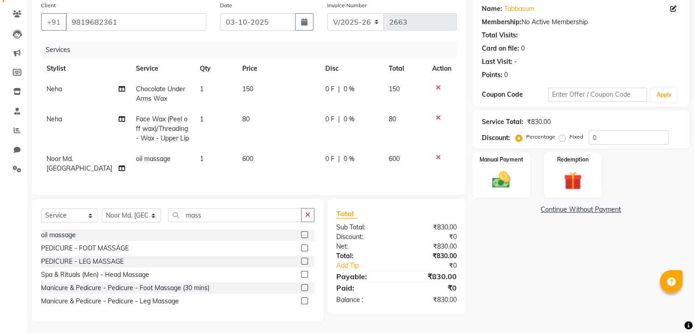
click at [257, 92] on td "150" at bounding box center [278, 94] width 83 height 30
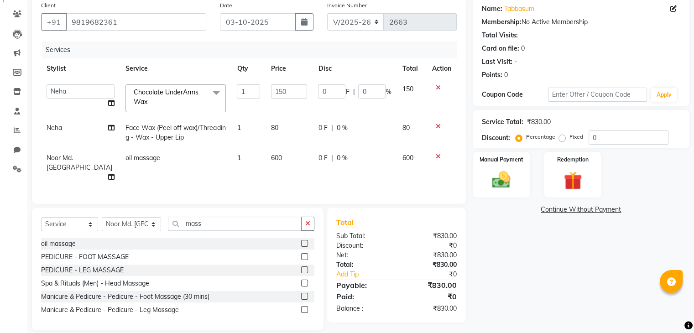
click at [271, 92] on input "150" at bounding box center [289, 91] width 37 height 14
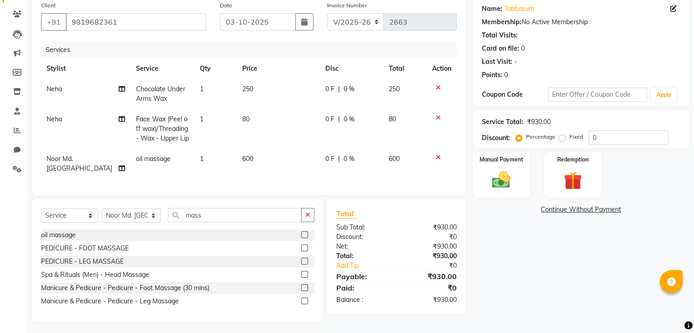
click at [277, 127] on td "80" at bounding box center [278, 129] width 83 height 40
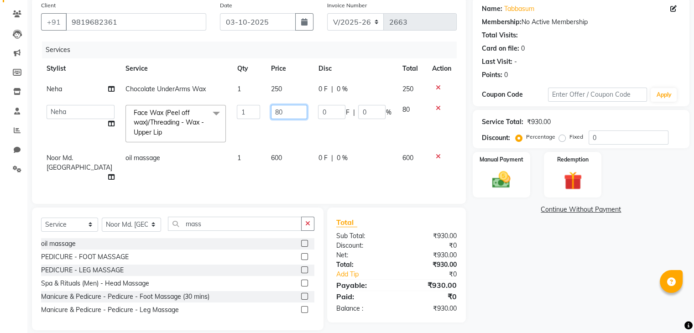
click at [271, 114] on input "80" at bounding box center [289, 112] width 37 height 14
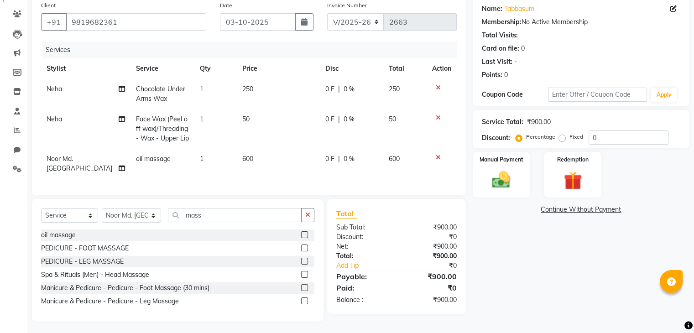
click at [291, 137] on td "50" at bounding box center [278, 129] width 83 height 40
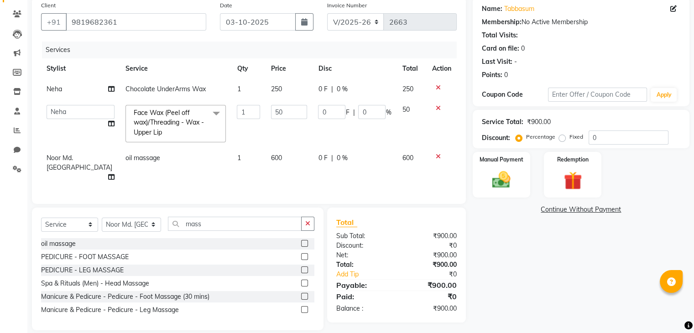
scroll to position [80, 0]
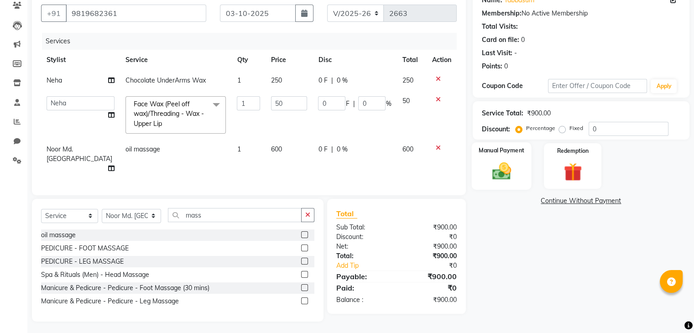
click at [511, 168] on img at bounding box center [501, 172] width 31 height 22
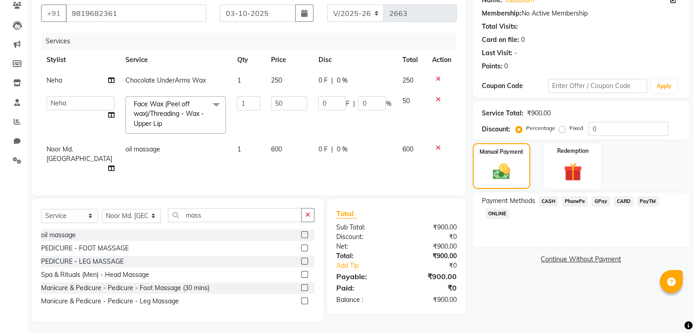
click at [597, 202] on span "GPay" at bounding box center [600, 201] width 19 height 10
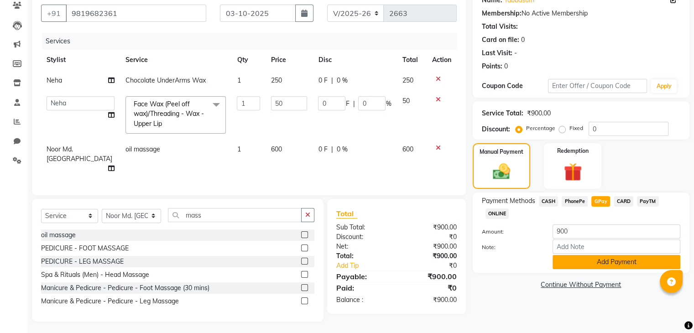
click at [603, 262] on button "Add Payment" at bounding box center [617, 262] width 128 height 14
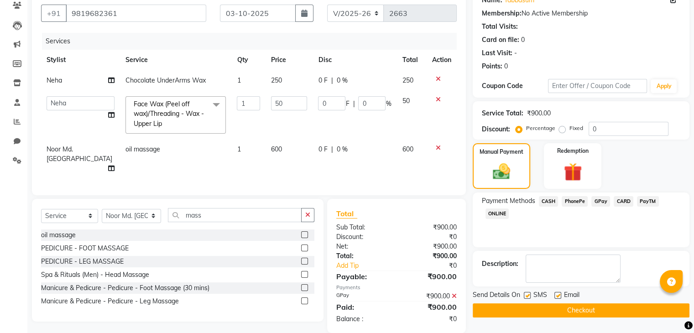
scroll to position [91, 0]
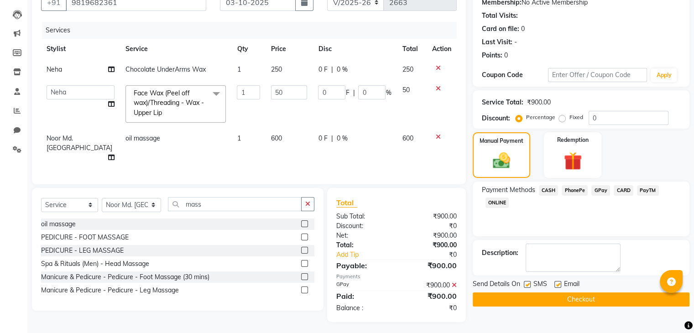
click at [559, 281] on label at bounding box center [557, 284] width 7 height 7
click at [559, 282] on input "checkbox" at bounding box center [557, 285] width 6 height 6
click at [574, 295] on button "Checkout" at bounding box center [581, 299] width 217 height 14
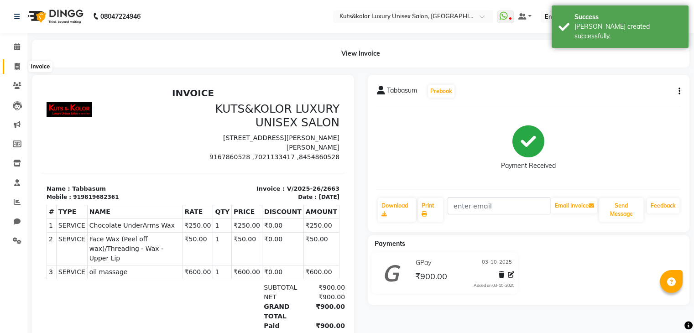
click at [16, 65] on icon at bounding box center [17, 66] width 5 height 7
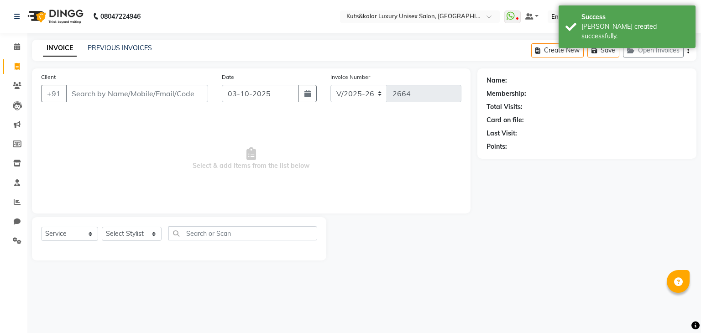
click at [94, 98] on input "Client" at bounding box center [137, 93] width 142 height 17
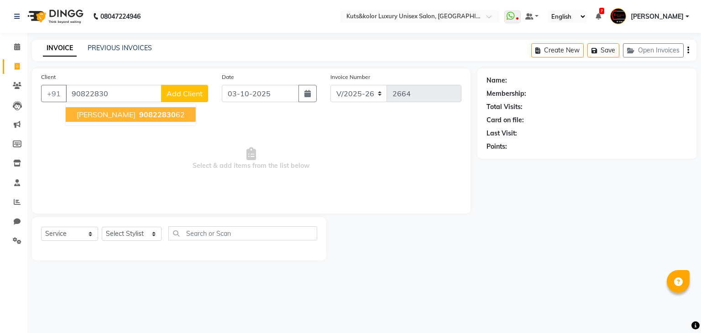
click at [139, 117] on span "90822830" at bounding box center [157, 114] width 37 height 9
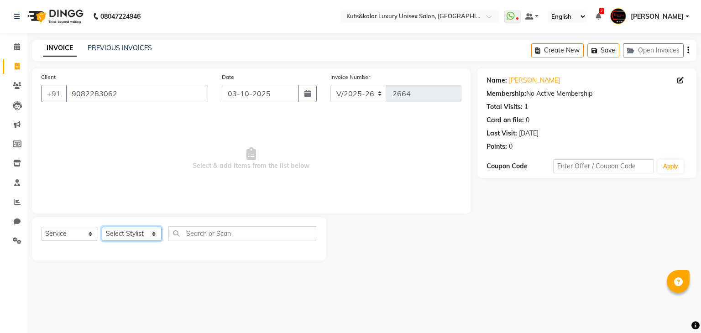
click at [140, 235] on select "Select Stylist [PERSON_NAME] [PERSON_NAME] [PERSON_NAME] [PERSON_NAME] [PERSON_…" at bounding box center [132, 234] width 60 height 14
click at [102, 227] on select "Select Stylist [PERSON_NAME] [PERSON_NAME] [PERSON_NAME] [PERSON_NAME] [PERSON_…" at bounding box center [132, 234] width 60 height 14
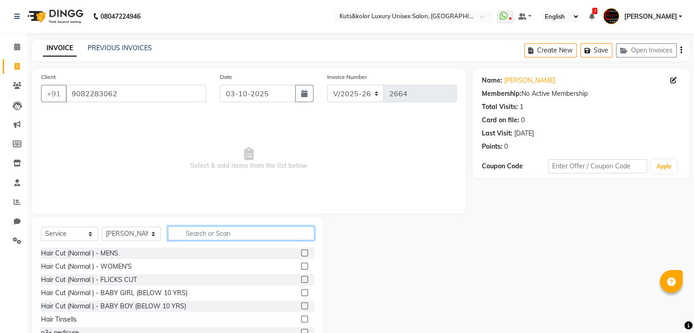
click at [208, 240] on input "text" at bounding box center [241, 233] width 146 height 14
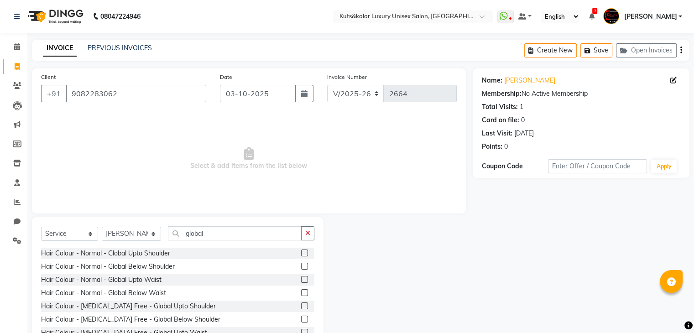
click at [301, 263] on label at bounding box center [304, 266] width 7 height 7
click at [301, 264] on input "checkbox" at bounding box center [304, 267] width 6 height 6
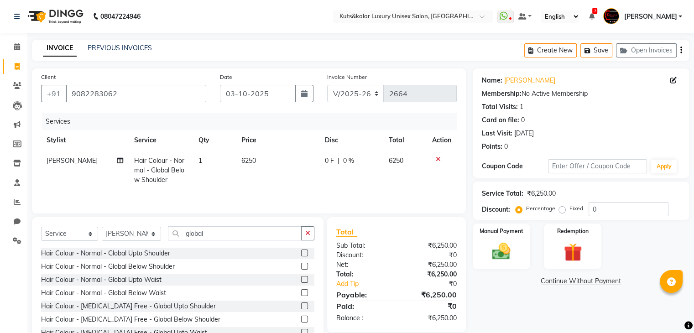
click at [301, 280] on label at bounding box center [304, 279] width 7 height 7
click at [301, 280] on input "checkbox" at bounding box center [304, 280] width 6 height 6
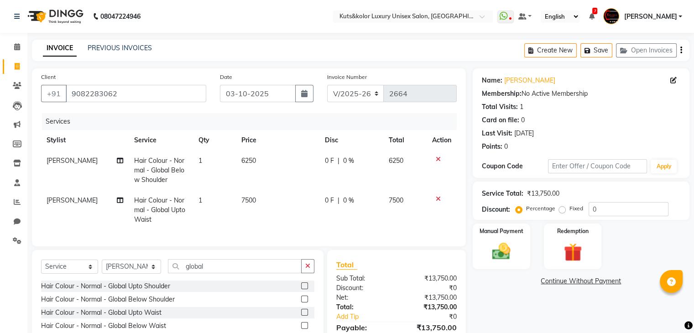
click at [437, 159] on icon at bounding box center [438, 159] width 5 height 6
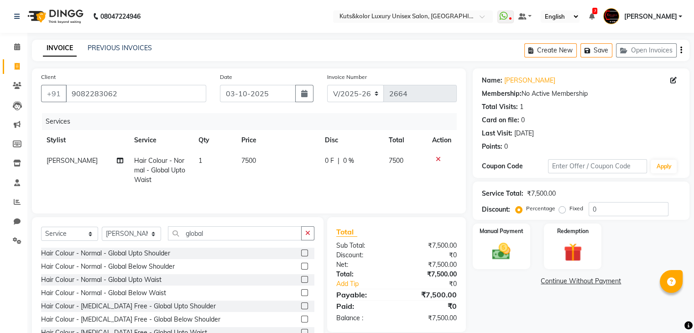
click at [243, 162] on span "7500" at bounding box center [248, 160] width 15 height 8
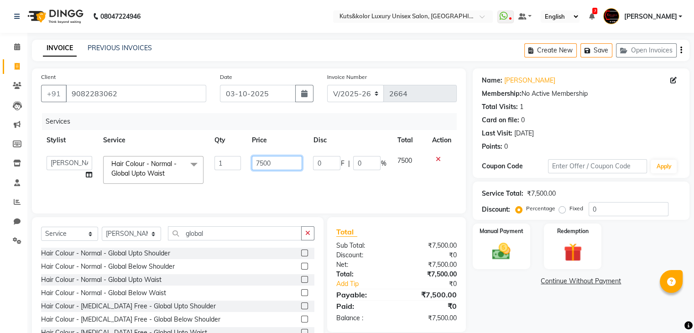
click at [261, 164] on input "7500" at bounding box center [277, 163] width 50 height 14
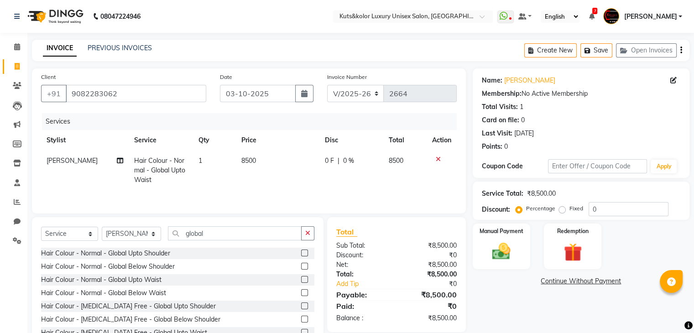
click at [323, 193] on div "Services Stylist Service Qty Price Disc Total Action Arif Hair Colour - Normal …" at bounding box center [249, 158] width 416 height 91
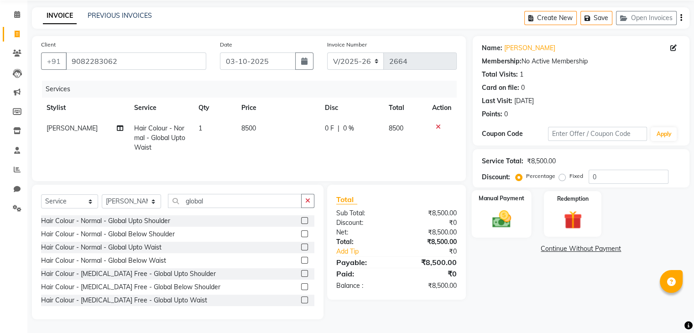
click at [509, 222] on img at bounding box center [501, 220] width 31 height 22
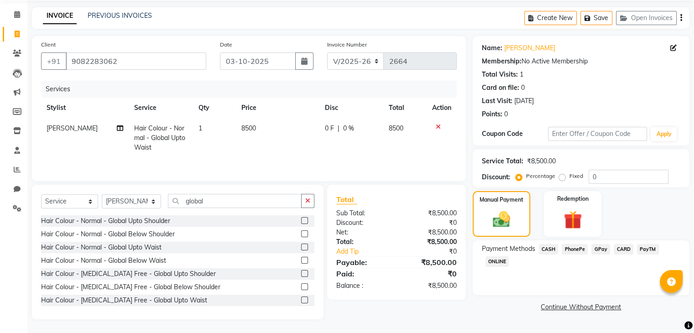
click at [615, 248] on span "CARD" at bounding box center [624, 249] width 20 height 10
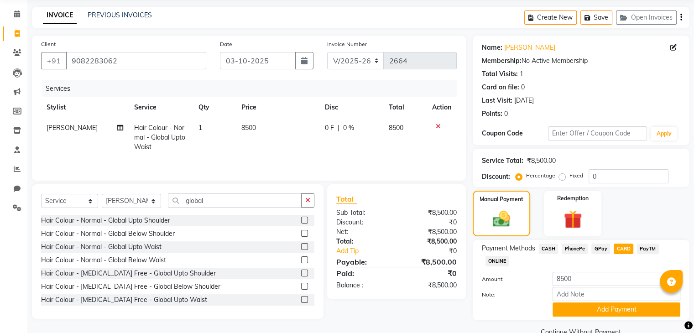
scroll to position [53, 0]
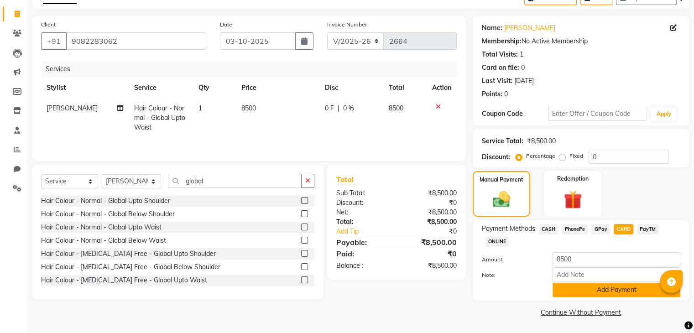
click at [607, 293] on button "Add Payment" at bounding box center [617, 290] width 128 height 14
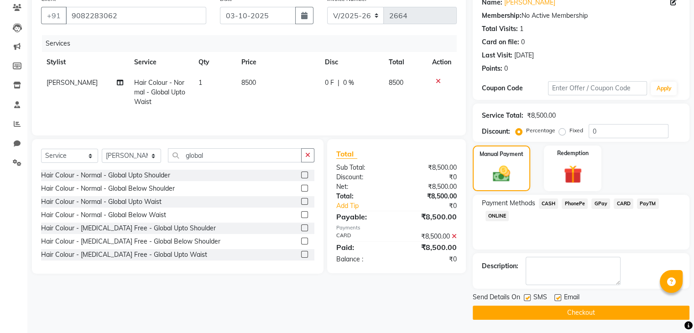
scroll to position [78, 0]
click at [557, 296] on label at bounding box center [557, 298] width 7 height 7
click at [557, 296] on input "checkbox" at bounding box center [557, 299] width 6 height 6
click at [577, 314] on button "Checkout" at bounding box center [581, 313] width 217 height 14
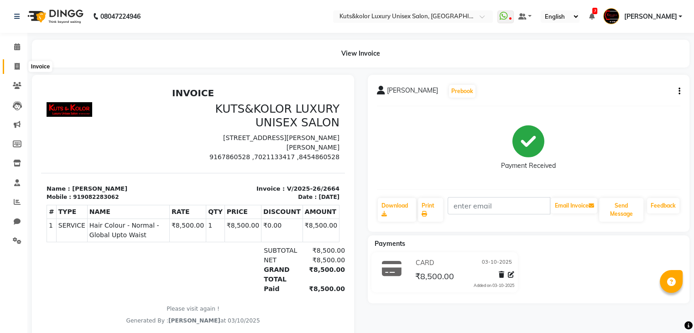
click at [16, 67] on icon at bounding box center [17, 66] width 5 height 7
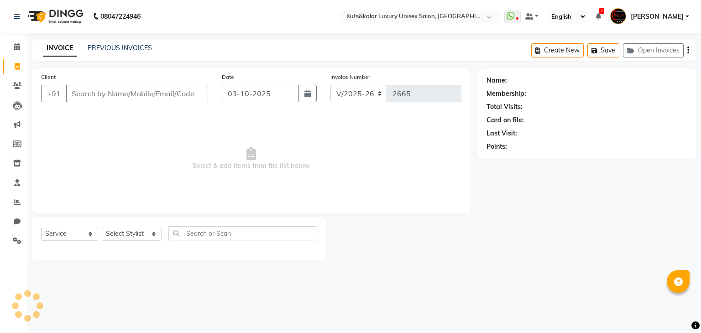
click at [99, 97] on input "Client" at bounding box center [137, 93] width 142 height 17
click at [186, 92] on span "Add Client" at bounding box center [185, 93] width 36 height 9
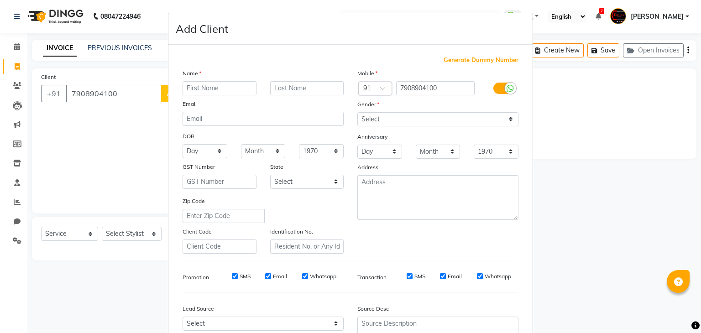
click at [205, 91] on input "text" at bounding box center [220, 88] width 74 height 14
click at [373, 120] on select "Select [DEMOGRAPHIC_DATA] [DEMOGRAPHIC_DATA] Other Prefer Not To Say" at bounding box center [437, 119] width 161 height 14
click at [357, 113] on select "Select [DEMOGRAPHIC_DATA] [DEMOGRAPHIC_DATA] Other Prefer Not To Say" at bounding box center [437, 119] width 161 height 14
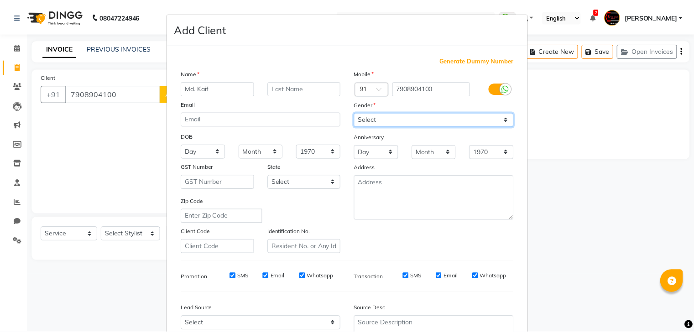
scroll to position [93, 0]
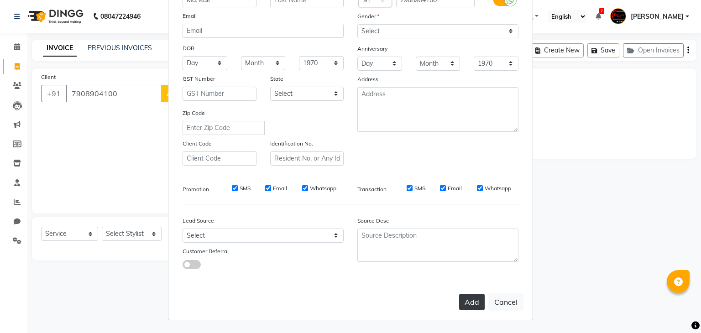
click at [467, 303] on button "Add" at bounding box center [472, 302] width 26 height 16
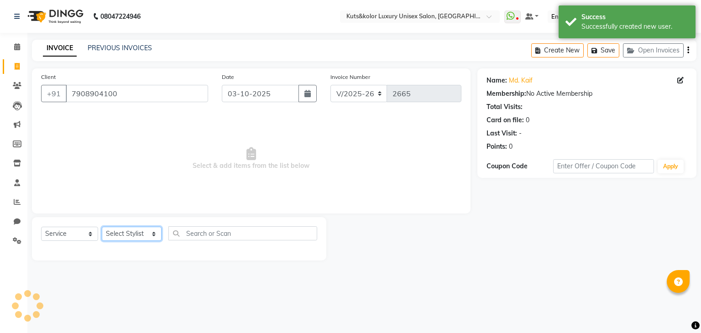
click at [130, 236] on select "Select Stylist [PERSON_NAME] [PERSON_NAME] [PERSON_NAME] [PERSON_NAME] [PERSON_…" at bounding box center [132, 234] width 60 height 14
click at [102, 227] on select "Select Stylist [PERSON_NAME] [PERSON_NAME] [PERSON_NAME] [PERSON_NAME] [PERSON_…" at bounding box center [132, 234] width 60 height 14
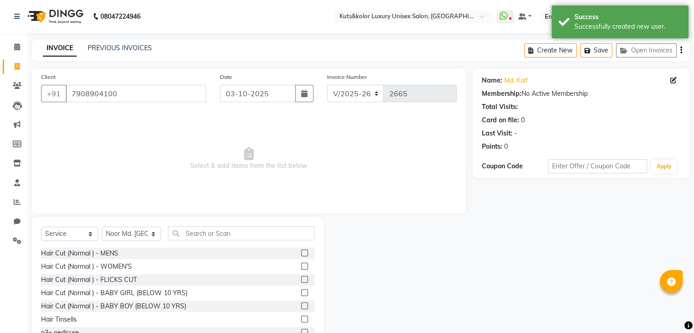
click at [301, 253] on label at bounding box center [304, 253] width 7 height 7
click at [301, 253] on input "checkbox" at bounding box center [304, 253] width 6 height 6
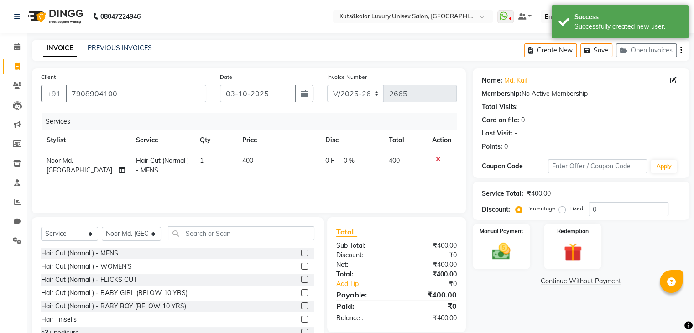
click at [325, 162] on span "0 F" at bounding box center [329, 161] width 9 height 10
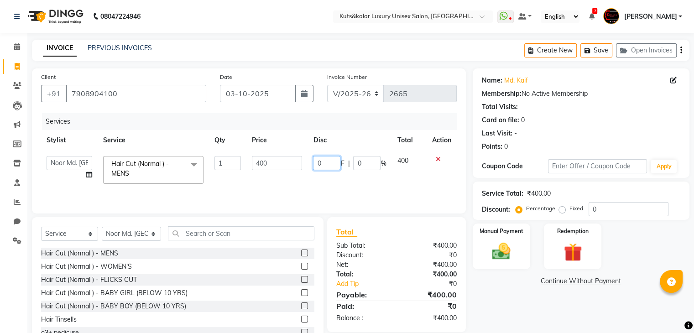
click at [325, 162] on input "0" at bounding box center [326, 163] width 27 height 14
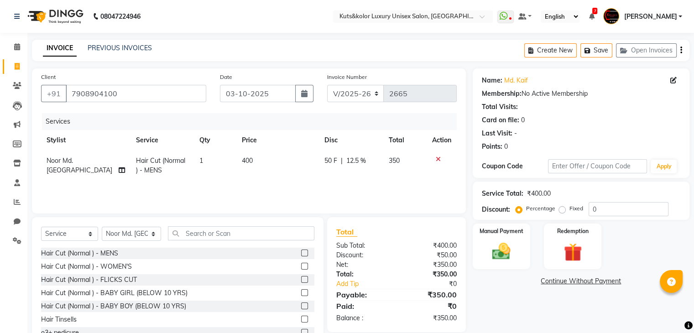
click at [293, 198] on div "Services Stylist Service Qty Price Disc Total Action Noor Md. Sheikh Hair Cut (…" at bounding box center [249, 158] width 416 height 91
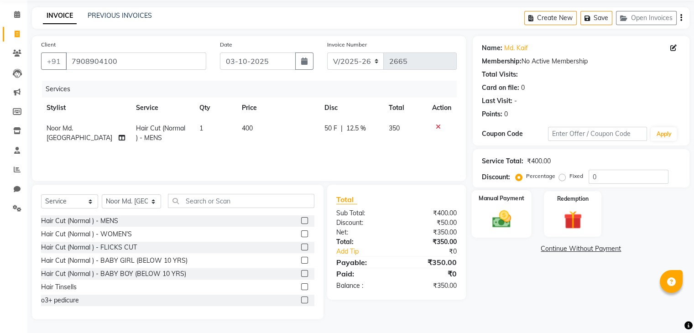
click at [508, 224] on img at bounding box center [501, 220] width 31 height 22
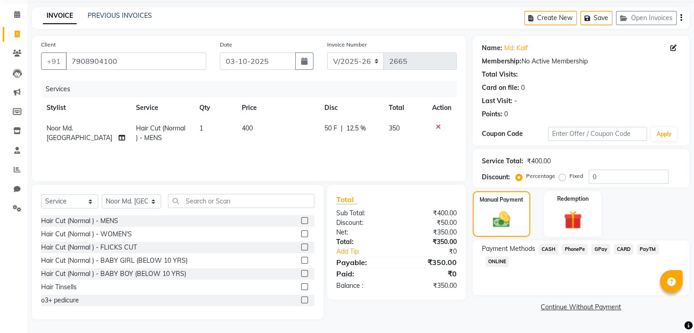
click at [550, 247] on span "CASH" at bounding box center [549, 249] width 20 height 10
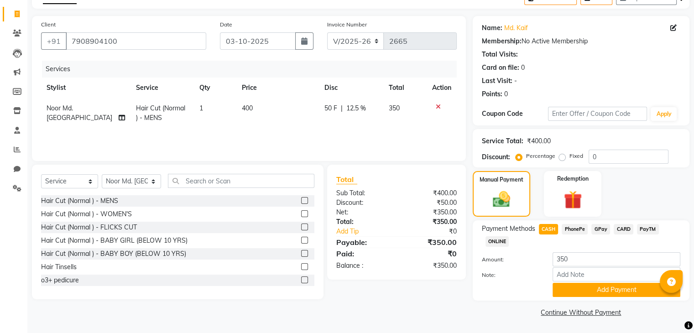
scroll to position [53, 0]
click at [608, 294] on button "Add Payment" at bounding box center [617, 290] width 128 height 14
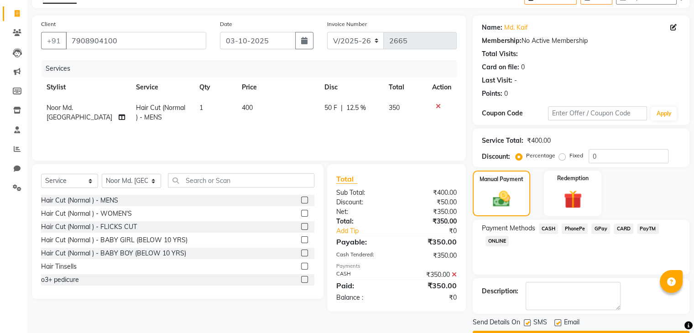
scroll to position [78, 0]
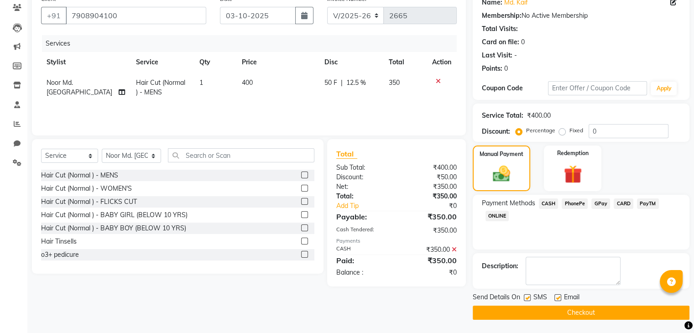
click at [557, 297] on label at bounding box center [557, 297] width 7 height 7
click at [557, 297] on input "checkbox" at bounding box center [557, 298] width 6 height 6
click at [579, 318] on button "Checkout" at bounding box center [581, 313] width 217 height 14
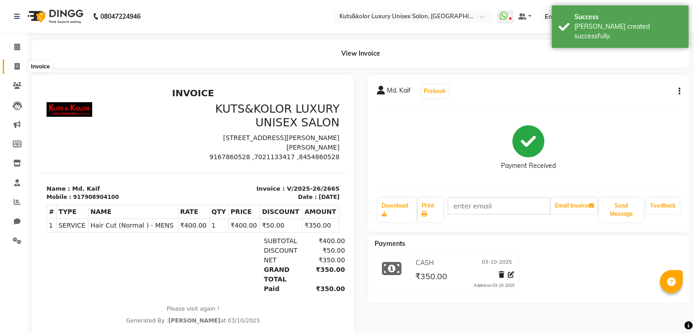
click at [15, 69] on icon at bounding box center [17, 66] width 5 height 7
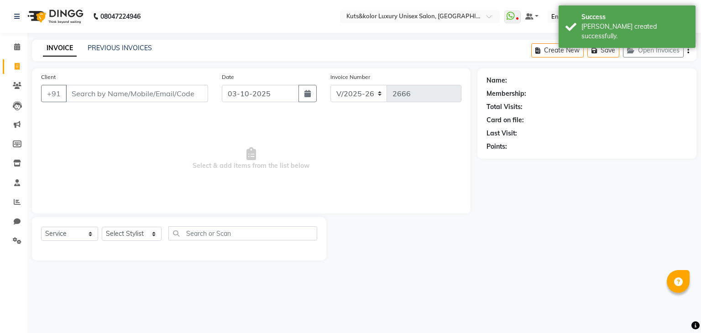
click at [91, 94] on input "Client" at bounding box center [137, 93] width 142 height 17
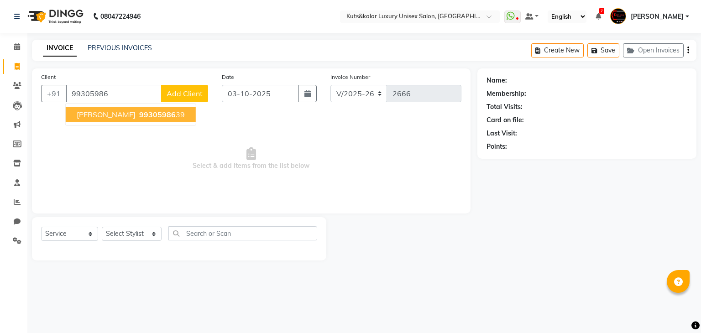
click at [139, 119] on span "99305986" at bounding box center [157, 114] width 37 height 9
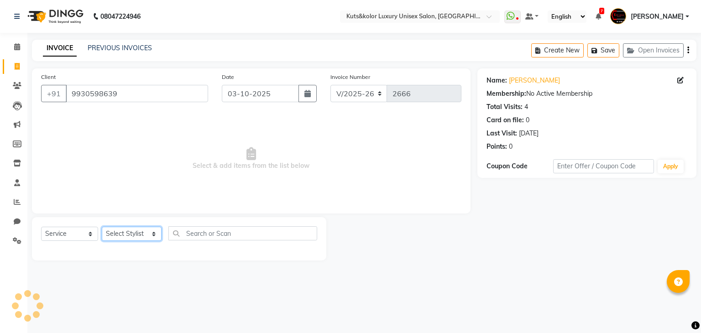
click at [138, 232] on select "Select Stylist [PERSON_NAME] [PERSON_NAME] [PERSON_NAME] [PERSON_NAME] [PERSON_…" at bounding box center [132, 234] width 60 height 14
click at [102, 227] on select "Select Stylist [PERSON_NAME] [PERSON_NAME] [PERSON_NAME] [PERSON_NAME] [PERSON_…" at bounding box center [132, 234] width 60 height 14
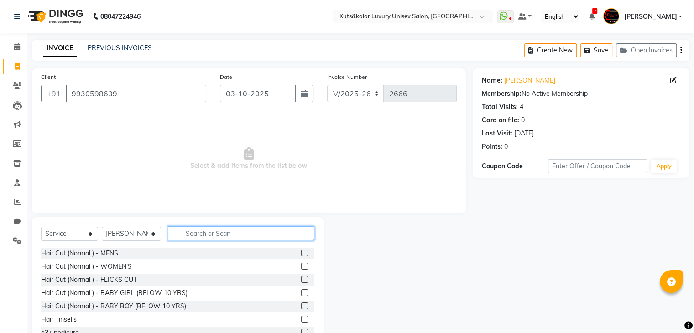
click at [191, 230] on input "text" at bounding box center [241, 233] width 146 height 14
click at [219, 233] on input "text" at bounding box center [241, 233] width 146 height 14
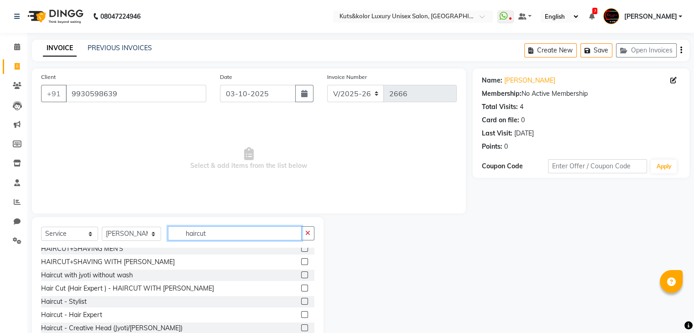
scroll to position [84, 0]
click at [301, 313] on label at bounding box center [304, 314] width 7 height 7
click at [301, 313] on input "checkbox" at bounding box center [304, 315] width 6 height 6
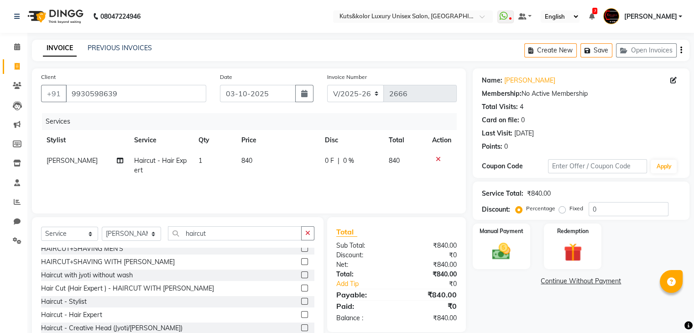
click at [202, 161] on td "1" at bounding box center [214, 166] width 43 height 30
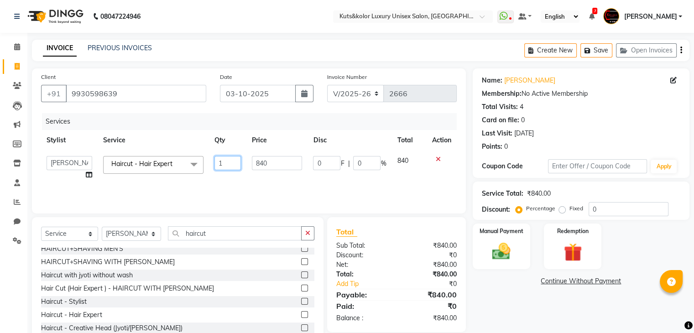
click at [222, 166] on input "1" at bounding box center [227, 163] width 26 height 14
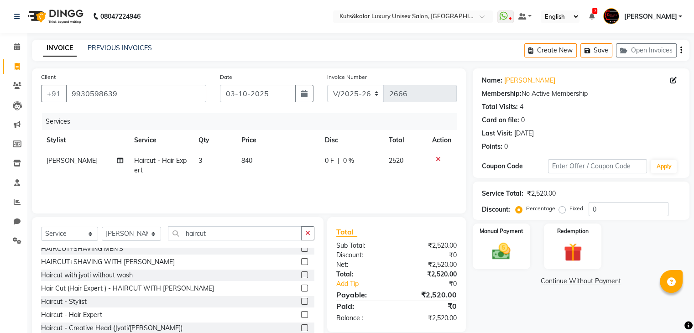
click at [250, 179] on td "840" at bounding box center [277, 166] width 83 height 30
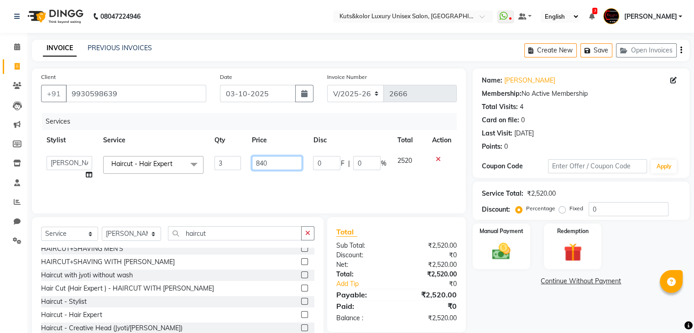
click at [260, 163] on input "840" at bounding box center [277, 163] width 50 height 14
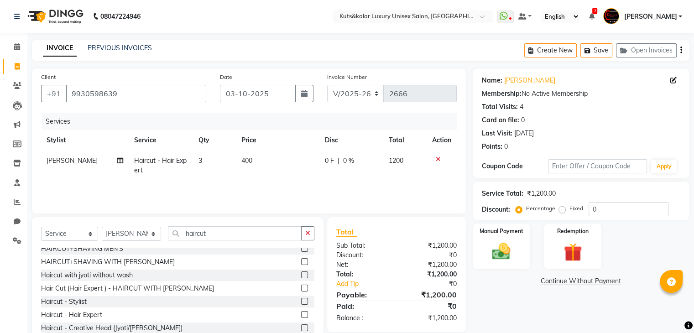
click at [280, 184] on div "Services Stylist Service Qty Price Disc Total Action Arif Haircut - Hair Expert…" at bounding box center [249, 158] width 416 height 91
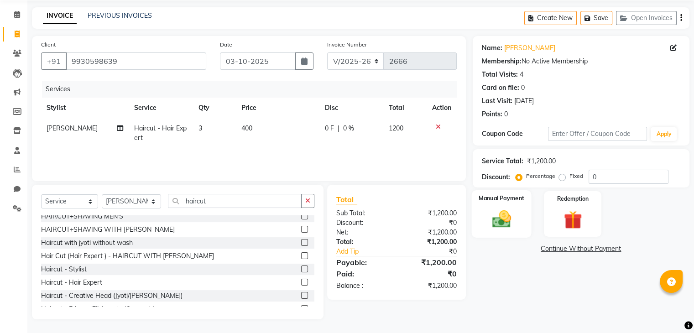
click at [501, 227] on img at bounding box center [501, 220] width 31 height 22
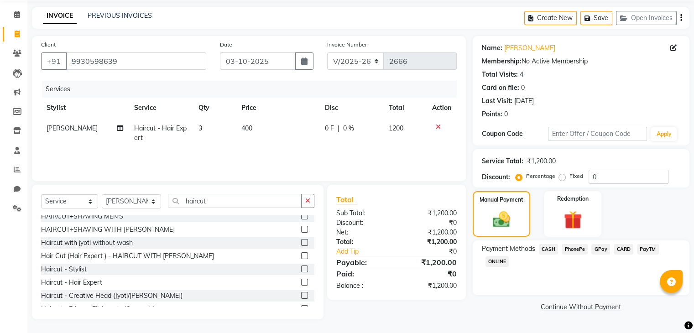
click at [621, 251] on span "CARD" at bounding box center [624, 249] width 20 height 10
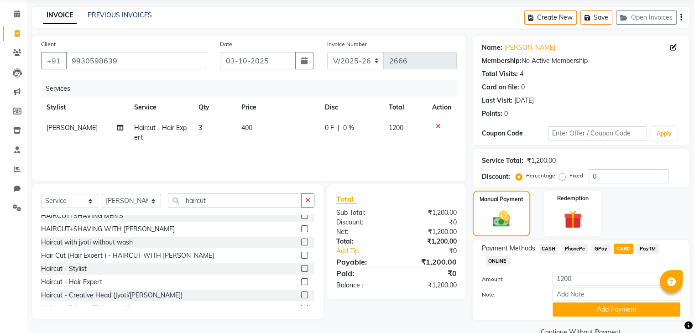
scroll to position [53, 0]
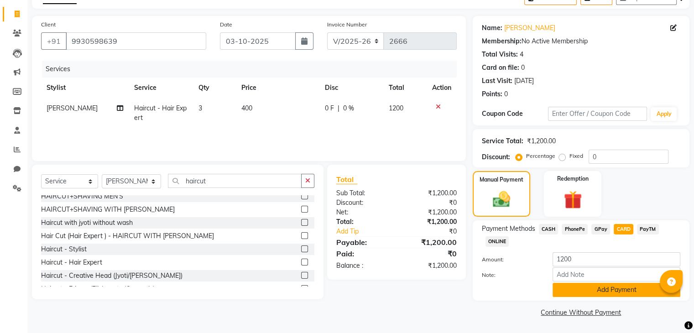
click at [610, 286] on button "Add Payment" at bounding box center [617, 290] width 128 height 14
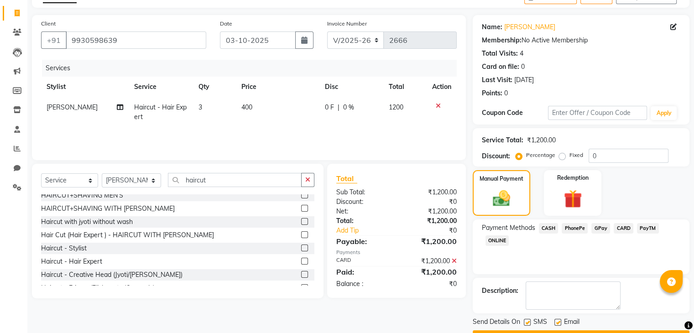
scroll to position [78, 0]
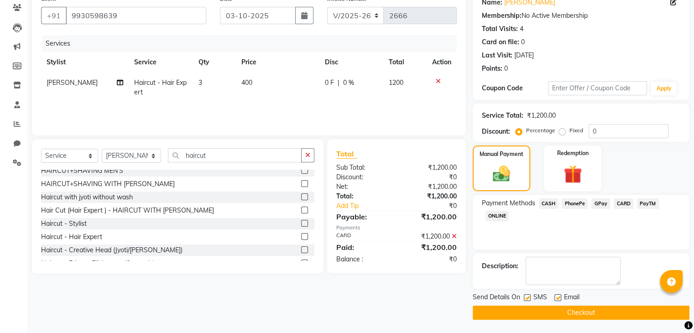
click at [558, 299] on label at bounding box center [557, 297] width 7 height 7
click at [558, 299] on input "checkbox" at bounding box center [557, 298] width 6 height 6
click at [568, 313] on button "Checkout" at bounding box center [581, 313] width 217 height 14
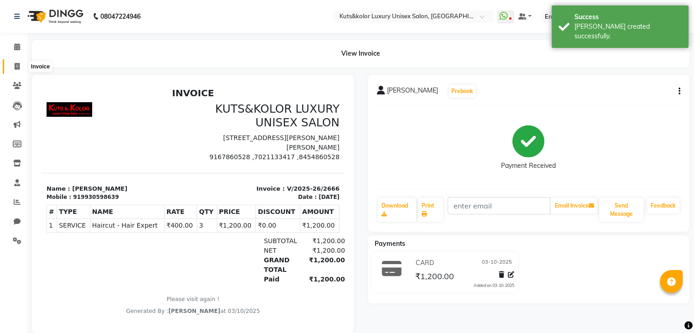
click at [20, 68] on span at bounding box center [17, 67] width 16 height 10
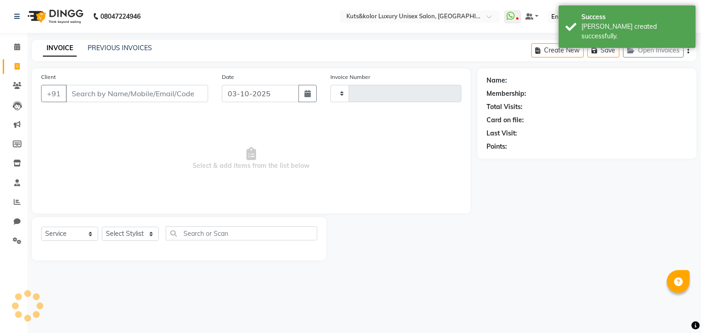
click at [101, 91] on input "Client" at bounding box center [137, 93] width 142 height 17
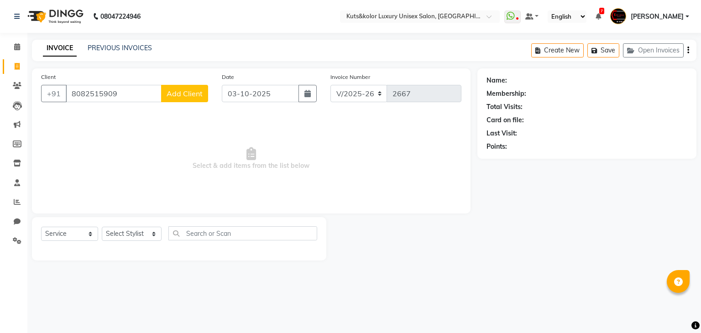
click at [182, 99] on button "Add Client" at bounding box center [184, 93] width 47 height 17
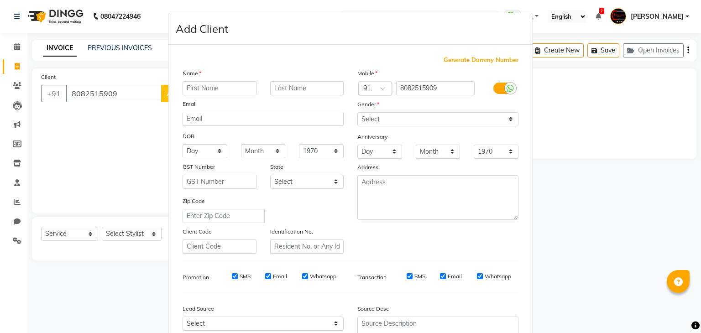
click at [207, 87] on input "text" at bounding box center [220, 88] width 74 height 14
click at [378, 123] on select "Select [DEMOGRAPHIC_DATA] [DEMOGRAPHIC_DATA] Other Prefer Not To Say" at bounding box center [437, 119] width 161 height 14
click at [357, 113] on select "Select [DEMOGRAPHIC_DATA] [DEMOGRAPHIC_DATA] Other Prefer Not To Say" at bounding box center [437, 119] width 161 height 14
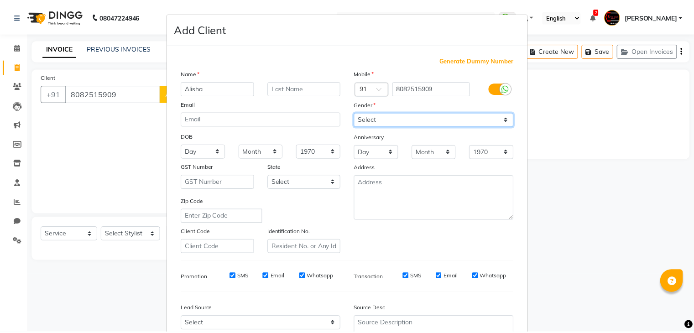
scroll to position [93, 0]
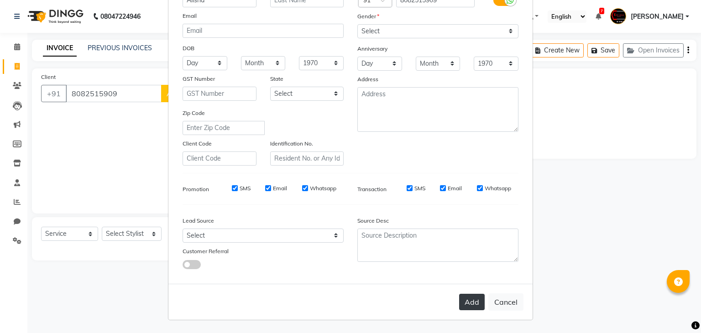
click at [464, 307] on div "Add Cancel" at bounding box center [350, 302] width 364 height 36
click at [464, 307] on button "Add" at bounding box center [472, 302] width 26 height 16
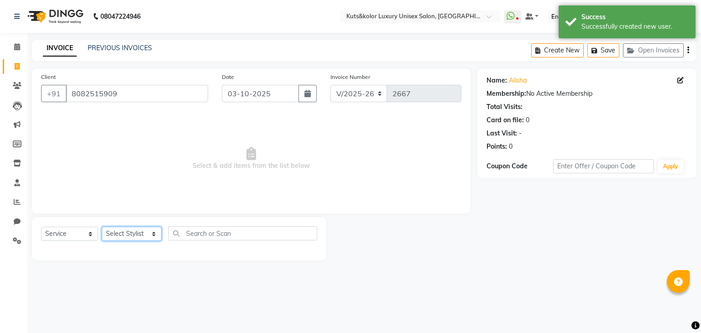
click at [124, 235] on select "Select Stylist [PERSON_NAME] [PERSON_NAME] [PERSON_NAME] [PERSON_NAME] [PERSON_…" at bounding box center [132, 234] width 60 height 14
click at [102, 227] on select "Select Stylist [PERSON_NAME] [PERSON_NAME] [PERSON_NAME] [PERSON_NAME] [PERSON_…" at bounding box center [132, 234] width 60 height 14
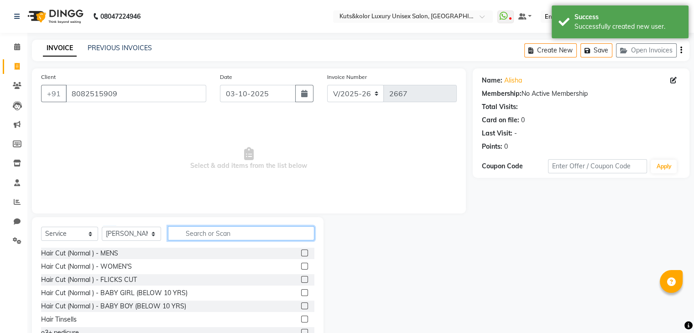
click at [198, 237] on input "text" at bounding box center [241, 233] width 146 height 14
click at [301, 268] on label at bounding box center [304, 266] width 7 height 7
click at [301, 268] on input "checkbox" at bounding box center [304, 267] width 6 height 6
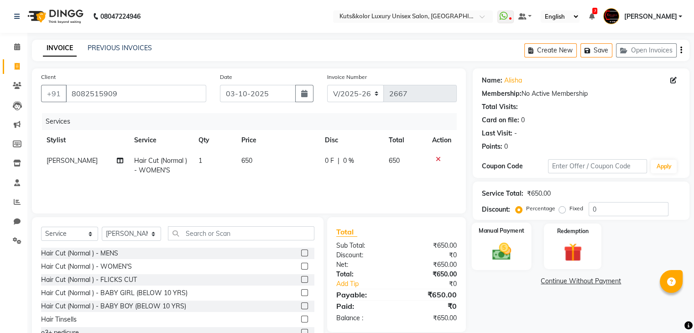
click at [509, 254] on img at bounding box center [501, 252] width 31 height 22
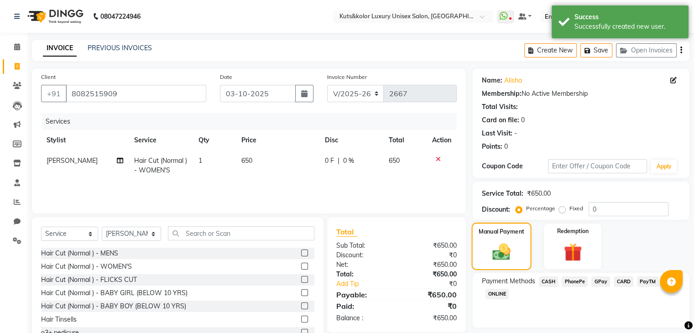
scroll to position [33, 0]
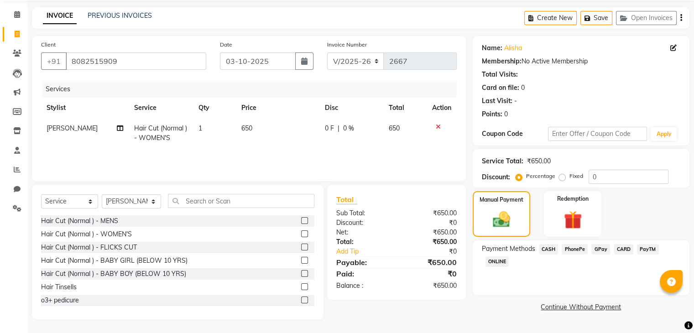
click at [602, 250] on span "GPay" at bounding box center [600, 249] width 19 height 10
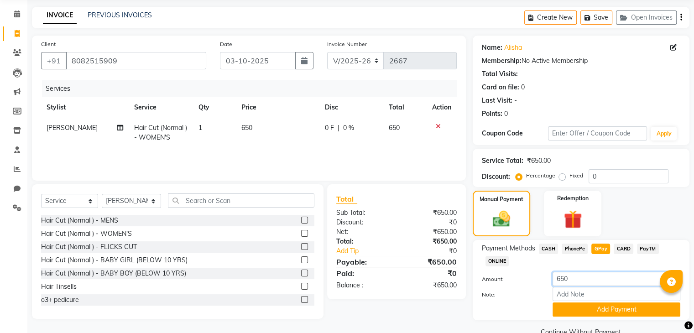
click at [560, 282] on input "650" at bounding box center [617, 279] width 128 height 14
click at [619, 308] on button "Add Payment" at bounding box center [617, 309] width 128 height 14
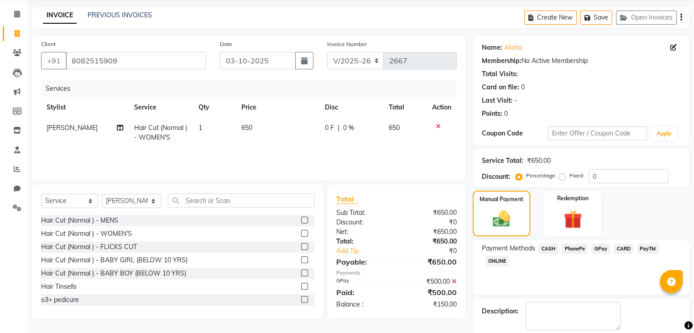
scroll to position [78, 0]
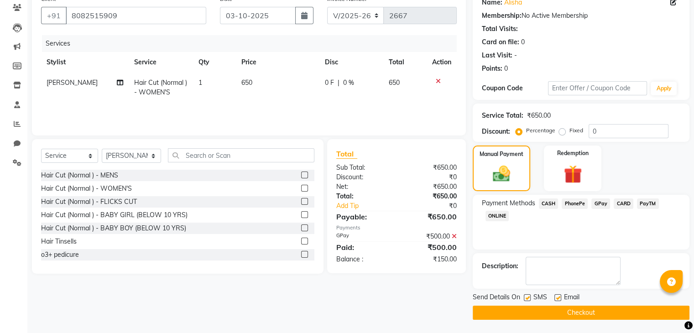
click at [600, 203] on span "GPay" at bounding box center [600, 203] width 19 height 10
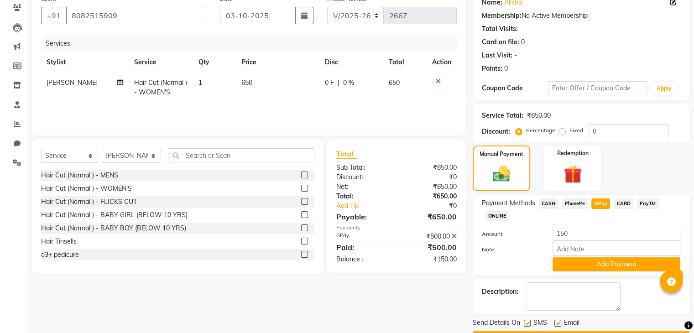
scroll to position [104, 0]
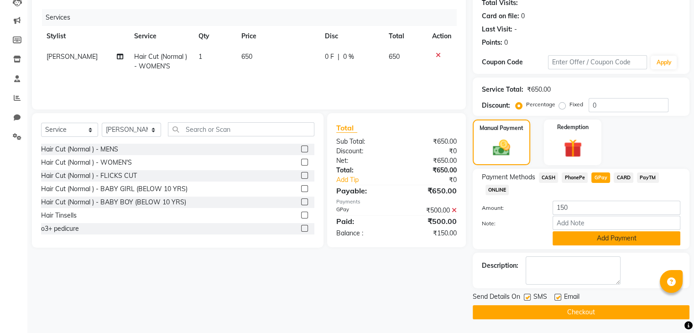
click at [601, 240] on button "Add Payment" at bounding box center [617, 238] width 128 height 14
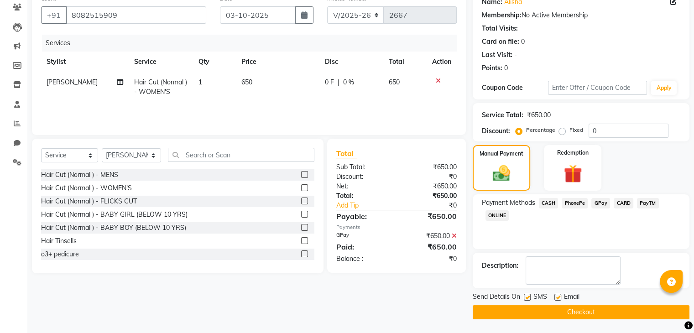
scroll to position [78, 0]
click at [557, 297] on label at bounding box center [557, 297] width 7 height 7
click at [557, 297] on input "checkbox" at bounding box center [557, 298] width 6 height 6
click at [566, 314] on button "Checkout" at bounding box center [581, 313] width 217 height 14
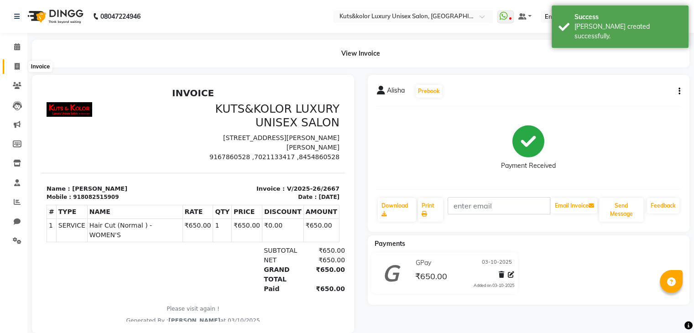
click at [13, 70] on span at bounding box center [17, 67] width 16 height 10
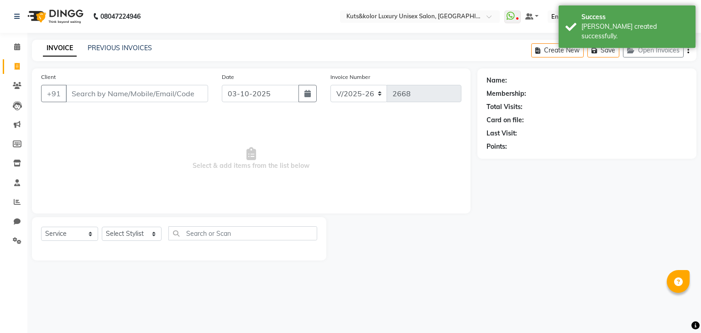
click at [92, 94] on input "Client" at bounding box center [137, 93] width 142 height 17
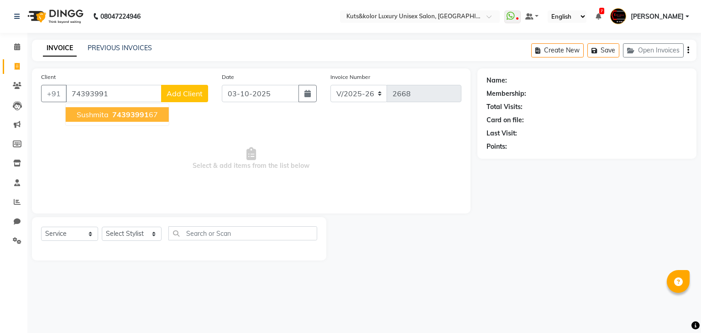
click at [113, 121] on button "Sushmita 74393991 67" at bounding box center [117, 114] width 103 height 15
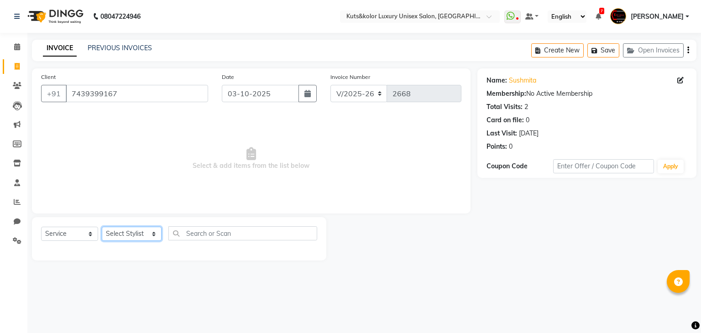
click at [139, 229] on select "Select Stylist [PERSON_NAME] [PERSON_NAME] [PERSON_NAME] [PERSON_NAME] [PERSON_…" at bounding box center [132, 234] width 60 height 14
click at [102, 227] on select "Select Stylist [PERSON_NAME] [PERSON_NAME] [PERSON_NAME] [PERSON_NAME] [PERSON_…" at bounding box center [132, 234] width 60 height 14
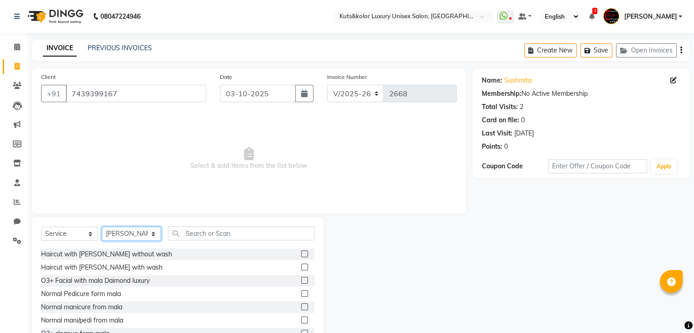
scroll to position [451, 0]
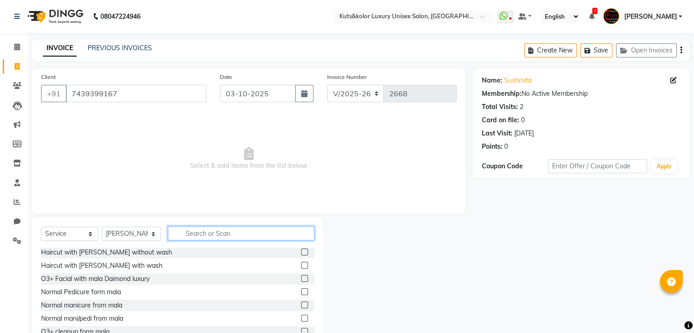
click at [226, 239] on input "text" at bounding box center [241, 233] width 146 height 14
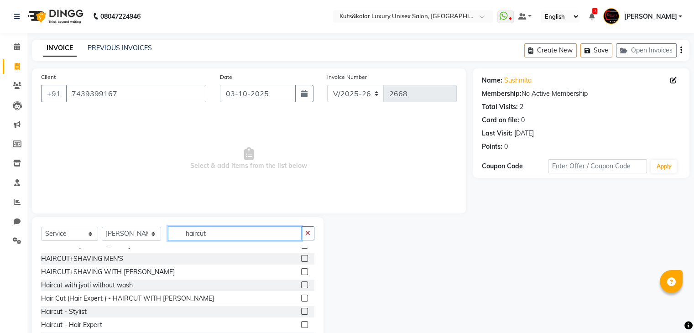
scroll to position [94, 0]
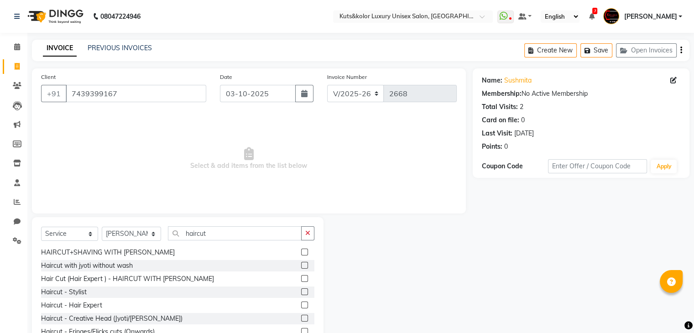
click at [301, 306] on label at bounding box center [304, 305] width 7 height 7
click at [301, 306] on input "checkbox" at bounding box center [304, 305] width 6 height 6
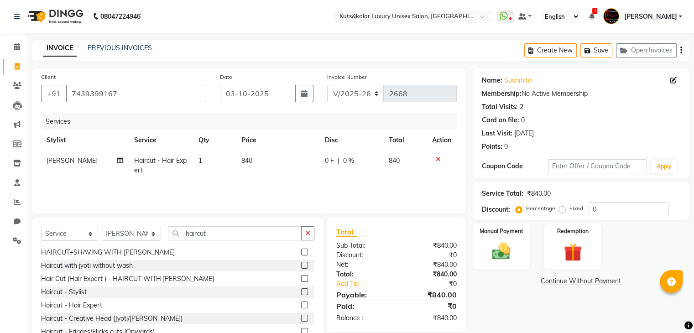
click at [327, 163] on span "0 F" at bounding box center [329, 161] width 9 height 10
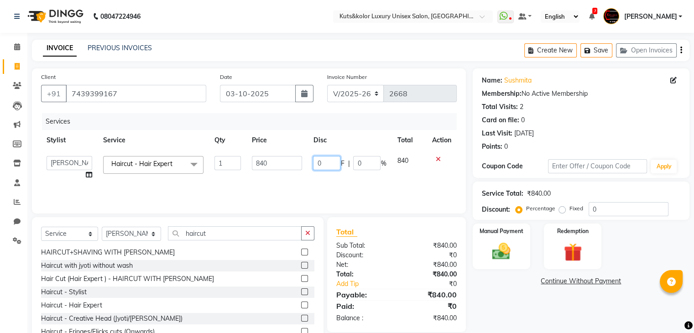
click at [327, 163] on input "0" at bounding box center [326, 163] width 27 height 14
click at [286, 189] on div "Services Stylist Service Qty Price Disc Total Action [PERSON_NAME] [PERSON_NAME…" at bounding box center [249, 158] width 416 height 91
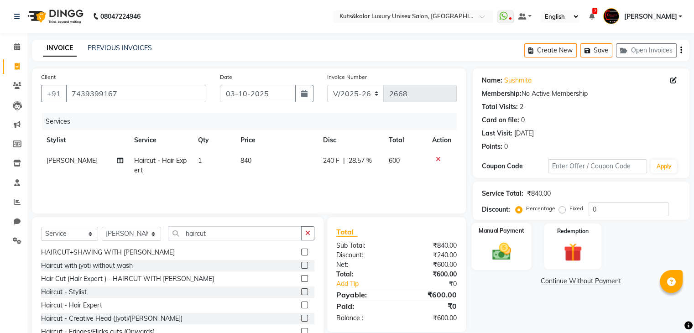
click at [501, 250] on img at bounding box center [501, 252] width 31 height 22
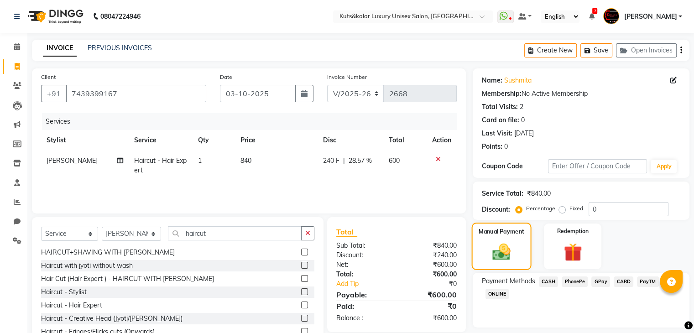
scroll to position [33, 0]
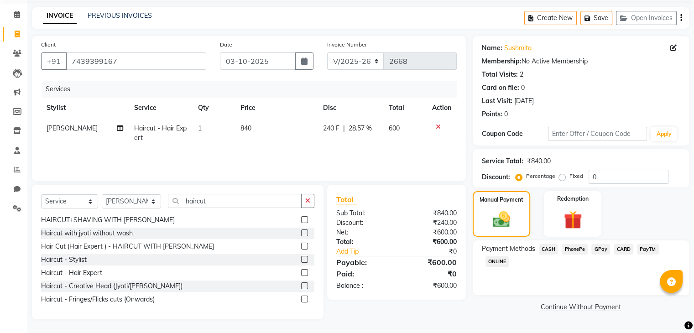
click at [599, 250] on span "GPay" at bounding box center [600, 249] width 19 height 10
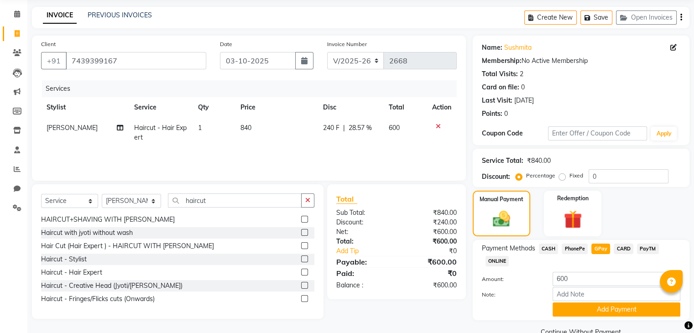
scroll to position [53, 0]
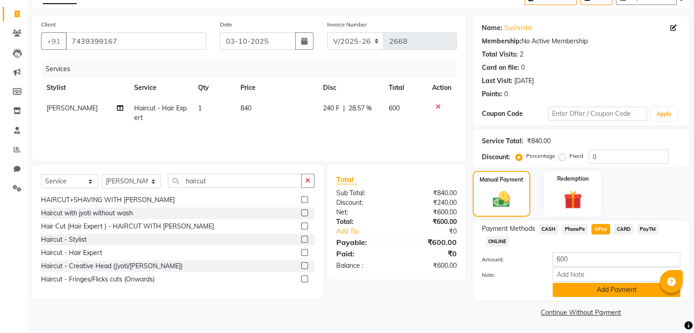
click at [606, 291] on button "Add Payment" at bounding box center [617, 290] width 128 height 14
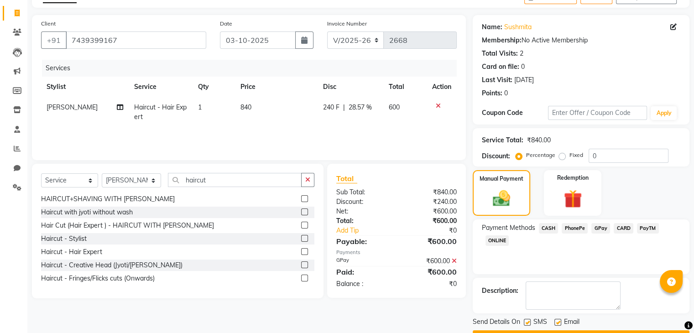
scroll to position [78, 0]
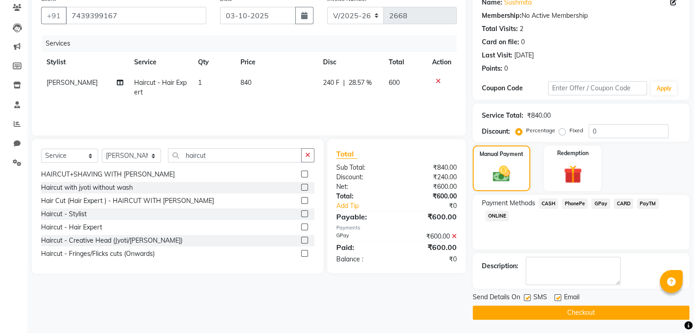
click at [557, 299] on label at bounding box center [557, 297] width 7 height 7
click at [557, 299] on input "checkbox" at bounding box center [557, 298] width 6 height 6
click at [576, 307] on button "Checkout" at bounding box center [581, 313] width 217 height 14
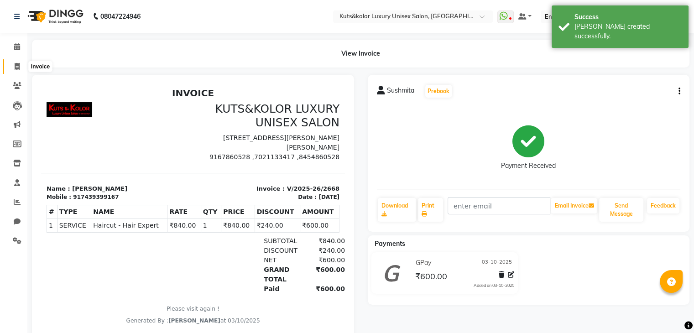
click at [21, 64] on span at bounding box center [17, 67] width 16 height 10
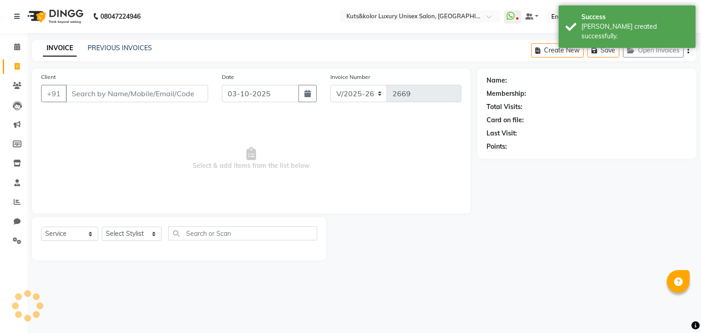
click at [83, 95] on input "Client" at bounding box center [137, 93] width 142 height 17
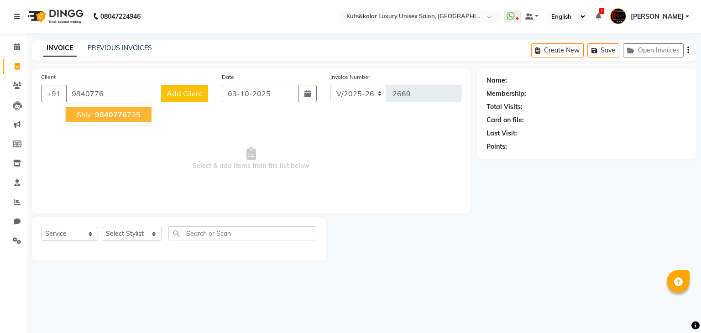
click at [124, 116] on span "9840776" at bounding box center [111, 114] width 32 height 9
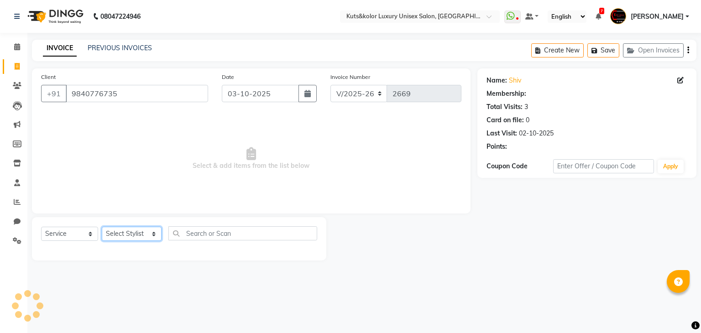
click at [131, 233] on select "Select Stylist [PERSON_NAME] [PERSON_NAME] [PERSON_NAME] [PERSON_NAME] [PERSON_…" at bounding box center [132, 234] width 60 height 14
click at [102, 227] on select "Select Stylist [PERSON_NAME] [PERSON_NAME] [PERSON_NAME] [PERSON_NAME] [PERSON_…" at bounding box center [132, 234] width 60 height 14
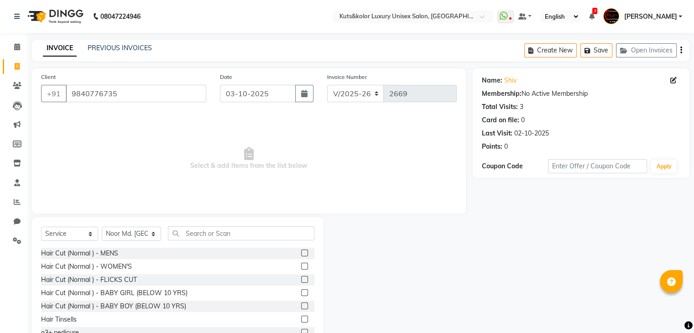
click at [301, 254] on label at bounding box center [304, 253] width 7 height 7
click at [301, 254] on input "checkbox" at bounding box center [304, 253] width 6 height 6
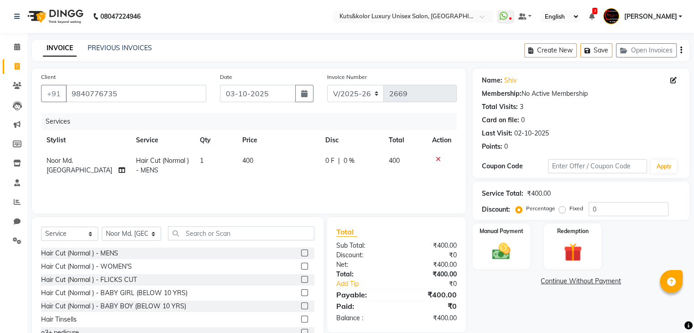
click at [243, 160] on span "400" at bounding box center [247, 160] width 11 height 8
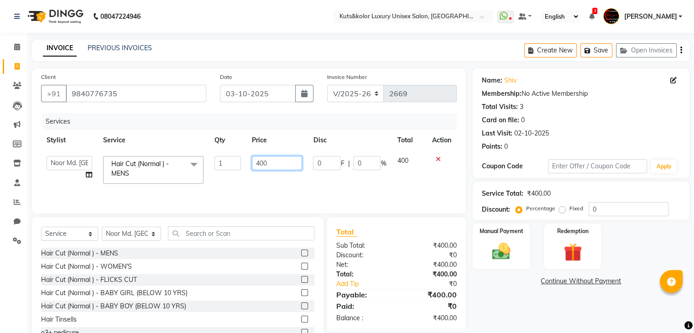
click at [262, 166] on input "400" at bounding box center [277, 163] width 50 height 14
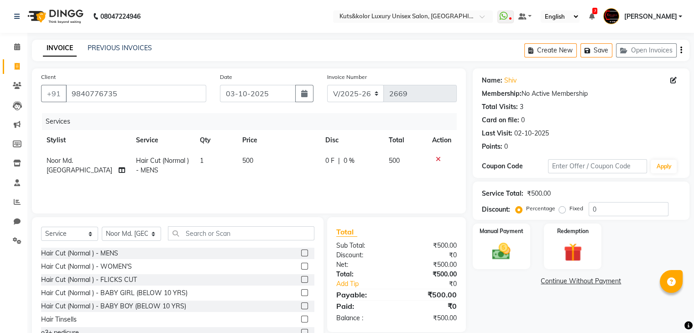
click at [318, 189] on div "Services Stylist Service Qty Price Disc Total Action Noor Md. Sheikh Hair Cut (…" at bounding box center [249, 158] width 416 height 91
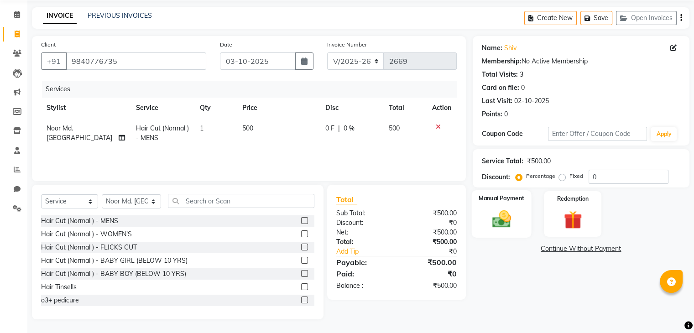
click at [496, 223] on img at bounding box center [501, 220] width 31 height 22
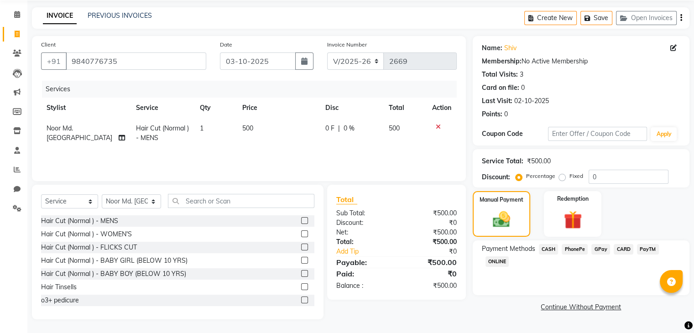
click at [600, 250] on span "GPay" at bounding box center [600, 249] width 19 height 10
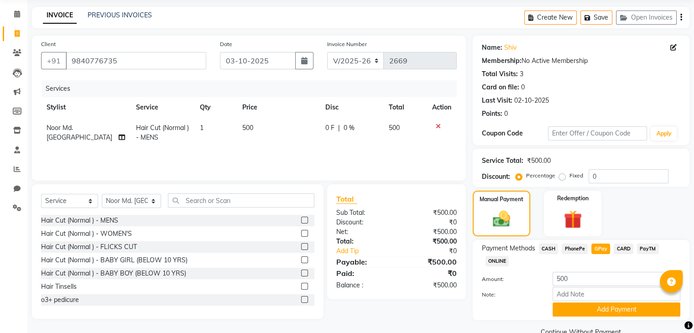
scroll to position [53, 0]
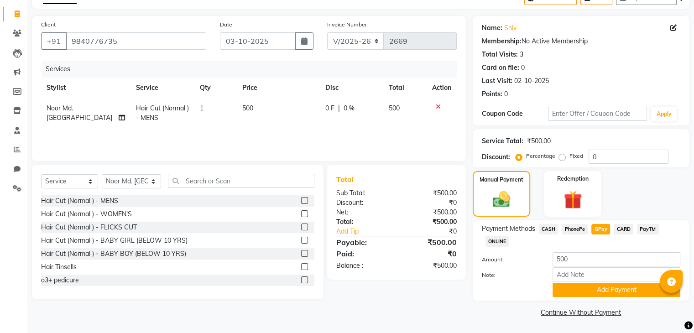
click at [617, 297] on div "Payment Methods CASH PhonePe GPay CARD PayTM ONLINE Amount: 500 Note: Add Payme…" at bounding box center [581, 260] width 217 height 80
click at [613, 294] on button "Add Payment" at bounding box center [617, 290] width 128 height 14
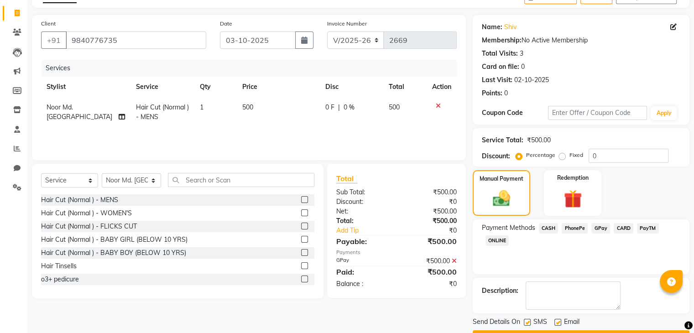
scroll to position [78, 0]
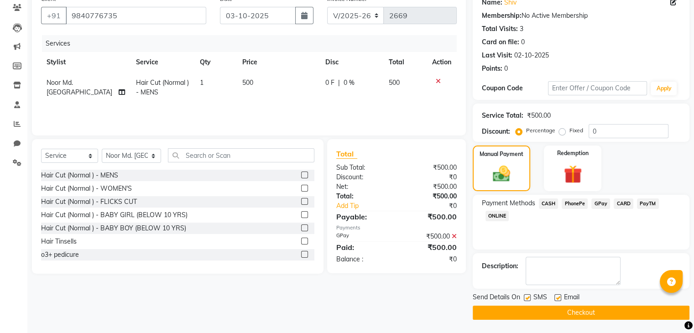
click at [557, 298] on label at bounding box center [557, 297] width 7 height 7
click at [557, 298] on input "checkbox" at bounding box center [557, 298] width 6 height 6
click at [590, 313] on button "Checkout" at bounding box center [581, 313] width 217 height 14
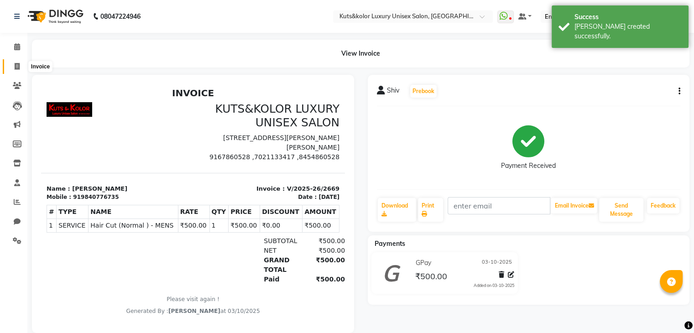
click at [21, 68] on span at bounding box center [17, 67] width 16 height 10
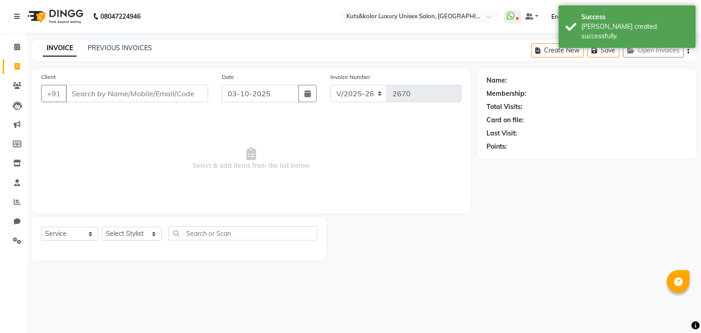
click at [108, 94] on input "Client" at bounding box center [137, 93] width 142 height 17
click at [91, 98] on input "Client" at bounding box center [137, 93] width 142 height 17
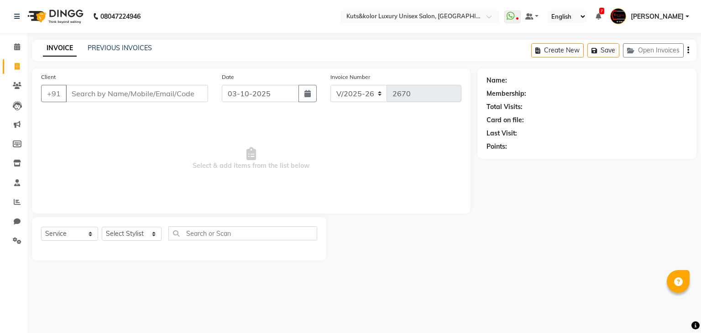
click at [100, 93] on input "Client" at bounding box center [137, 93] width 142 height 17
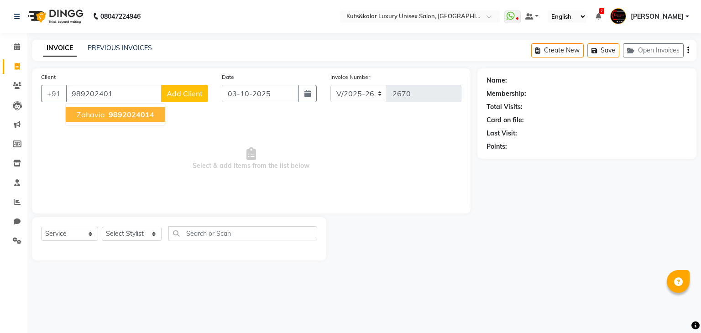
click at [118, 114] on span "989202401" at bounding box center [129, 114] width 41 height 9
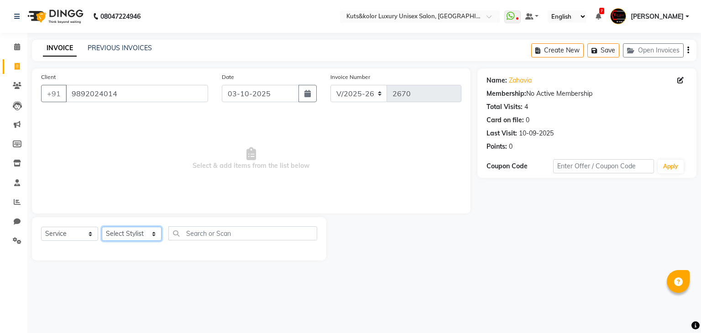
click at [135, 232] on select "Select Stylist [PERSON_NAME] [PERSON_NAME] [PERSON_NAME] [PERSON_NAME] [PERSON_…" at bounding box center [132, 234] width 60 height 14
click at [102, 227] on select "Select Stylist [PERSON_NAME] [PERSON_NAME] [PERSON_NAME] [PERSON_NAME] [PERSON_…" at bounding box center [132, 234] width 60 height 14
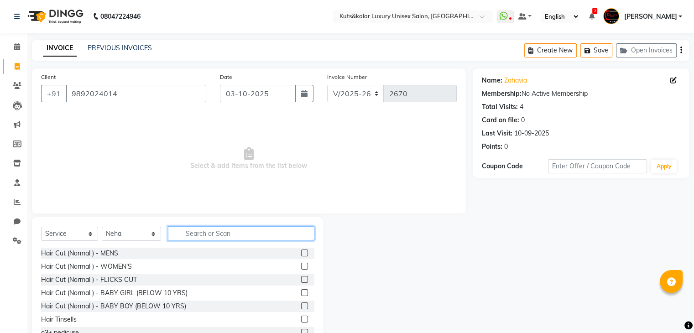
click at [203, 235] on input "text" at bounding box center [241, 233] width 146 height 14
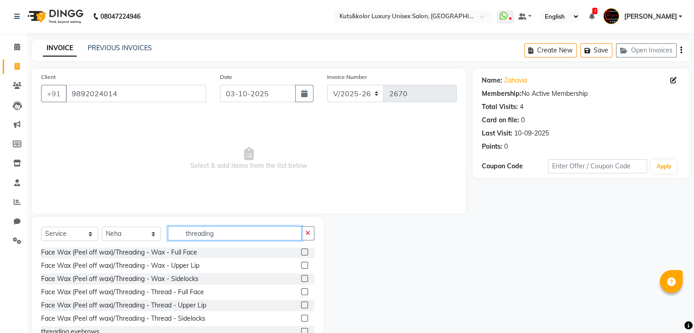
scroll to position [33, 0]
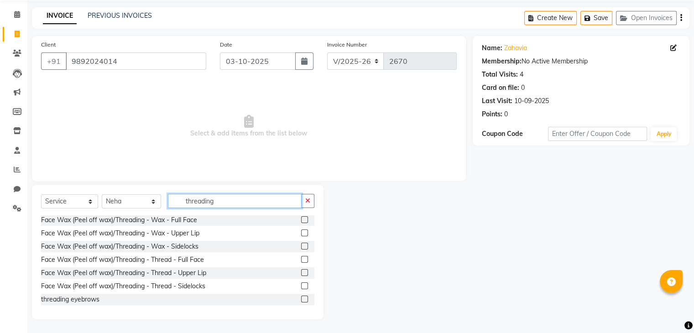
click at [236, 205] on input "threading" at bounding box center [235, 201] width 134 height 14
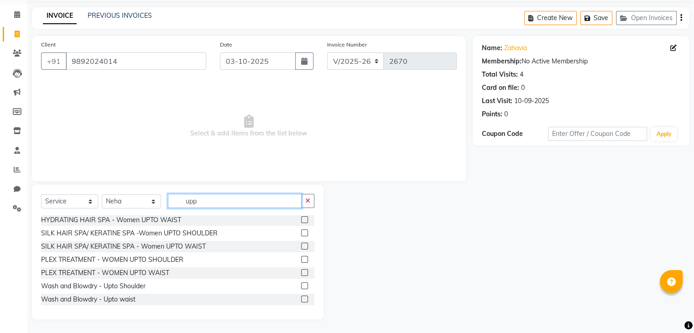
scroll to position [0, 0]
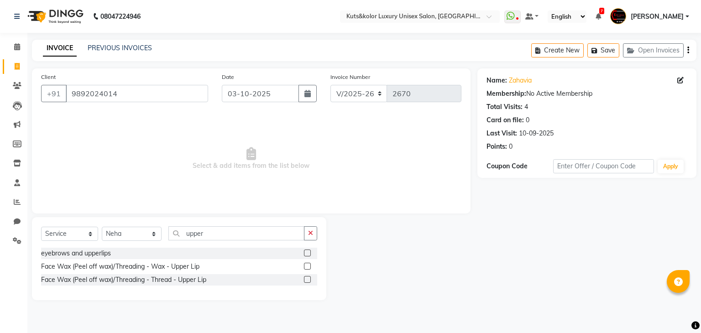
click at [307, 251] on label at bounding box center [307, 253] width 7 height 7
click at [307, 251] on input "checkbox" at bounding box center [307, 253] width 6 height 6
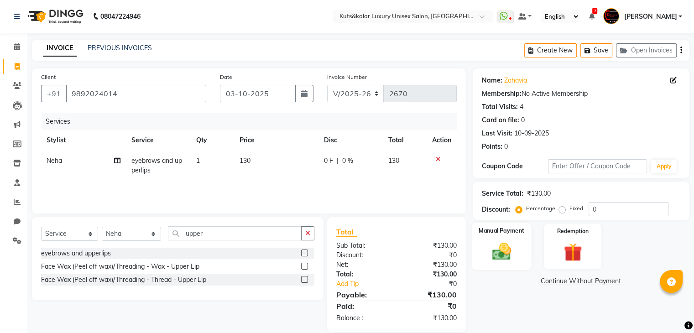
click at [505, 256] on img at bounding box center [501, 252] width 31 height 22
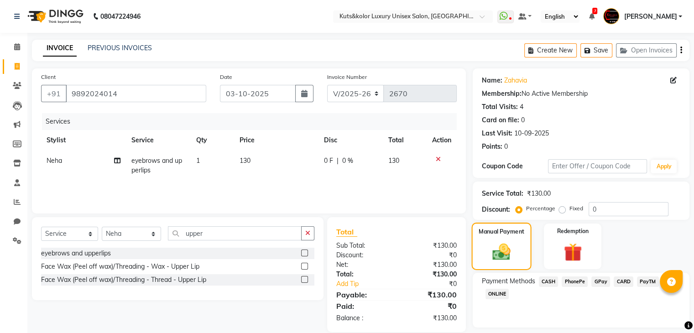
scroll to position [26, 0]
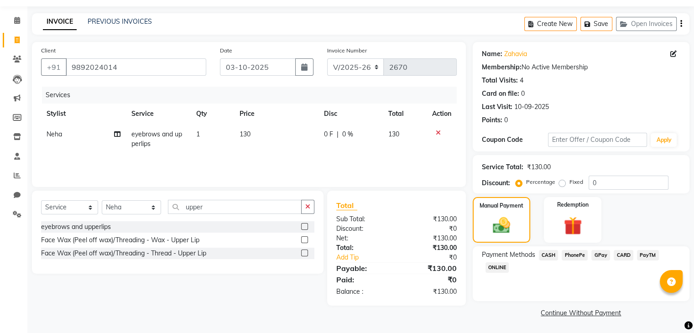
click at [555, 255] on span "CASH" at bounding box center [549, 255] width 20 height 10
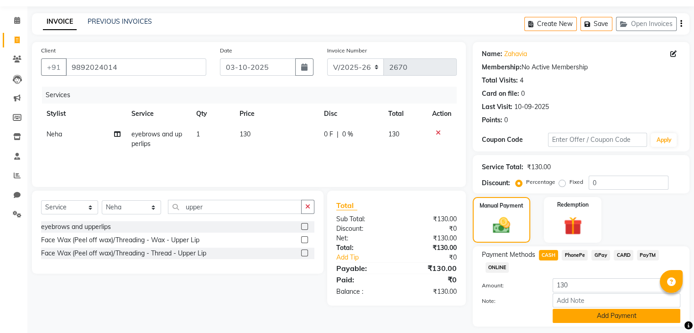
click at [588, 320] on button "Add Payment" at bounding box center [617, 316] width 128 height 14
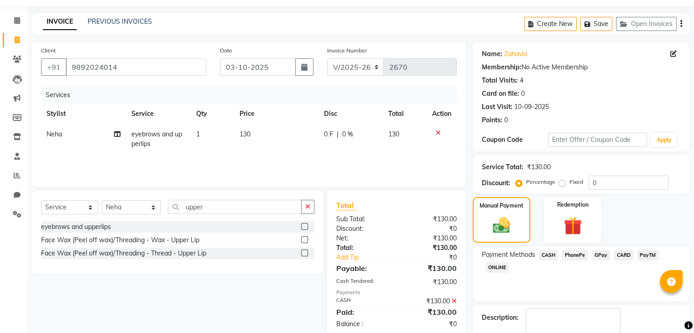
scroll to position [78, 0]
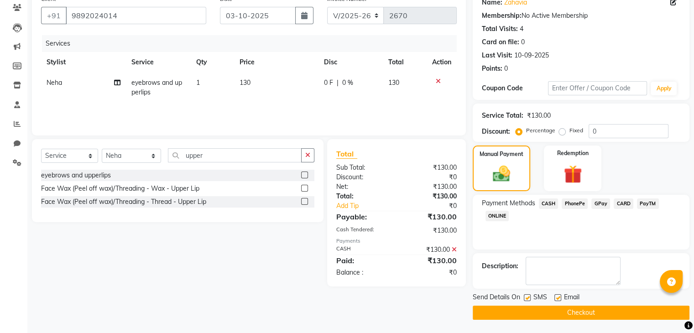
click at [559, 294] on label at bounding box center [557, 297] width 7 height 7
click at [559, 295] on input "checkbox" at bounding box center [557, 298] width 6 height 6
click at [578, 315] on button "Checkout" at bounding box center [581, 313] width 217 height 14
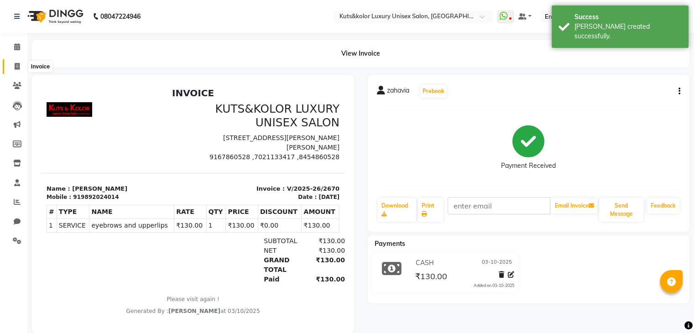
click at [17, 71] on span at bounding box center [17, 67] width 16 height 10
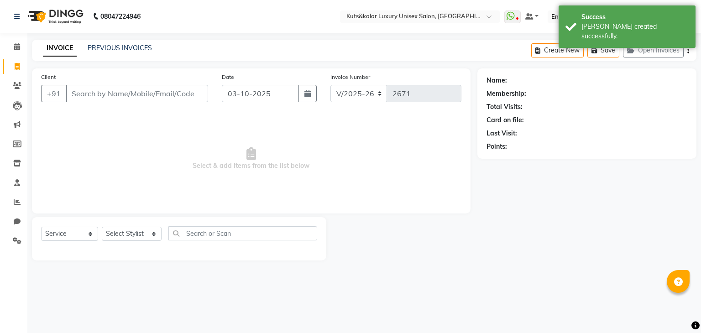
click at [113, 99] on input "Client" at bounding box center [137, 93] width 142 height 17
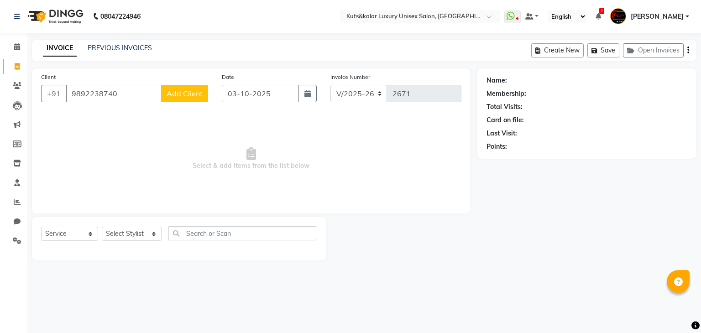
click at [190, 94] on span "Add Client" at bounding box center [185, 93] width 36 height 9
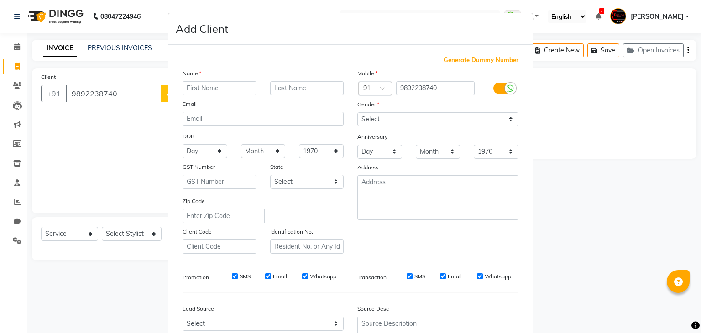
click at [215, 90] on input "text" at bounding box center [220, 88] width 74 height 14
click at [382, 121] on select "Select [DEMOGRAPHIC_DATA] [DEMOGRAPHIC_DATA] Other Prefer Not To Say" at bounding box center [437, 119] width 161 height 14
click at [357, 113] on select "Select [DEMOGRAPHIC_DATA] [DEMOGRAPHIC_DATA] Other Prefer Not To Say" at bounding box center [437, 119] width 161 height 14
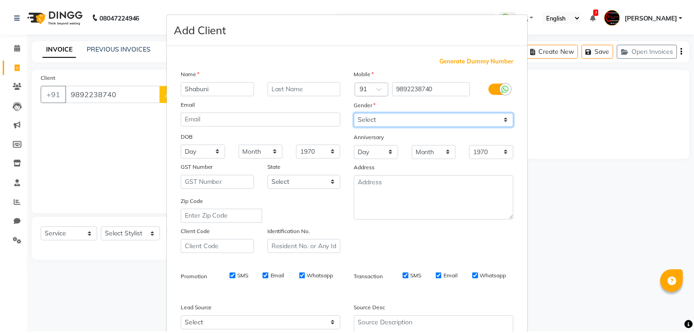
scroll to position [93, 0]
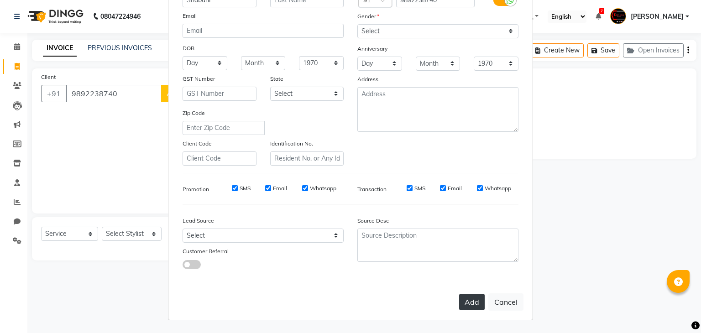
click at [471, 301] on button "Add" at bounding box center [472, 302] width 26 height 16
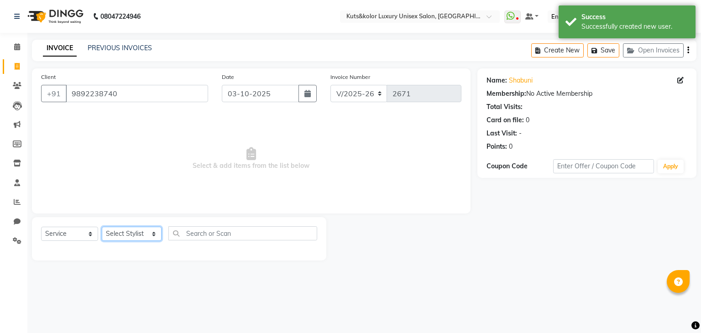
click at [135, 235] on select "Select Stylist [PERSON_NAME] [PERSON_NAME] [PERSON_NAME] [PERSON_NAME] [PERSON_…" at bounding box center [132, 234] width 60 height 14
click at [102, 227] on select "Select Stylist [PERSON_NAME] [PERSON_NAME] [PERSON_NAME] [PERSON_NAME] [PERSON_…" at bounding box center [132, 234] width 60 height 14
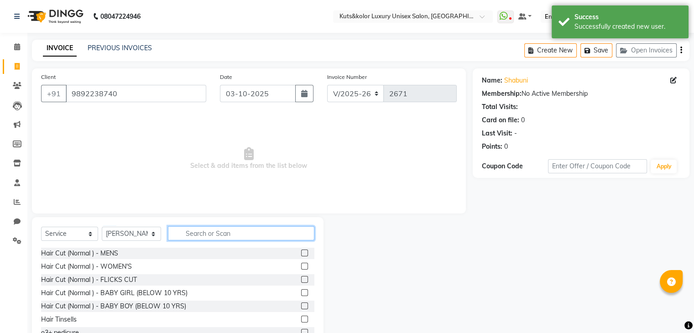
click at [193, 237] on input "text" at bounding box center [241, 233] width 146 height 14
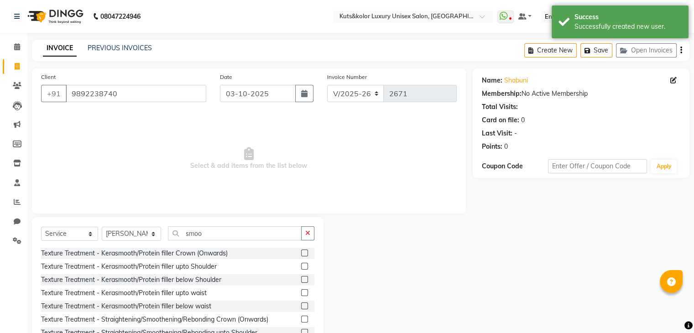
click at [301, 279] on label at bounding box center [304, 279] width 7 height 7
click at [301, 279] on input "checkbox" at bounding box center [304, 280] width 6 height 6
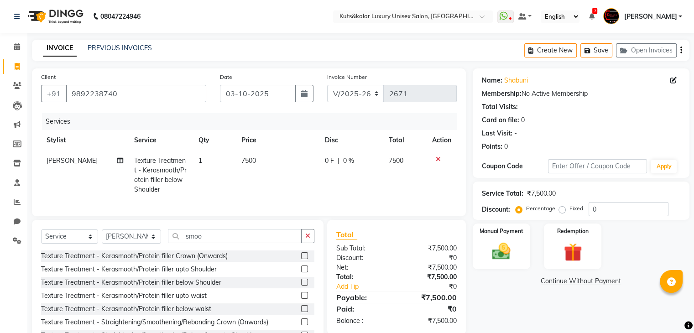
click at [248, 164] on span "7500" at bounding box center [248, 160] width 15 height 8
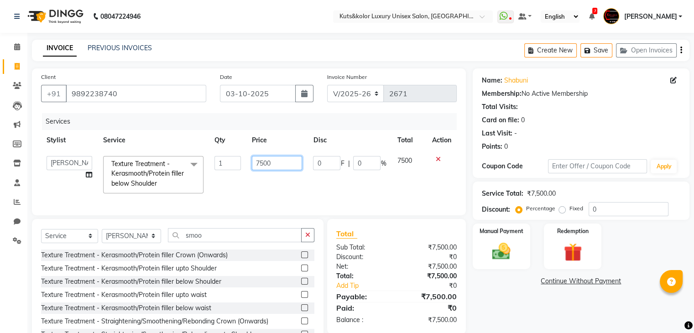
click at [265, 165] on input "7500" at bounding box center [277, 163] width 50 height 14
click at [319, 195] on td "0 F | 0 %" at bounding box center [350, 175] width 84 height 48
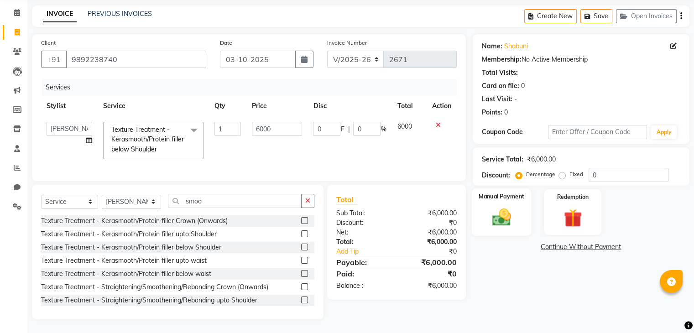
click at [508, 220] on img at bounding box center [501, 218] width 31 height 22
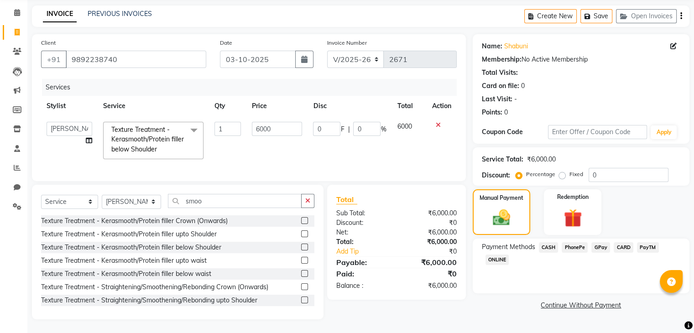
click at [604, 242] on span "GPay" at bounding box center [600, 247] width 19 height 10
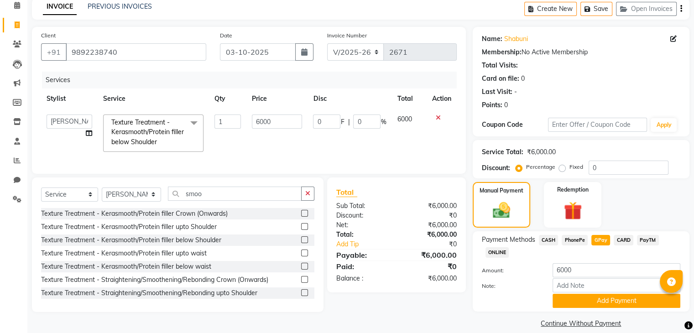
scroll to position [53, 0]
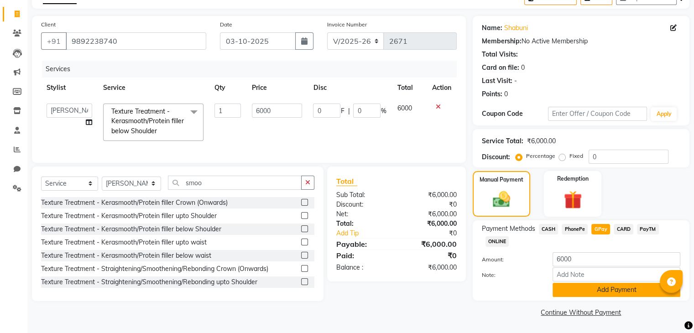
click at [602, 287] on button "Add Payment" at bounding box center [617, 290] width 128 height 14
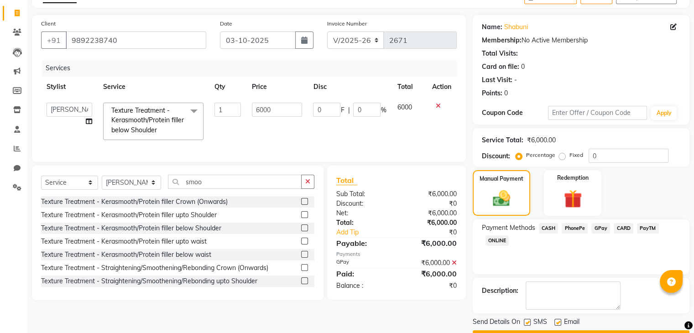
scroll to position [78, 0]
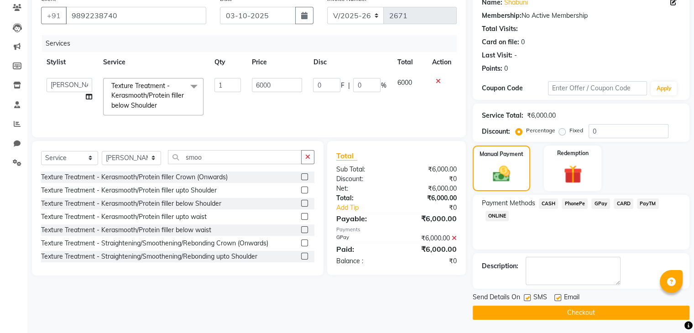
click at [558, 297] on label at bounding box center [557, 297] width 7 height 7
click at [558, 297] on input "checkbox" at bounding box center [557, 298] width 6 height 6
click at [574, 308] on button "Checkout" at bounding box center [581, 313] width 217 height 14
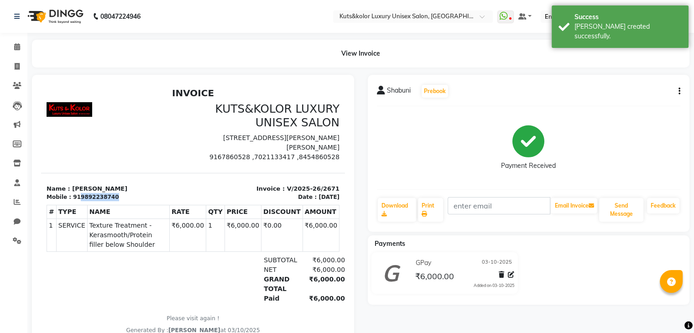
drag, startPoint x: 75, startPoint y: 207, endPoint x: 105, endPoint y: 206, distance: 30.1
click at [105, 201] on div "919892238740" at bounding box center [96, 197] width 46 height 8
copy div "9892238740"
click at [18, 63] on icon at bounding box center [17, 66] width 5 height 7
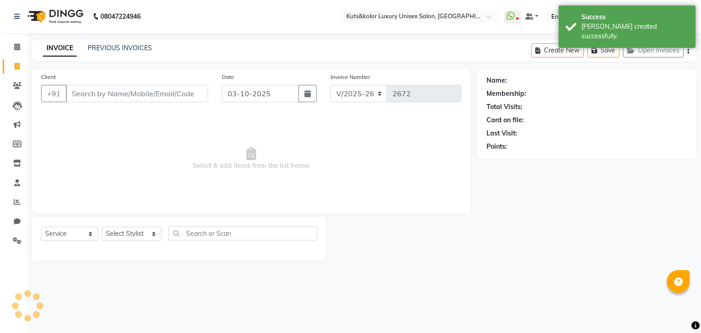
click at [94, 96] on input "Client" at bounding box center [137, 93] width 142 height 17
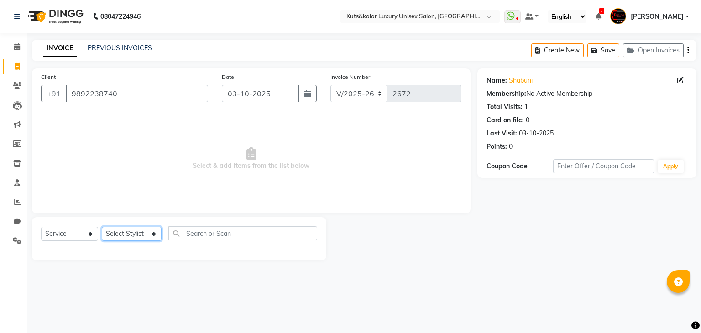
click at [113, 235] on select "Select Stylist [PERSON_NAME] [PERSON_NAME] [PERSON_NAME] [PERSON_NAME] [PERSON_…" at bounding box center [132, 234] width 60 height 14
click at [102, 227] on select "Select Stylist [PERSON_NAME] [PERSON_NAME] [PERSON_NAME] [PERSON_NAME] [PERSON_…" at bounding box center [132, 234] width 60 height 14
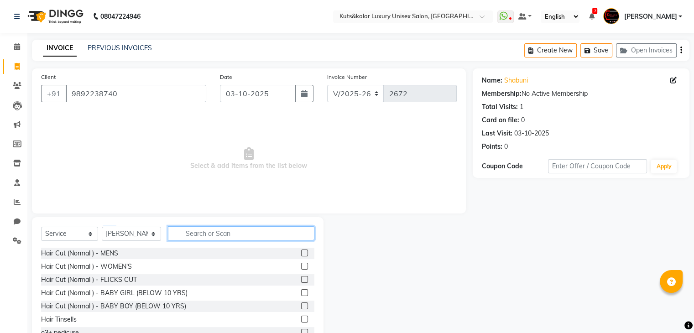
click at [215, 234] on input "text" at bounding box center [241, 233] width 146 height 14
click at [69, 238] on select "Select Service Product Membership Package Voucher Prepaid Gift Card" at bounding box center [69, 234] width 57 height 14
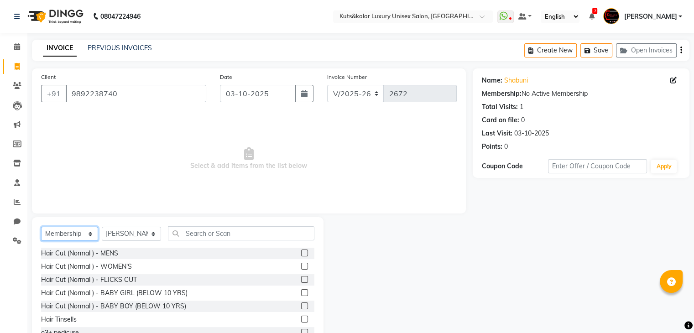
click at [41, 227] on select "Select Service Product Membership Package Voucher Prepaid Gift Card" at bounding box center [69, 234] width 57 height 14
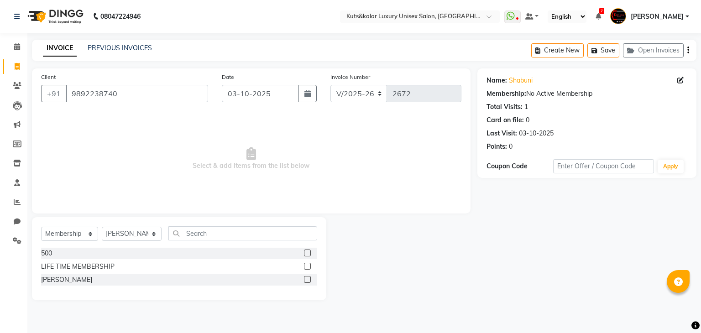
click at [308, 252] on label at bounding box center [307, 253] width 7 height 7
click at [308, 252] on input "checkbox" at bounding box center [307, 253] width 6 height 6
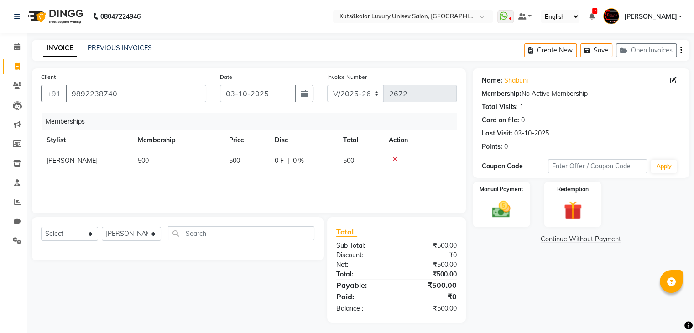
scroll to position [4, 0]
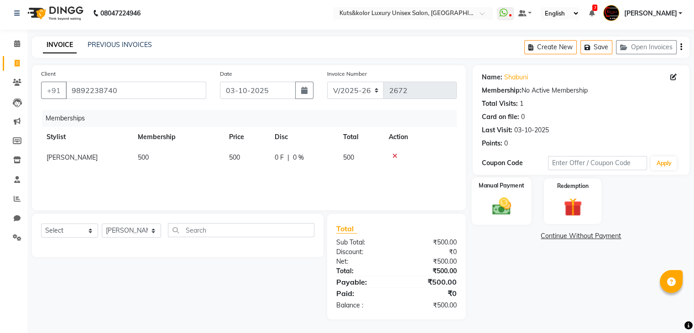
click at [510, 219] on div "Manual Payment" at bounding box center [501, 200] width 60 height 47
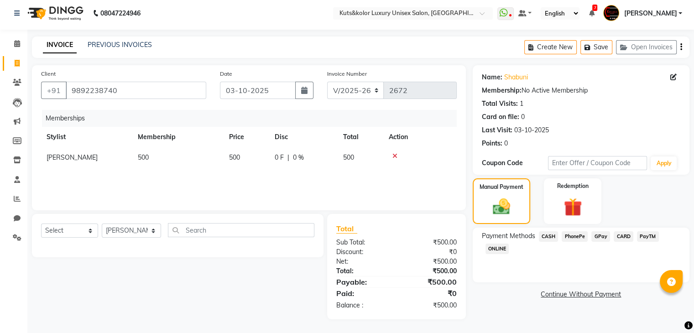
click at [547, 236] on span "CASH" at bounding box center [549, 236] width 20 height 10
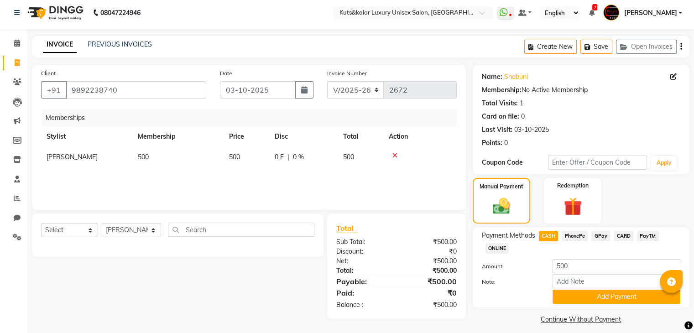
scroll to position [11, 0]
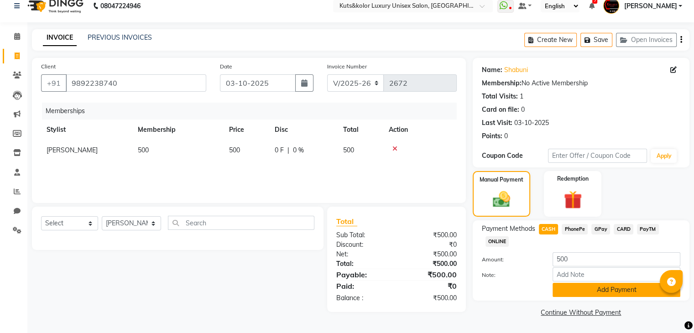
click at [604, 292] on button "Add Payment" at bounding box center [617, 290] width 128 height 14
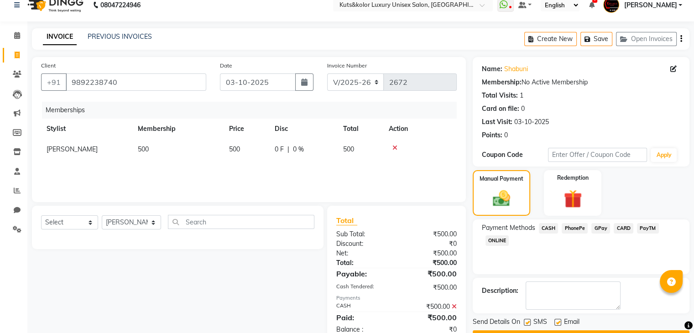
scroll to position [36, 0]
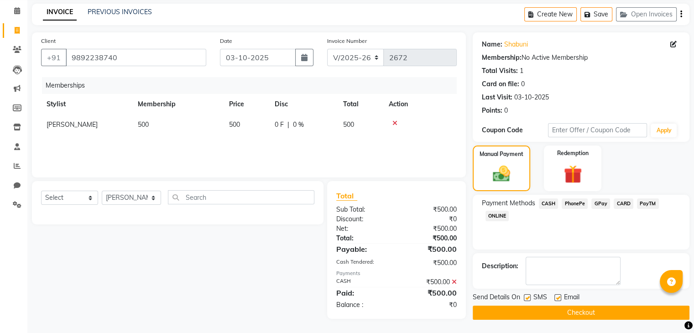
click at [558, 299] on label at bounding box center [557, 297] width 7 height 7
click at [558, 299] on input "checkbox" at bounding box center [557, 298] width 6 height 6
click at [569, 311] on button "Checkout" at bounding box center [581, 313] width 217 height 14
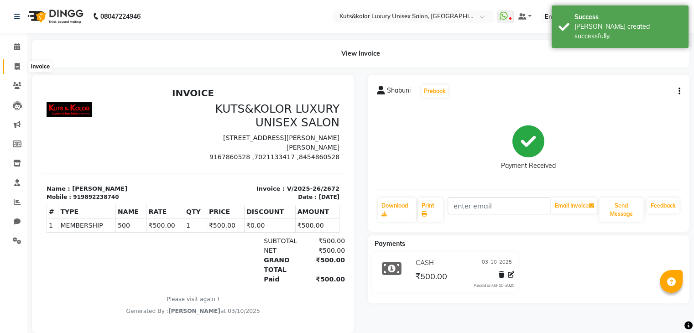
click at [17, 67] on icon at bounding box center [17, 66] width 5 height 7
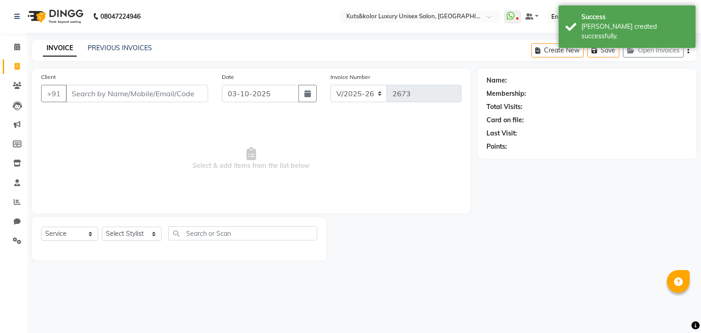
click at [100, 98] on input "Client" at bounding box center [137, 93] width 142 height 17
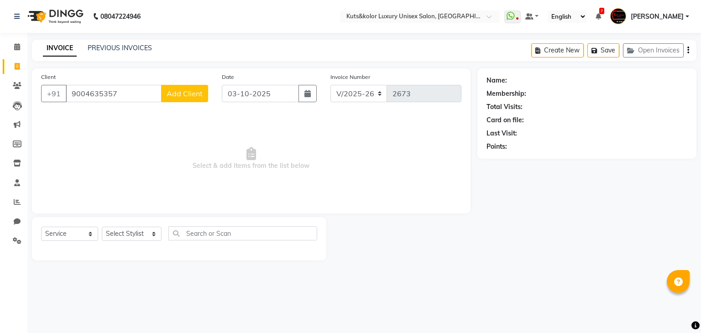
click at [179, 94] on span "Add Client" at bounding box center [185, 93] width 36 height 9
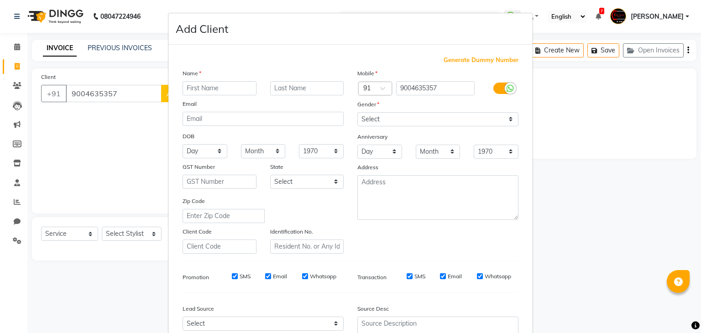
click at [201, 93] on input "text" at bounding box center [220, 88] width 74 height 14
click at [373, 120] on select "Select [DEMOGRAPHIC_DATA] [DEMOGRAPHIC_DATA] Other Prefer Not To Say" at bounding box center [437, 119] width 161 height 14
click at [357, 113] on select "Select [DEMOGRAPHIC_DATA] [DEMOGRAPHIC_DATA] Other Prefer Not To Say" at bounding box center [437, 119] width 161 height 14
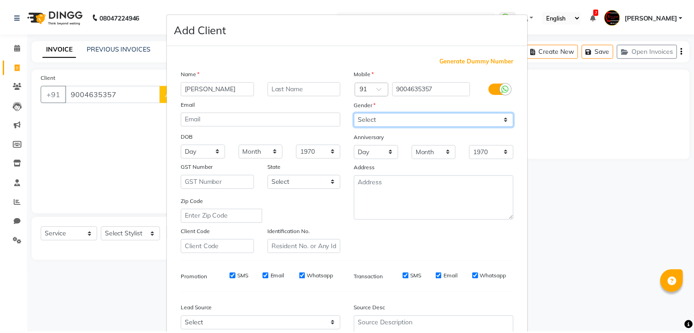
scroll to position [93, 0]
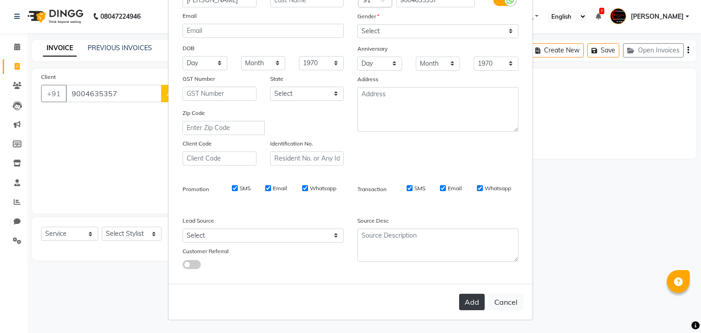
click at [474, 302] on button "Add" at bounding box center [472, 302] width 26 height 16
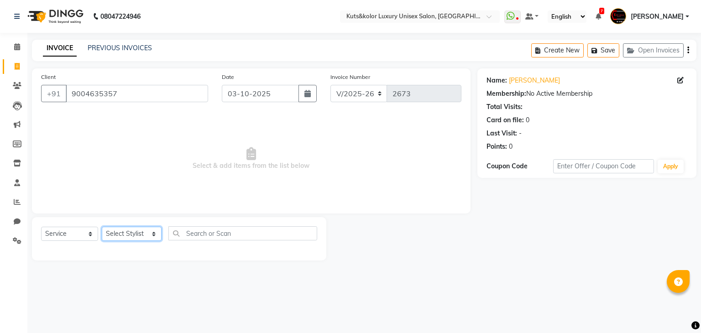
click at [126, 232] on select "Select Stylist [PERSON_NAME] [PERSON_NAME] [PERSON_NAME] [PERSON_NAME] [PERSON_…" at bounding box center [132, 234] width 60 height 14
click at [102, 227] on select "Select Stylist [PERSON_NAME] [PERSON_NAME] [PERSON_NAME] [PERSON_NAME] [PERSON_…" at bounding box center [132, 234] width 60 height 14
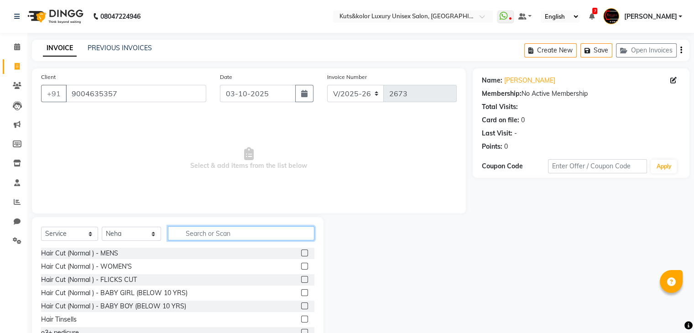
click at [201, 234] on input "text" at bounding box center [241, 233] width 146 height 14
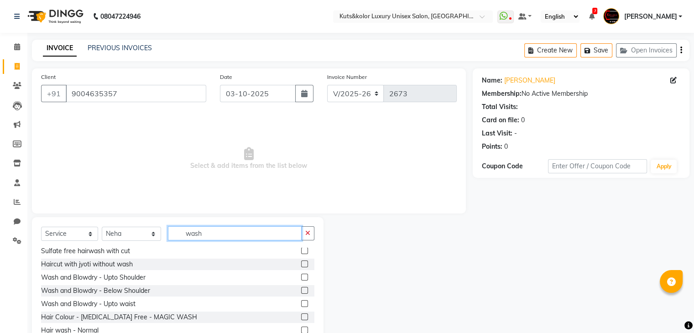
scroll to position [107, 0]
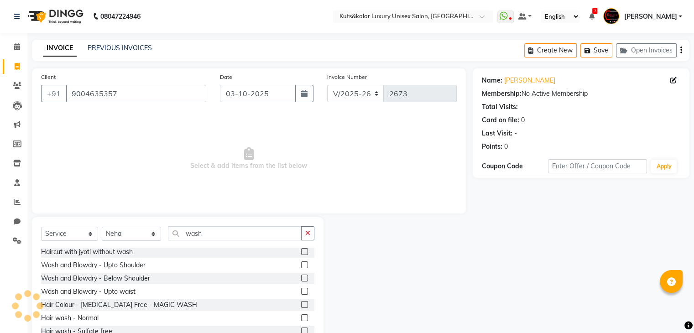
click at [301, 319] on label at bounding box center [304, 317] width 7 height 7
click at [301, 319] on input "checkbox" at bounding box center [304, 318] width 6 height 6
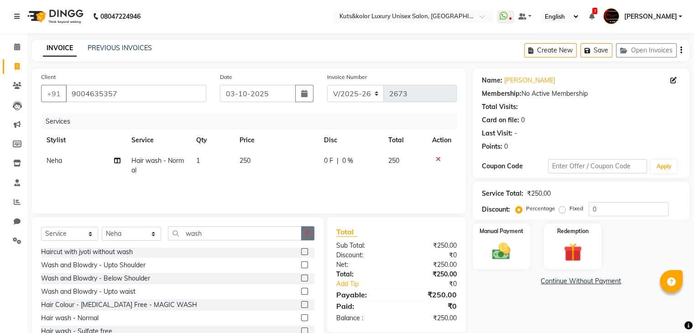
click at [307, 236] on icon "button" at bounding box center [307, 233] width 5 height 6
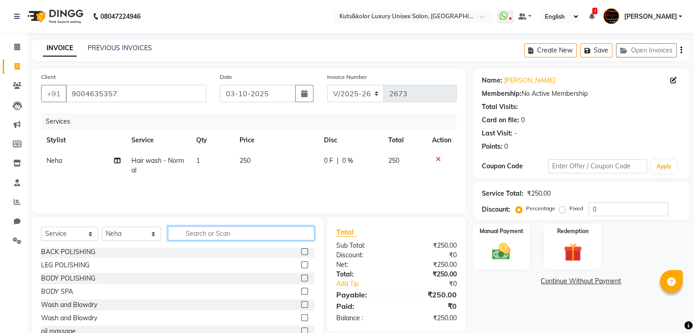
click at [235, 239] on input "text" at bounding box center [241, 233] width 146 height 14
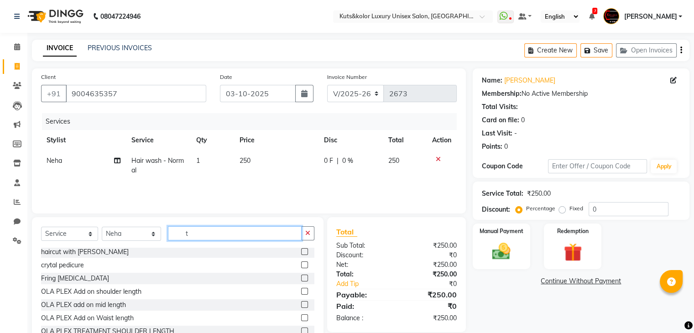
scroll to position [0, 0]
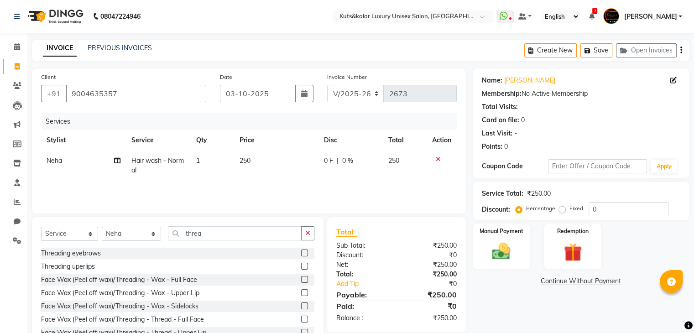
click at [301, 252] on label at bounding box center [304, 253] width 7 height 7
click at [301, 252] on input "checkbox" at bounding box center [304, 253] width 6 height 6
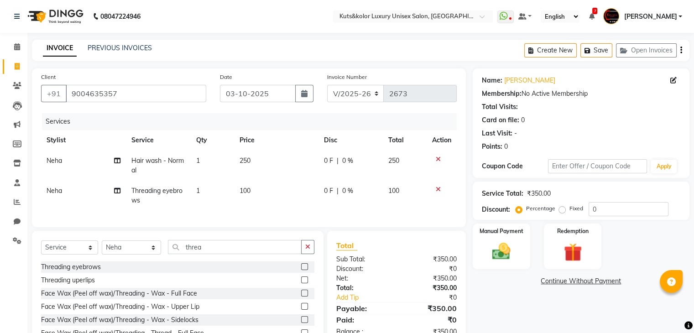
scroll to position [49, 0]
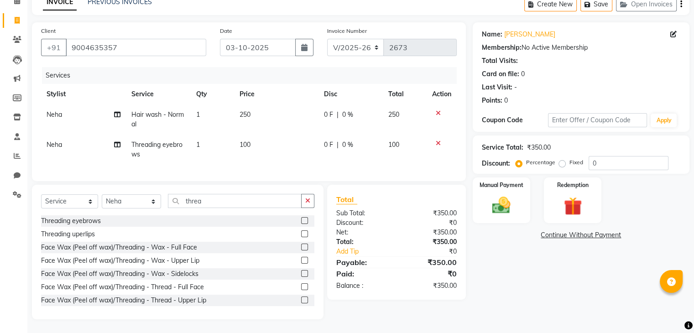
click at [242, 112] on span "250" at bounding box center [245, 114] width 11 height 8
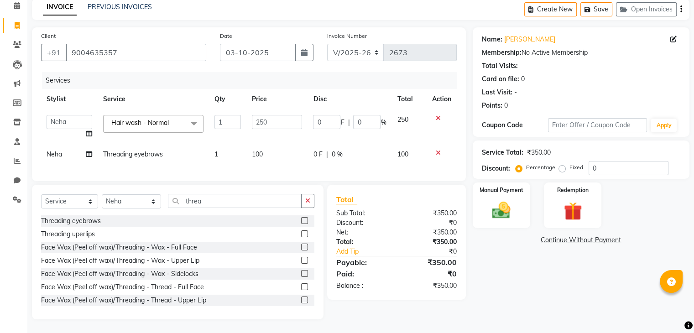
scroll to position [48, 0]
click at [259, 115] on input "250" at bounding box center [277, 122] width 50 height 14
click at [277, 146] on td "100" at bounding box center [276, 154] width 61 height 21
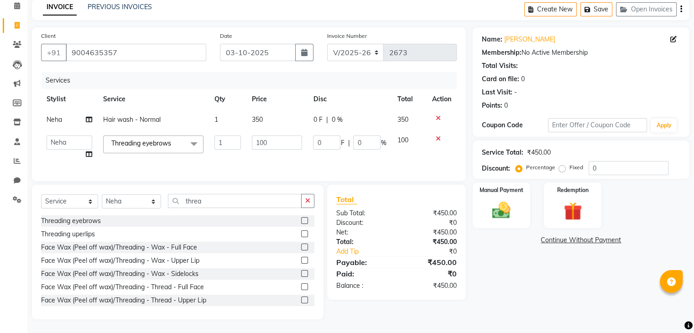
click at [256, 115] on span "350" at bounding box center [257, 119] width 11 height 8
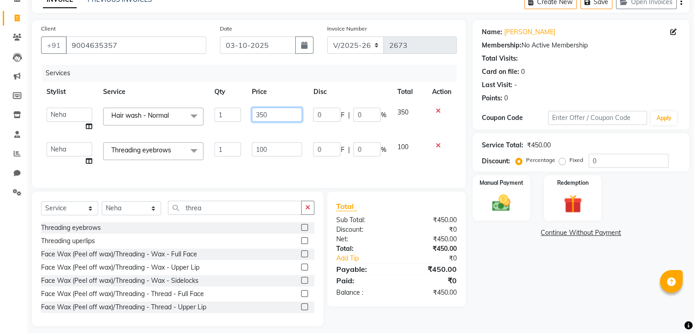
click at [259, 116] on input "350" at bounding box center [277, 115] width 50 height 14
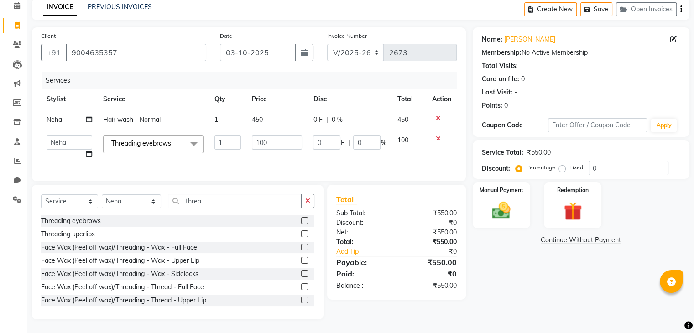
click at [287, 162] on div "Services Stylist Service Qty Price Disc Total Action Neha Hair wash - Normal 1 …" at bounding box center [249, 122] width 416 height 100
click at [264, 137] on input "100" at bounding box center [277, 143] width 50 height 14
click at [260, 136] on input "100" at bounding box center [277, 143] width 50 height 14
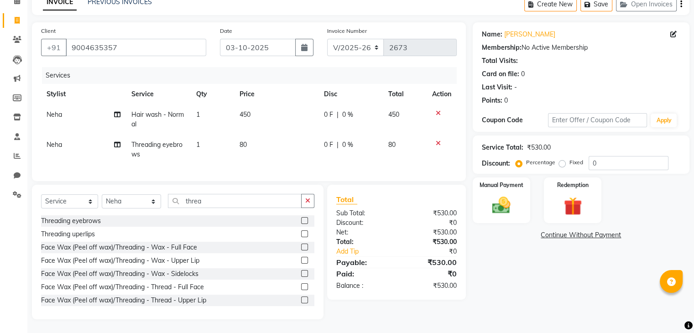
click at [294, 156] on td "80" at bounding box center [276, 150] width 84 height 30
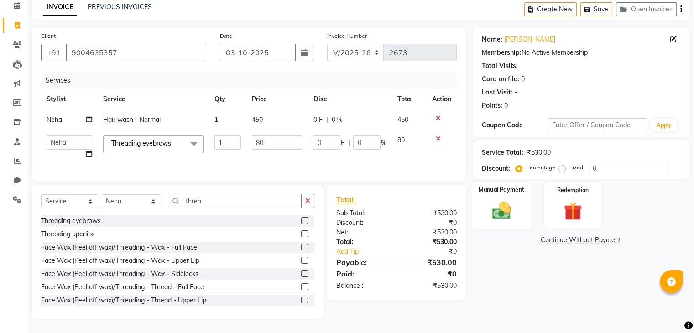
click at [499, 200] on img at bounding box center [501, 211] width 31 height 22
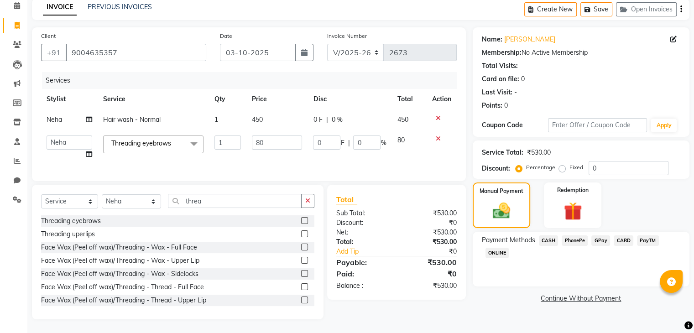
click at [599, 236] on span "GPay" at bounding box center [600, 240] width 19 height 10
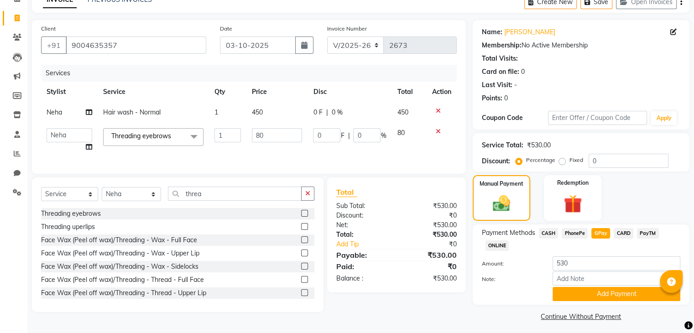
scroll to position [53, 0]
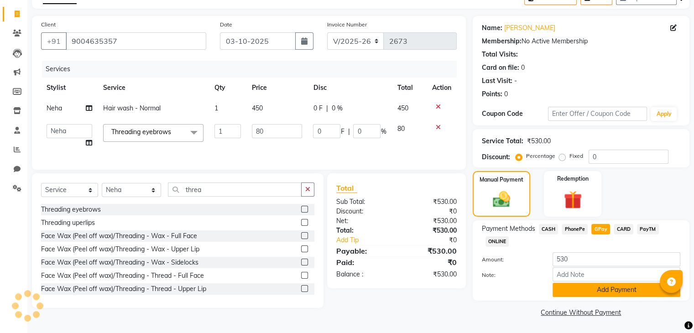
click at [611, 292] on button "Add Payment" at bounding box center [617, 290] width 128 height 14
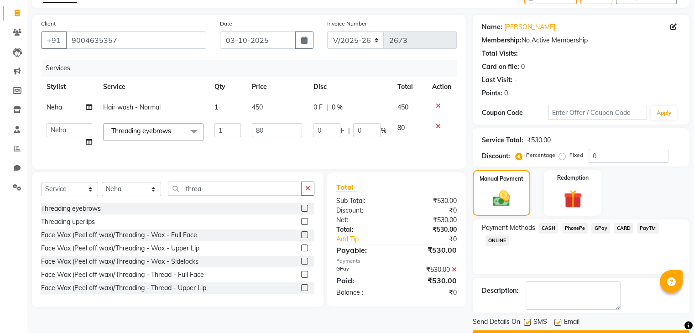
scroll to position [78, 0]
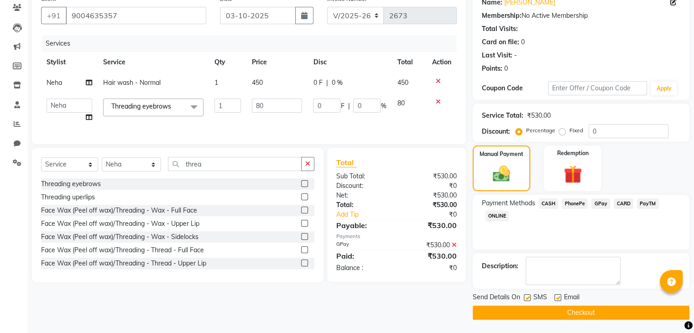
click at [557, 298] on label at bounding box center [557, 297] width 7 height 7
click at [557, 298] on input "checkbox" at bounding box center [557, 298] width 6 height 6
click at [574, 314] on button "Checkout" at bounding box center [581, 313] width 217 height 14
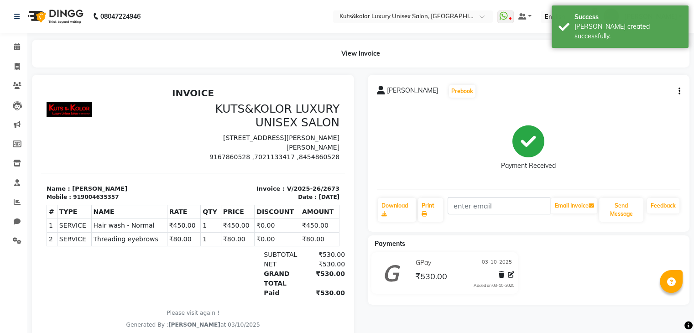
click at [151, 131] on div at bounding box center [117, 132] width 152 height 60
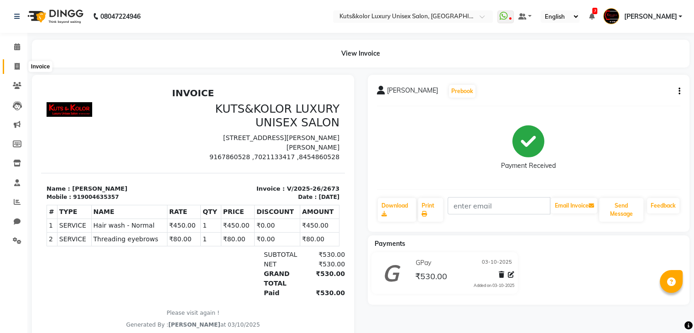
click at [15, 66] on icon at bounding box center [17, 66] width 5 height 7
